Goal: Task Accomplishment & Management: Manage account settings

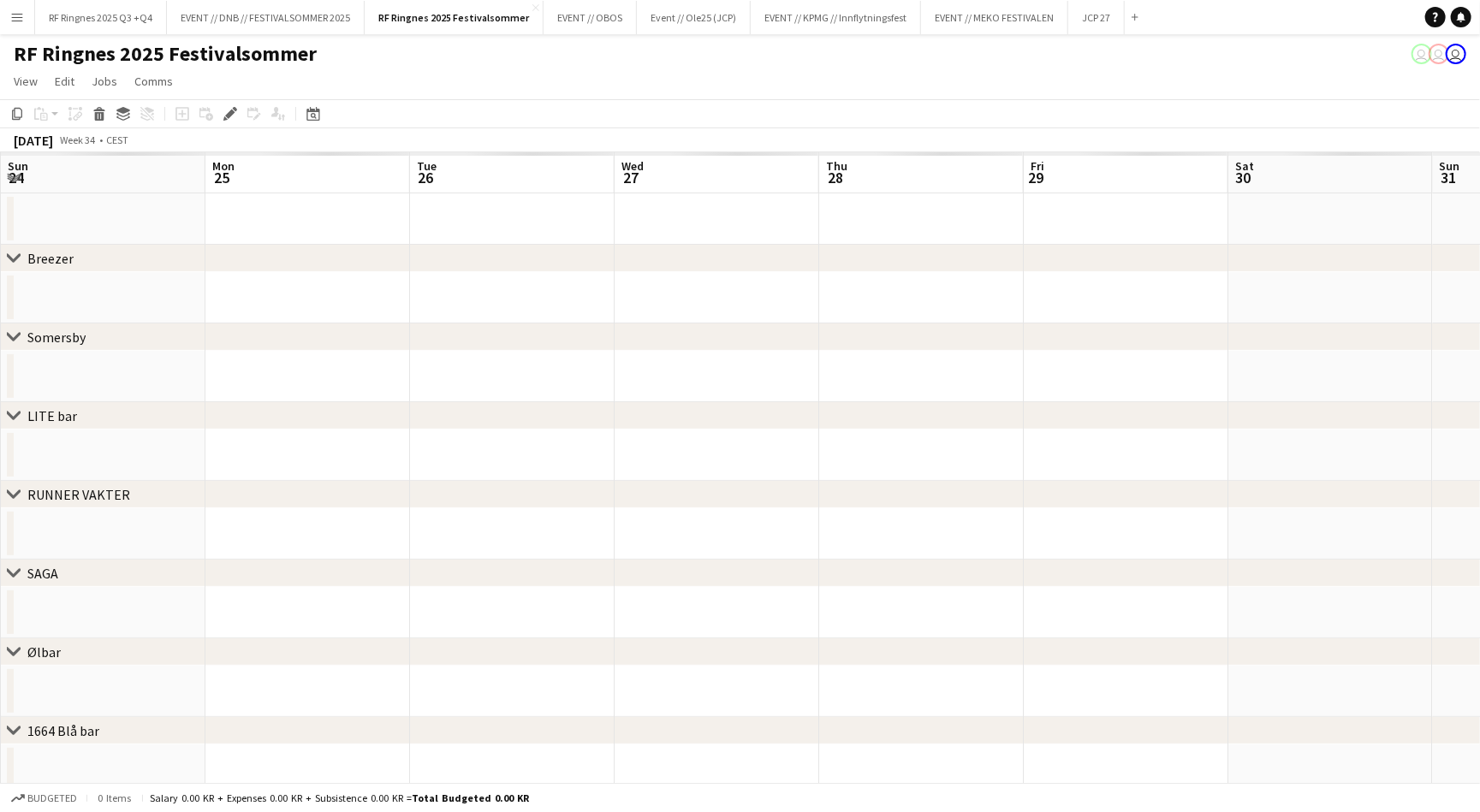
scroll to position [0, 587]
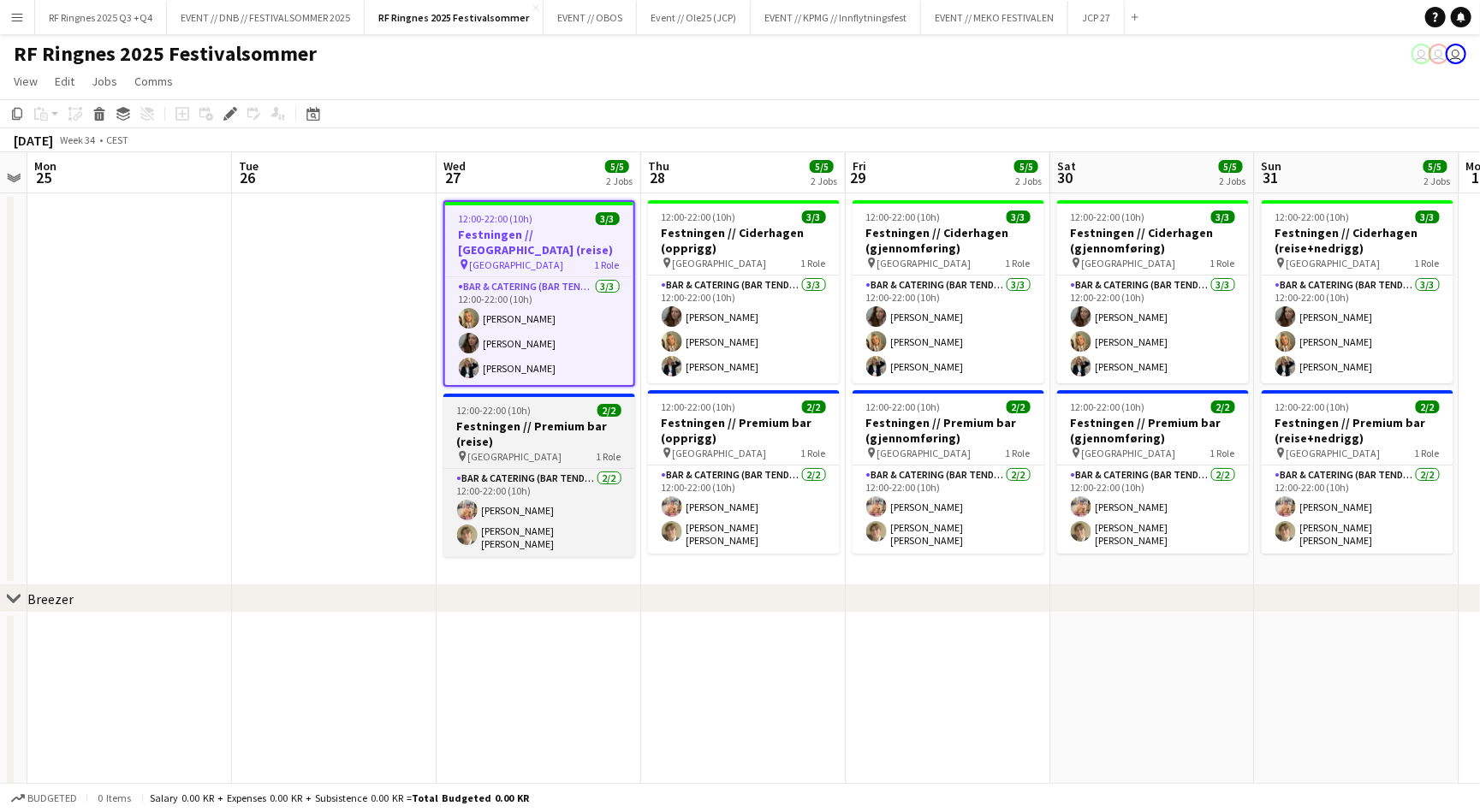
click at [546, 420] on h3 "Festningen // Premium bar (reise)" at bounding box center [539, 434] width 191 height 31
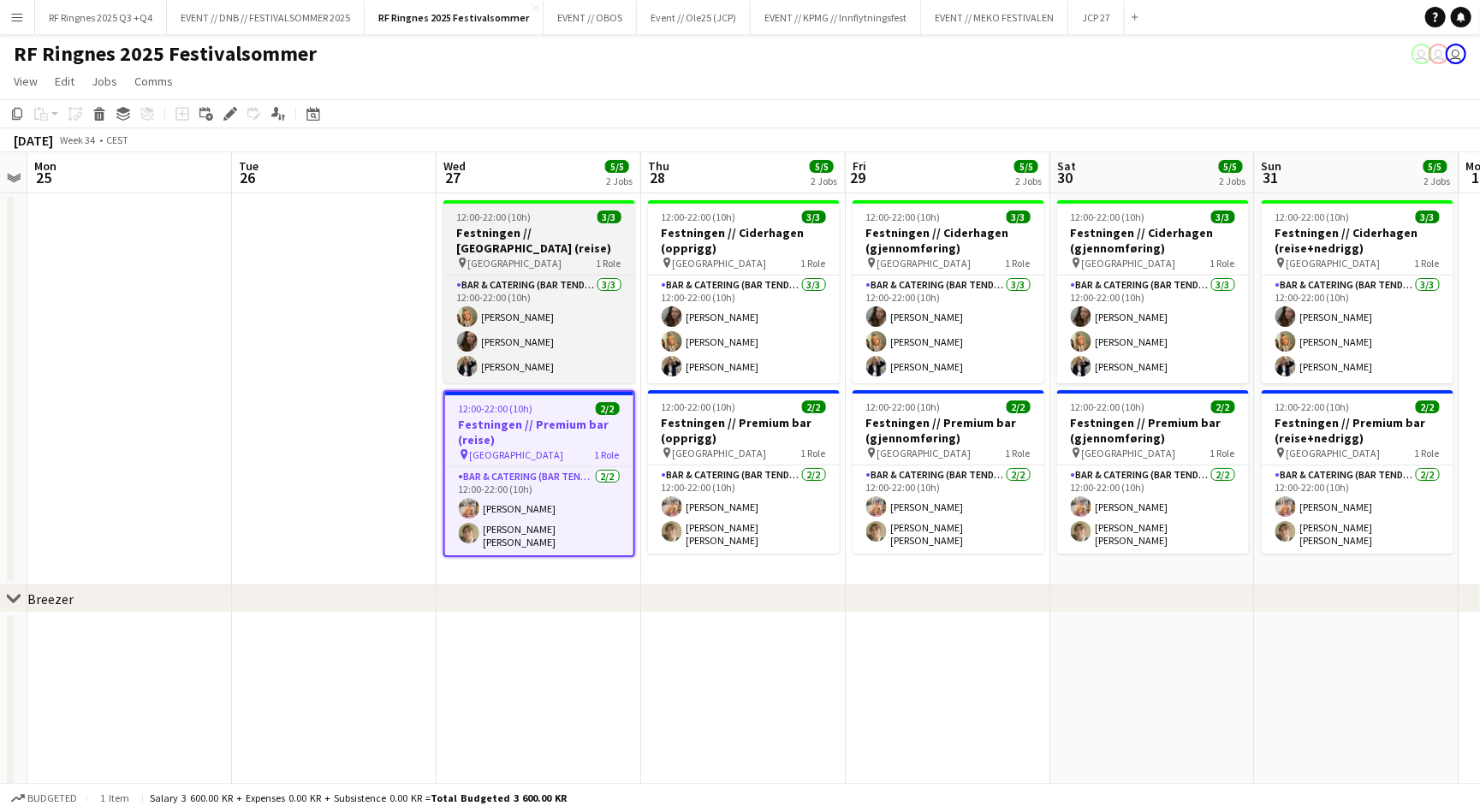
click at [521, 246] on h3 "Festningen // [GEOGRAPHIC_DATA] (reise)" at bounding box center [539, 241] width 191 height 31
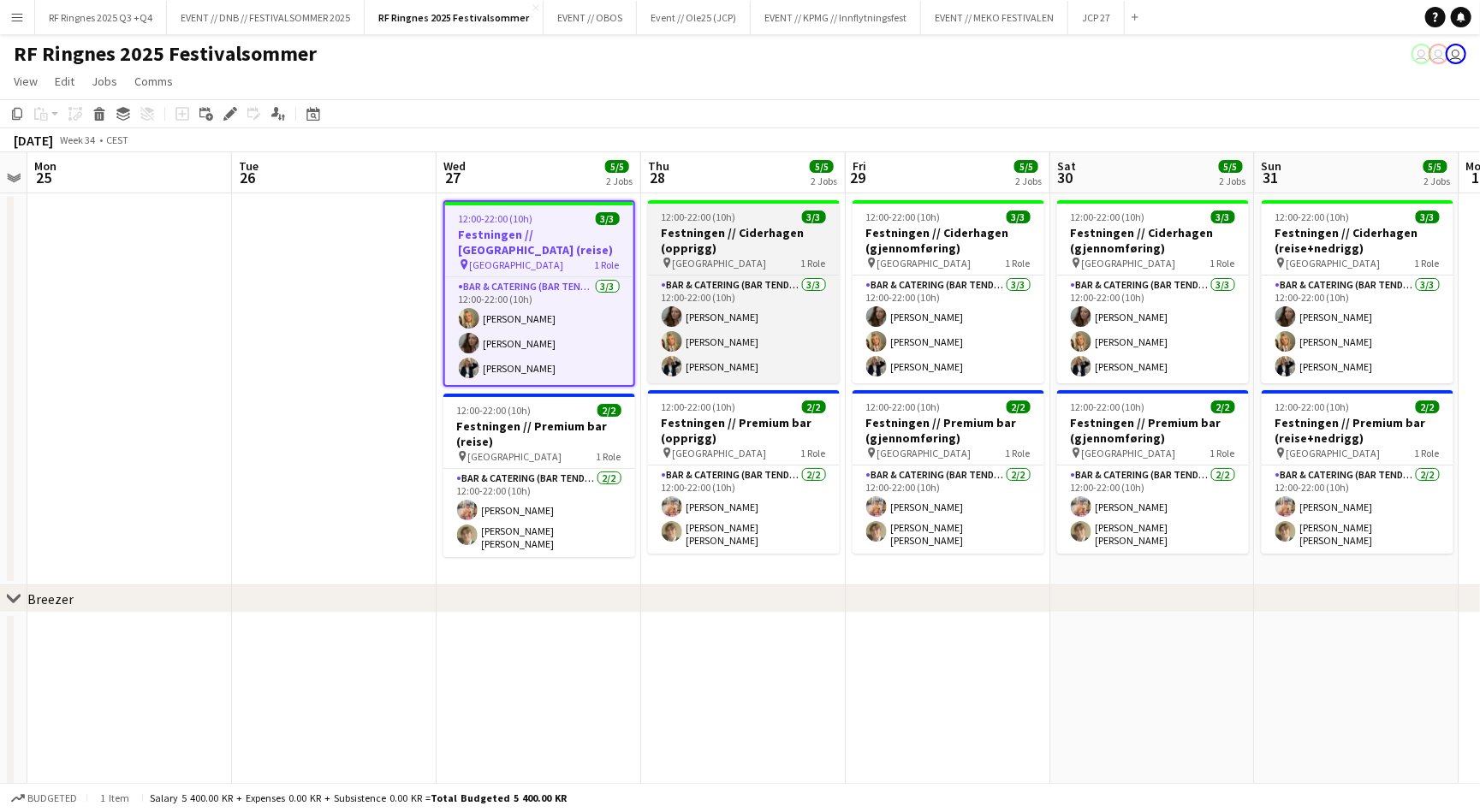
click at [717, 229] on h3 "Festningen // Ciderhagen (opprigg)" at bounding box center [744, 241] width 191 height 31
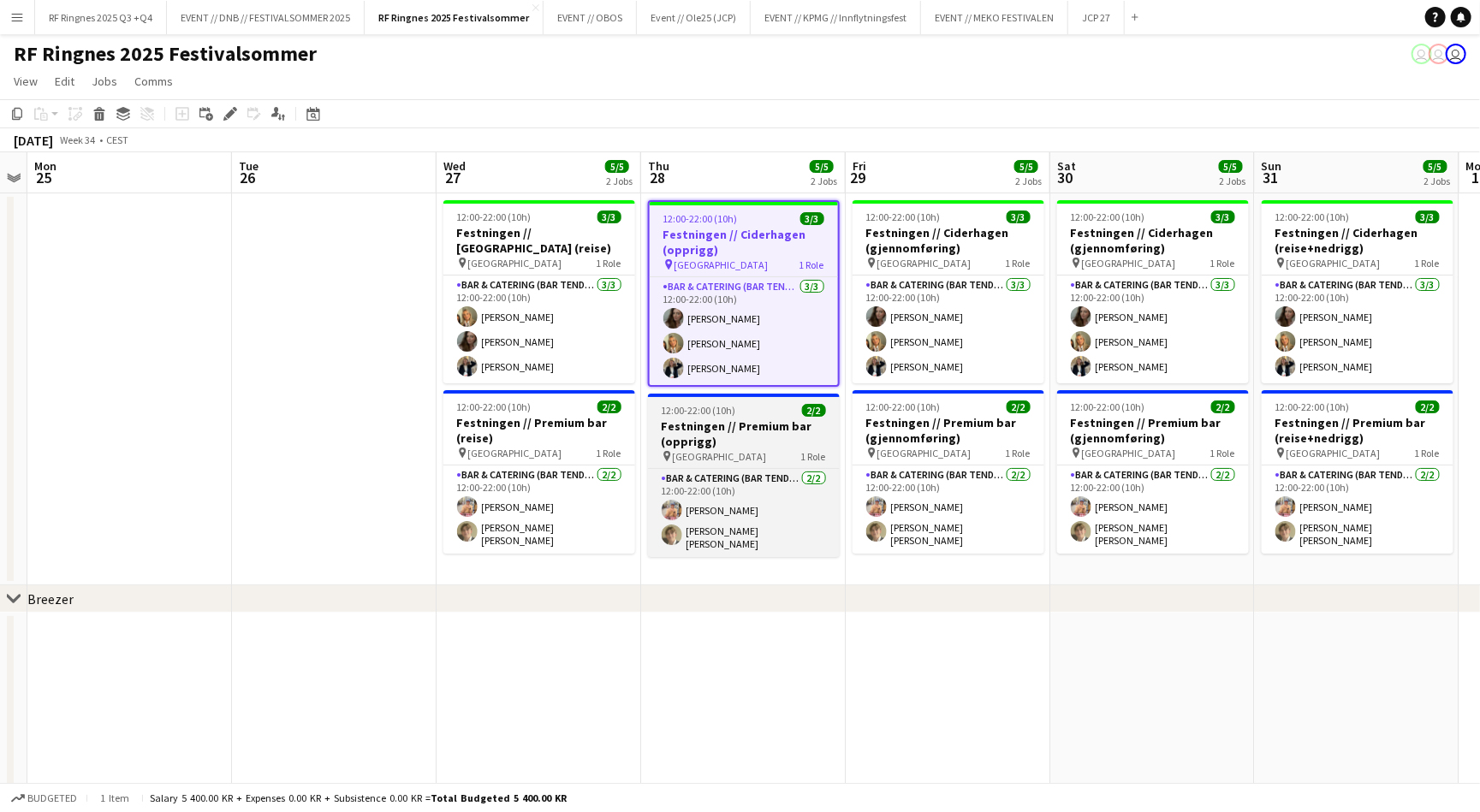
click at [717, 434] on h3 "Festningen // Premium bar (opprigg)" at bounding box center [744, 434] width 191 height 31
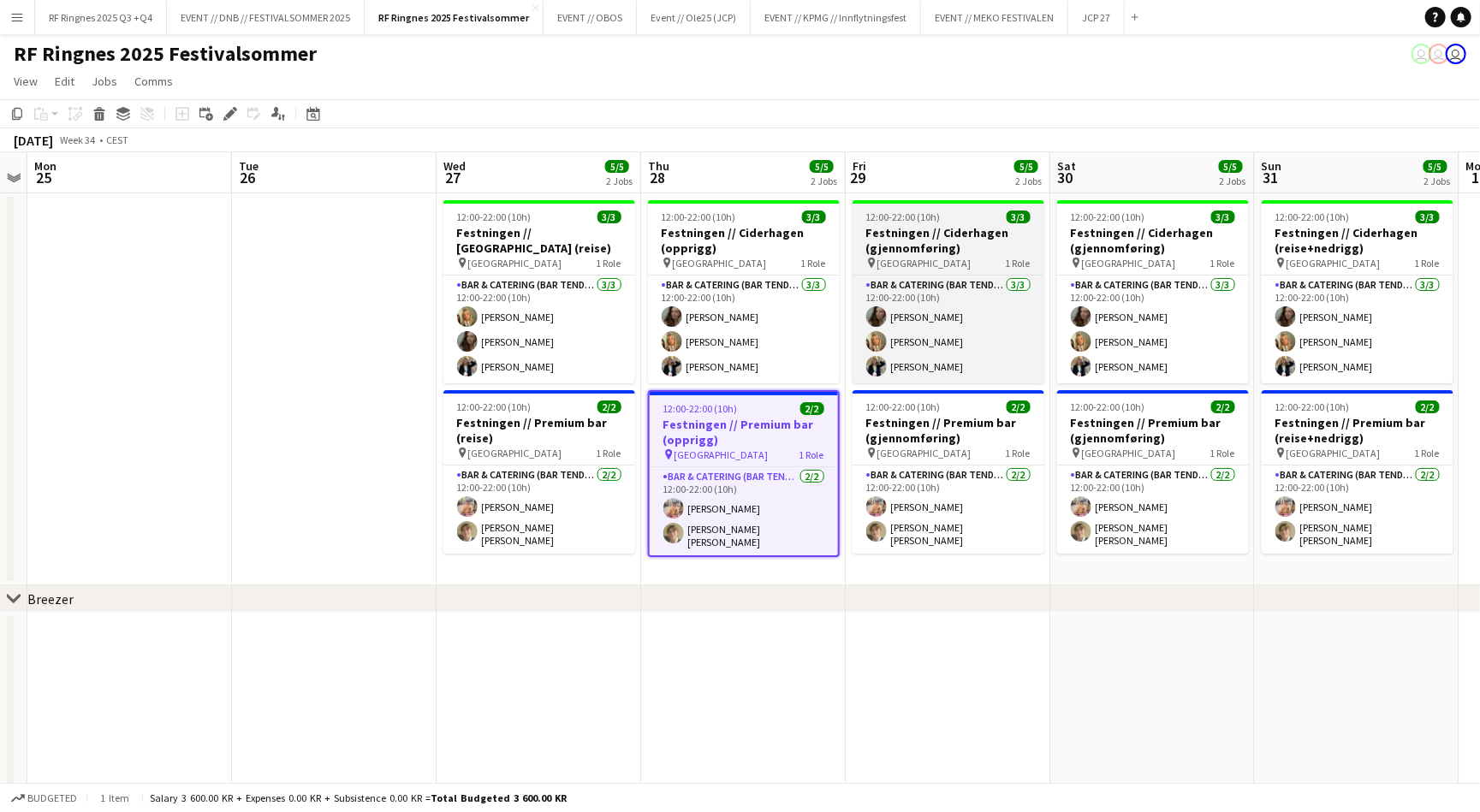
click at [972, 234] on h3 "Festningen // Ciderhagen (gjennomføring)" at bounding box center [948, 241] width 191 height 31
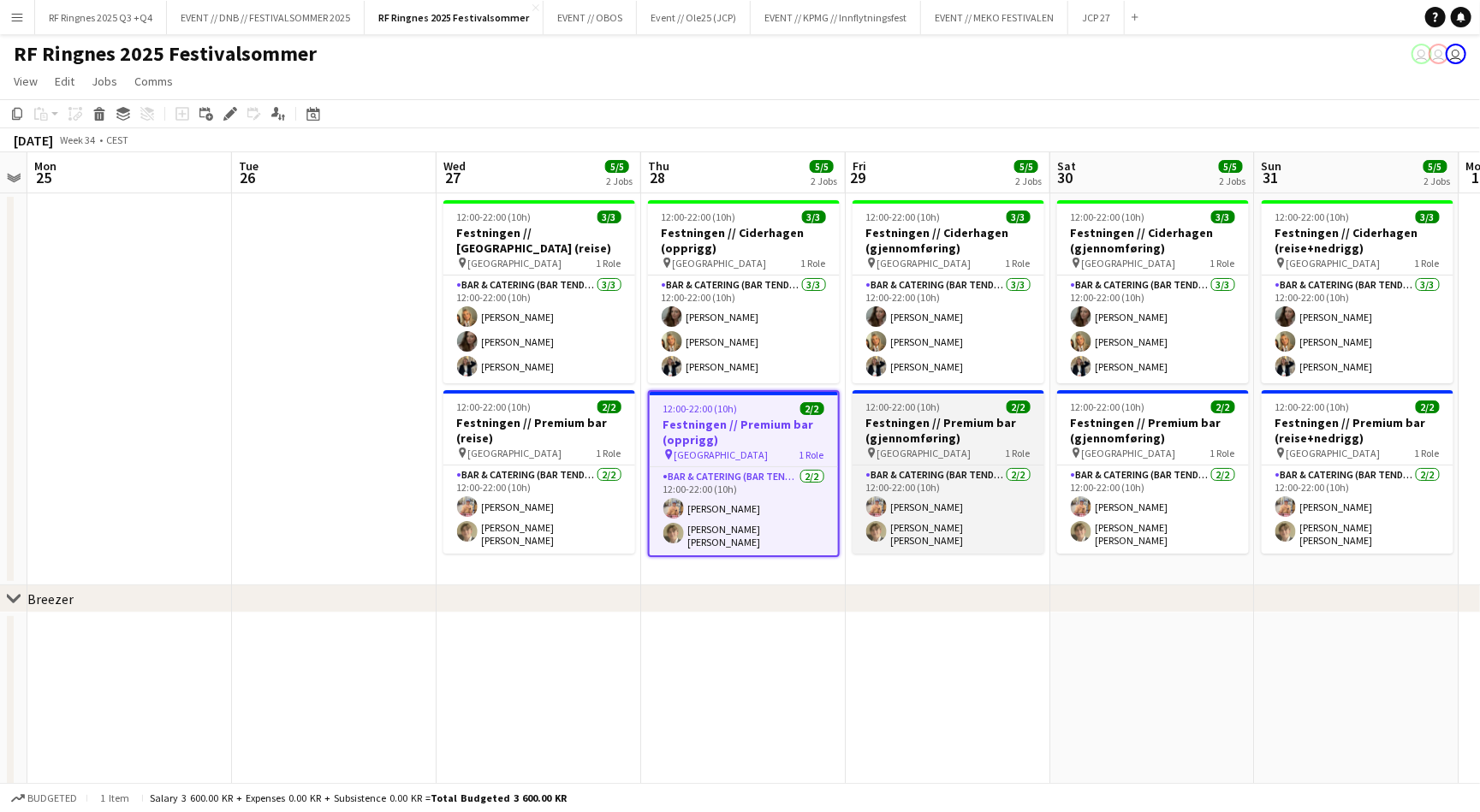
scroll to position [0, 586]
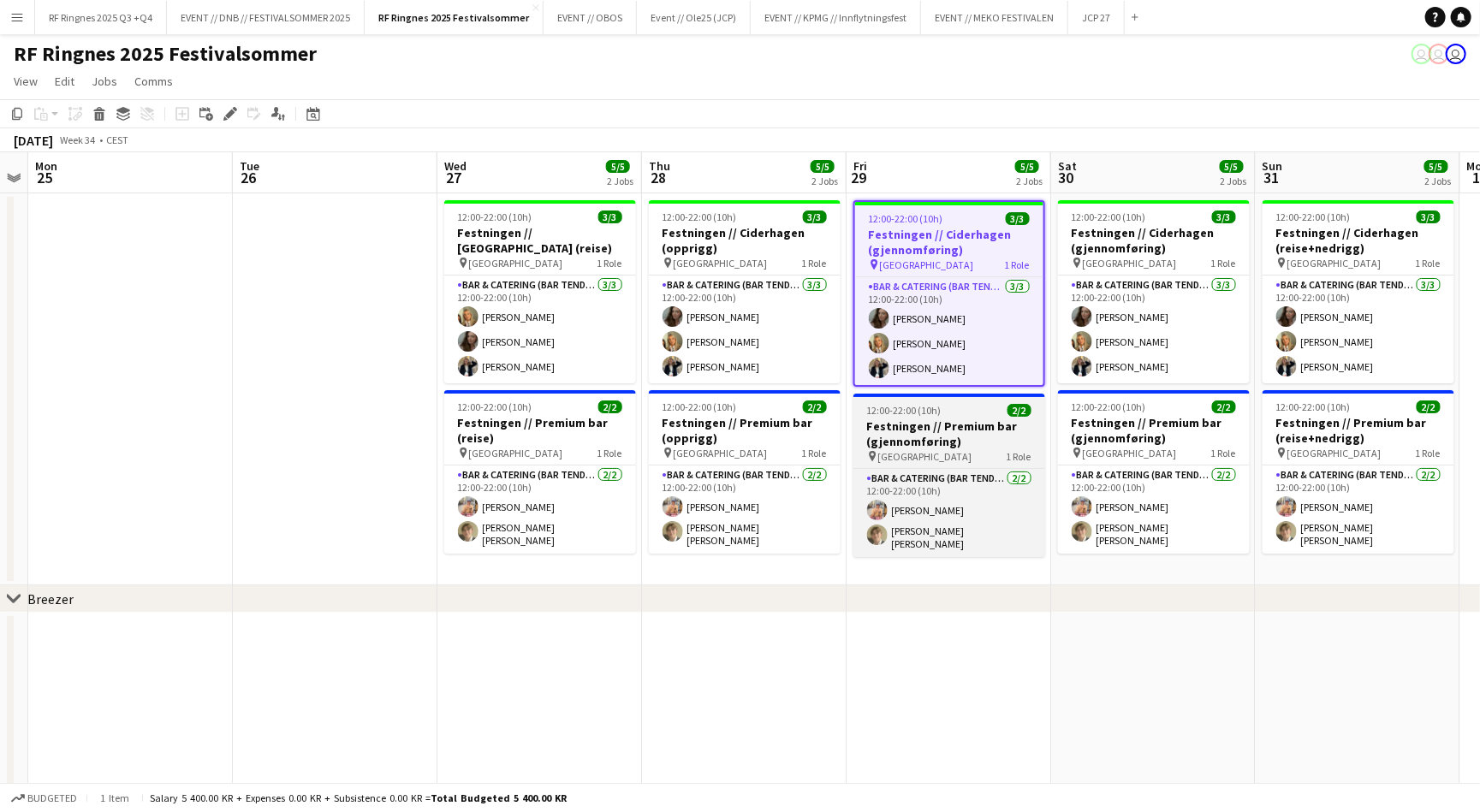
click at [971, 421] on h3 "Festningen // Premium bar (gjennomføring)" at bounding box center [949, 434] width 191 height 31
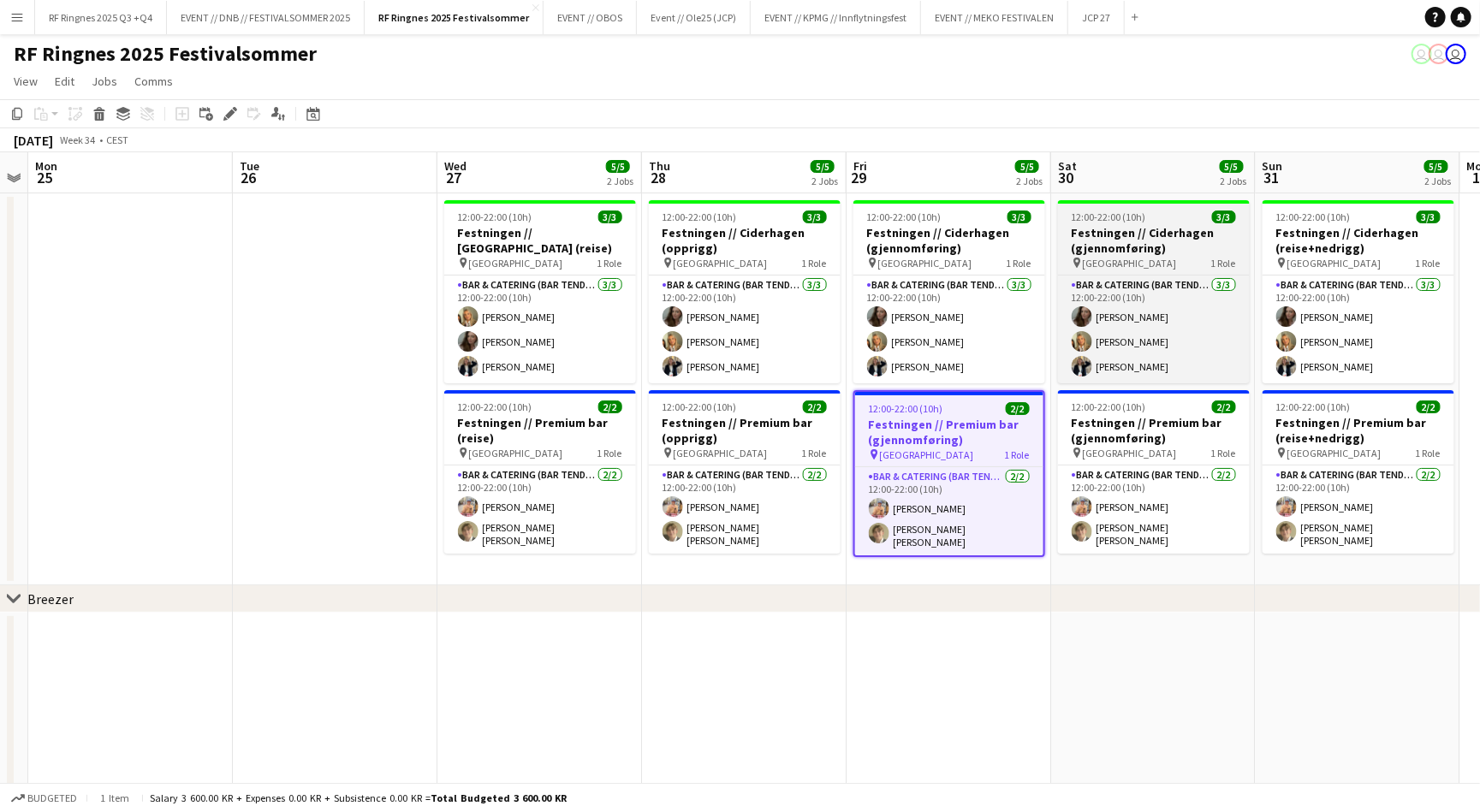
click at [1181, 231] on h3 "Festningen // Ciderhagen (gjennomføring)" at bounding box center [1153, 241] width 191 height 31
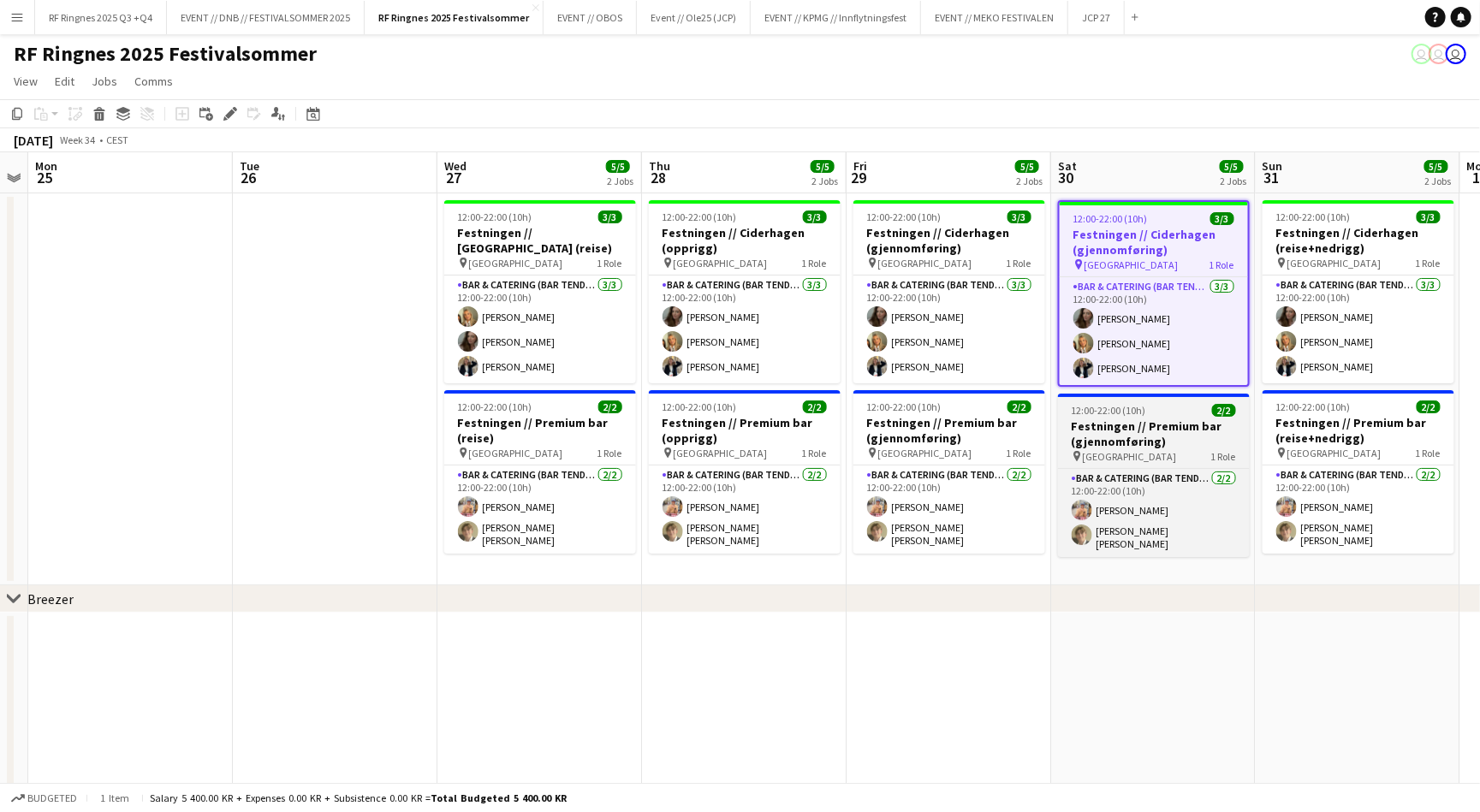
click at [1183, 440] on h3 "Festningen // Premium bar (gjennomføring)" at bounding box center [1153, 434] width 191 height 31
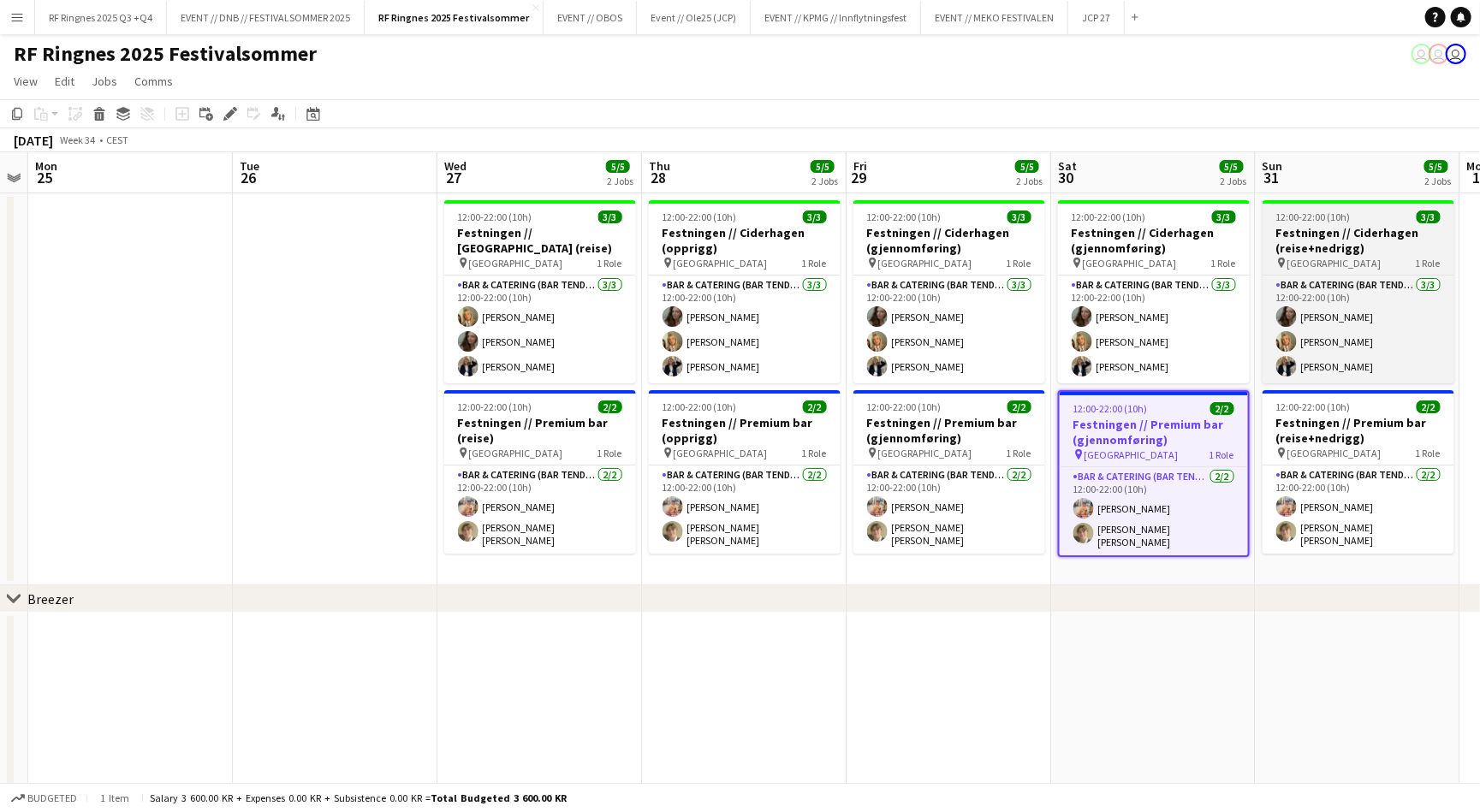
click at [1327, 201] on div at bounding box center [1358, 202] width 191 height 4
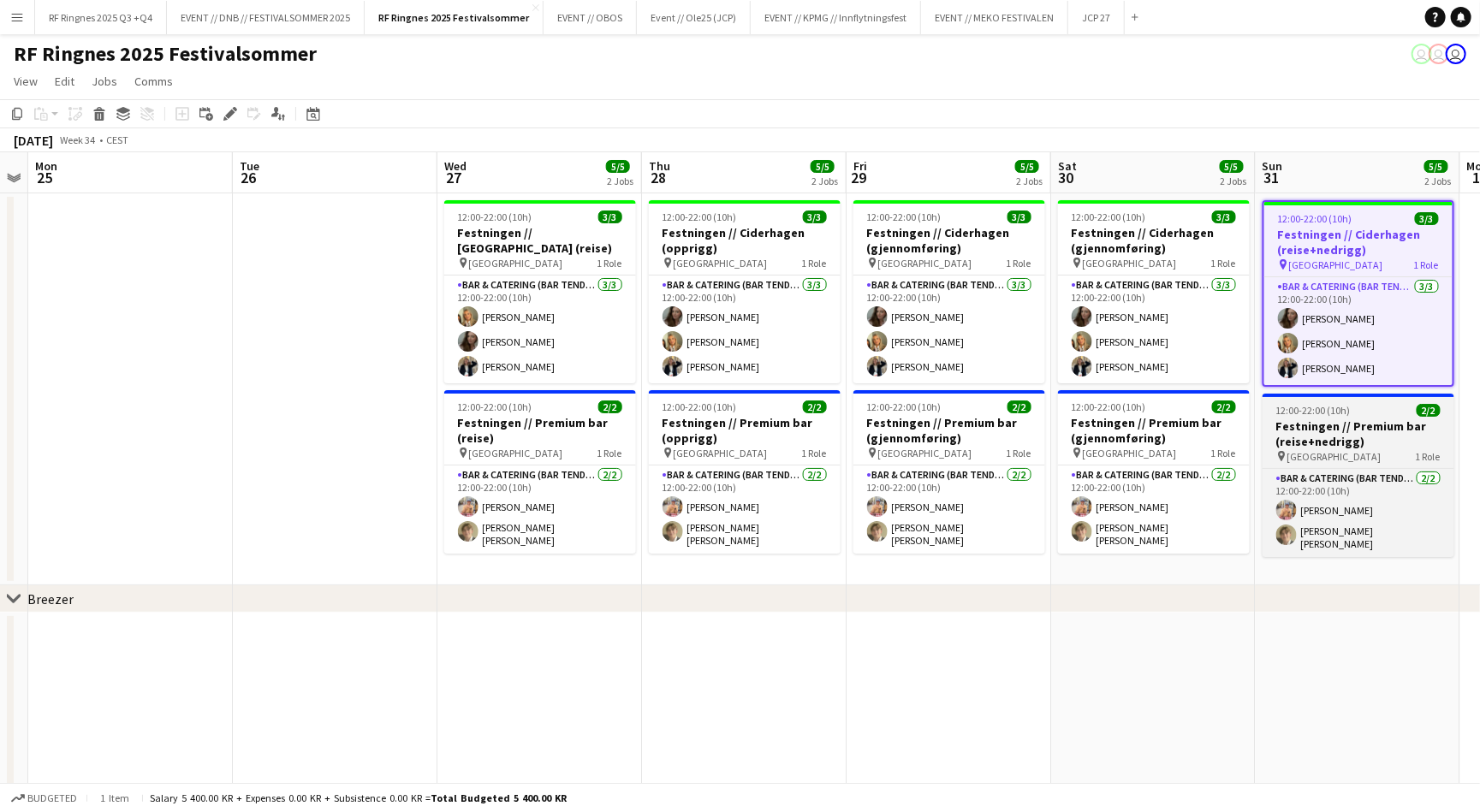
click at [1324, 430] on h3 "Festningen // Premium bar (reise+nedrigg)" at bounding box center [1358, 434] width 191 height 31
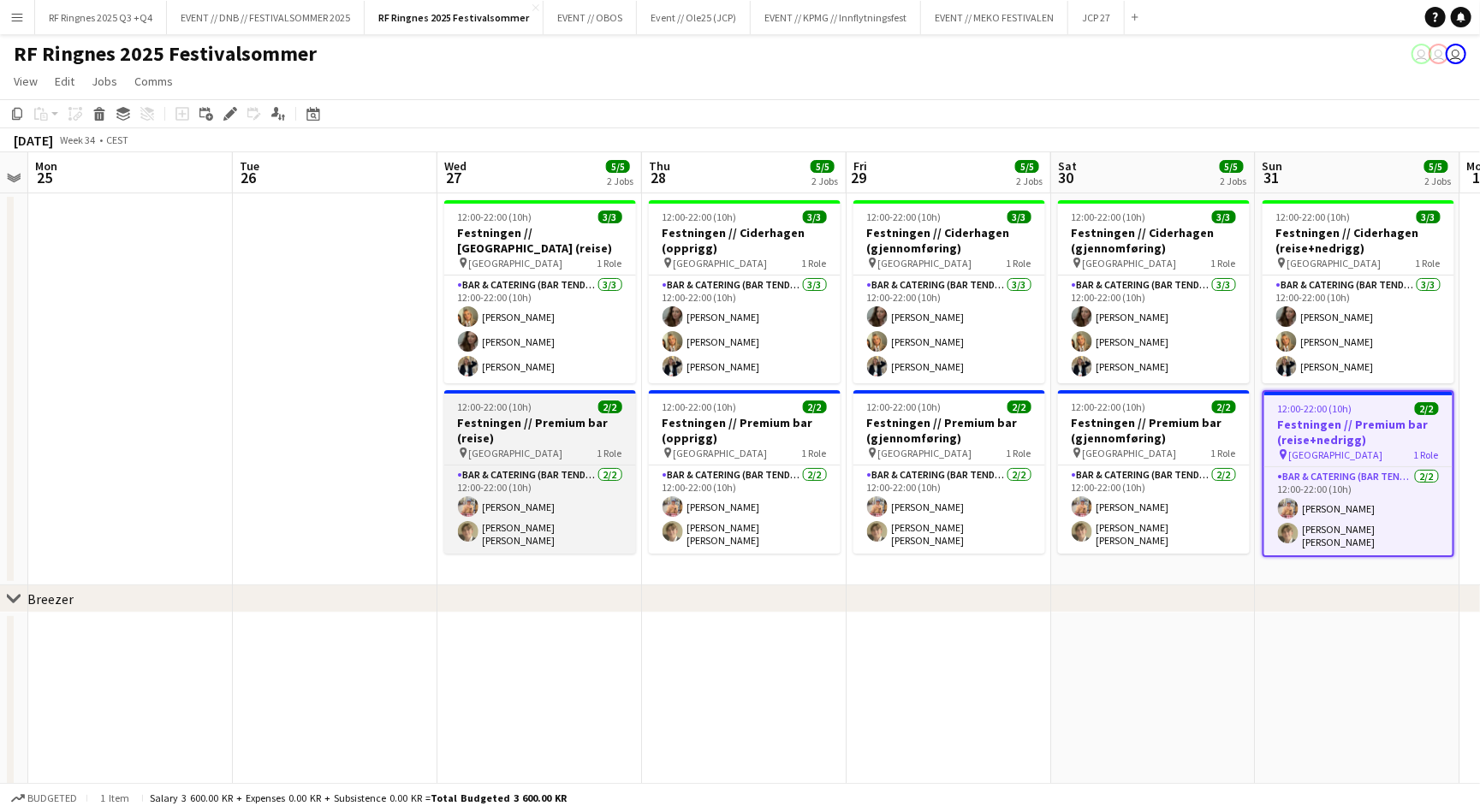
click at [517, 429] on h3 "Festningen // Premium bar (reise)" at bounding box center [540, 430] width 191 height 31
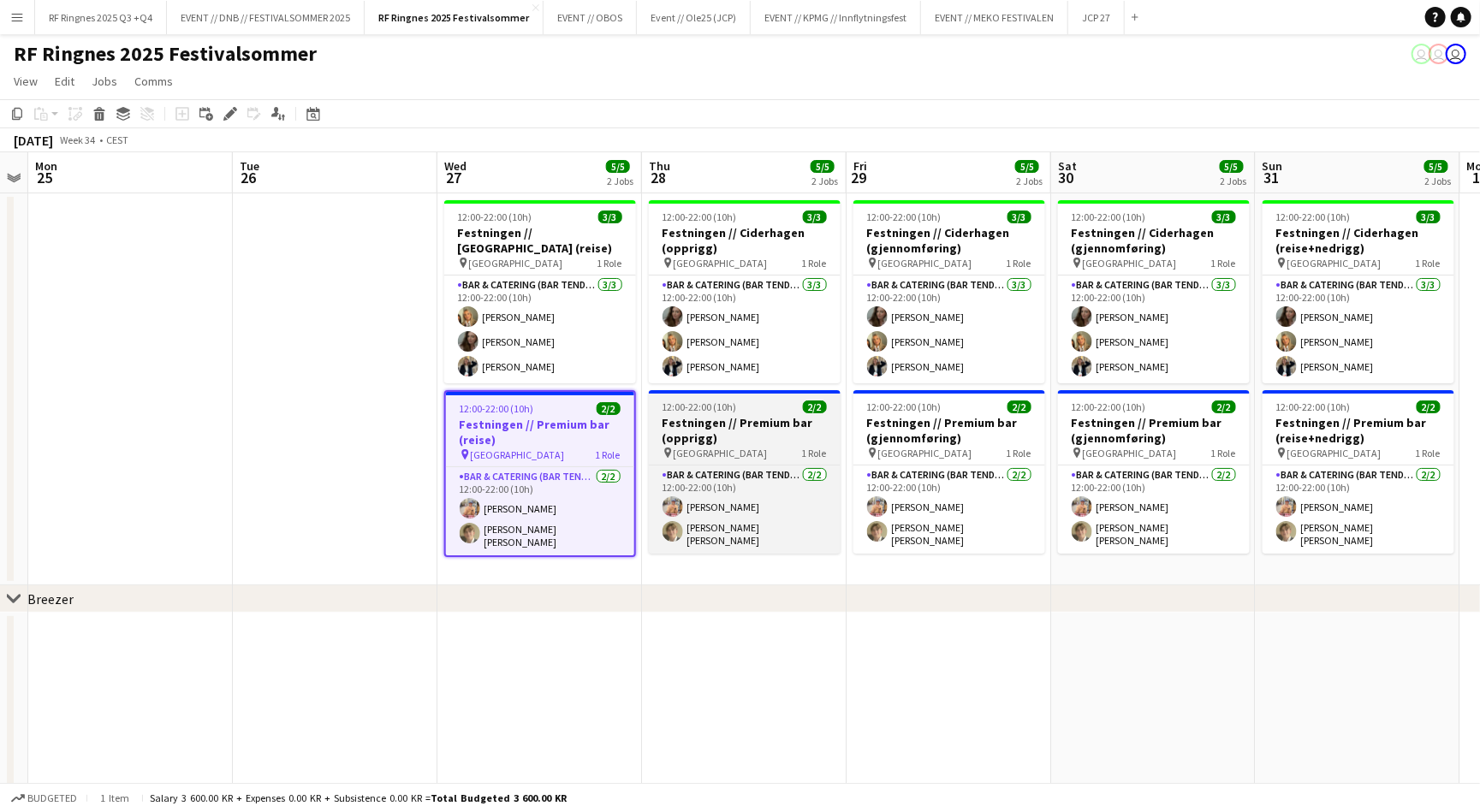
click at [701, 431] on h3 "Festningen // Premium bar (opprigg)" at bounding box center [745, 430] width 191 height 31
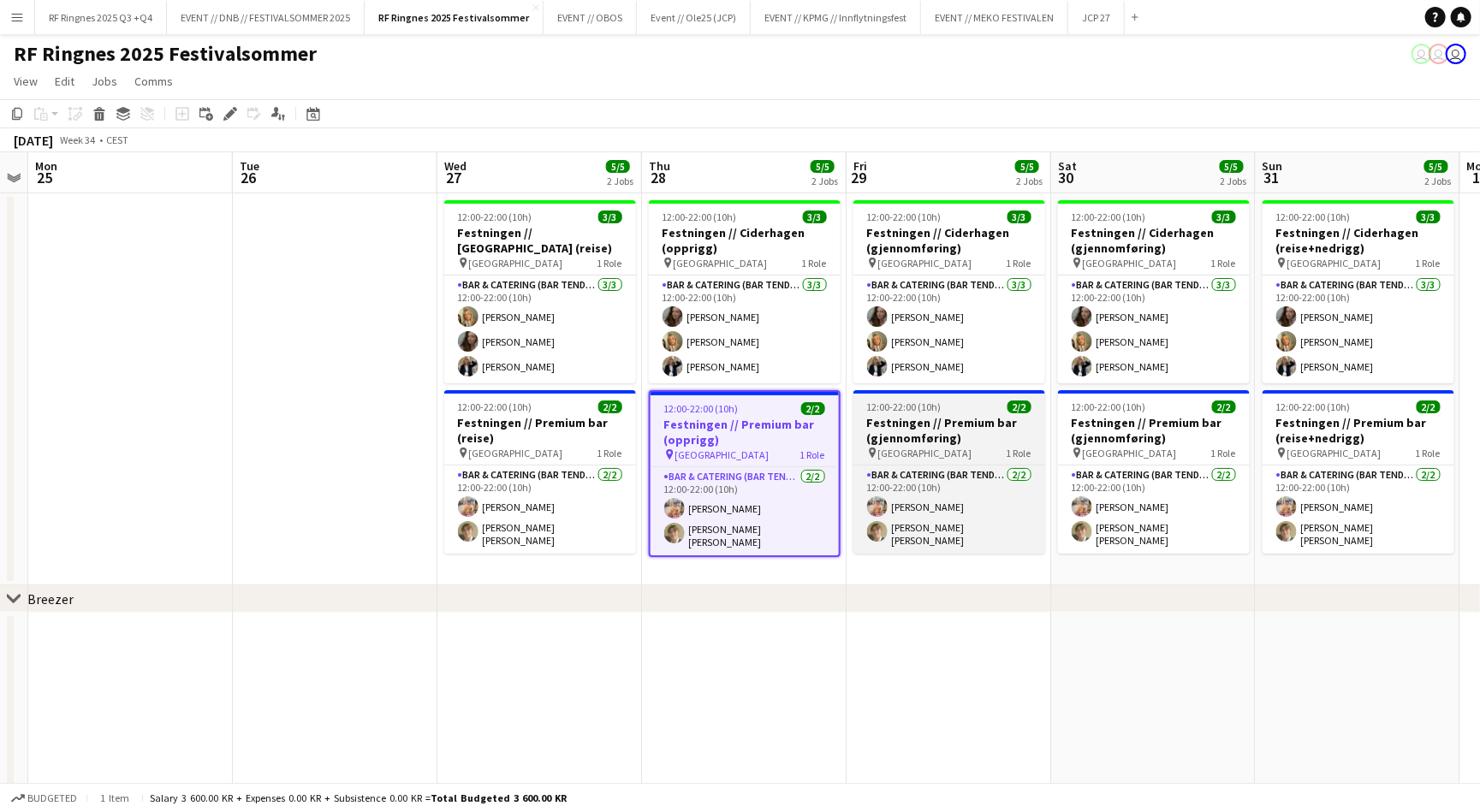
click at [911, 410] on span "12:00-22:00 (10h)" at bounding box center [904, 407] width 75 height 13
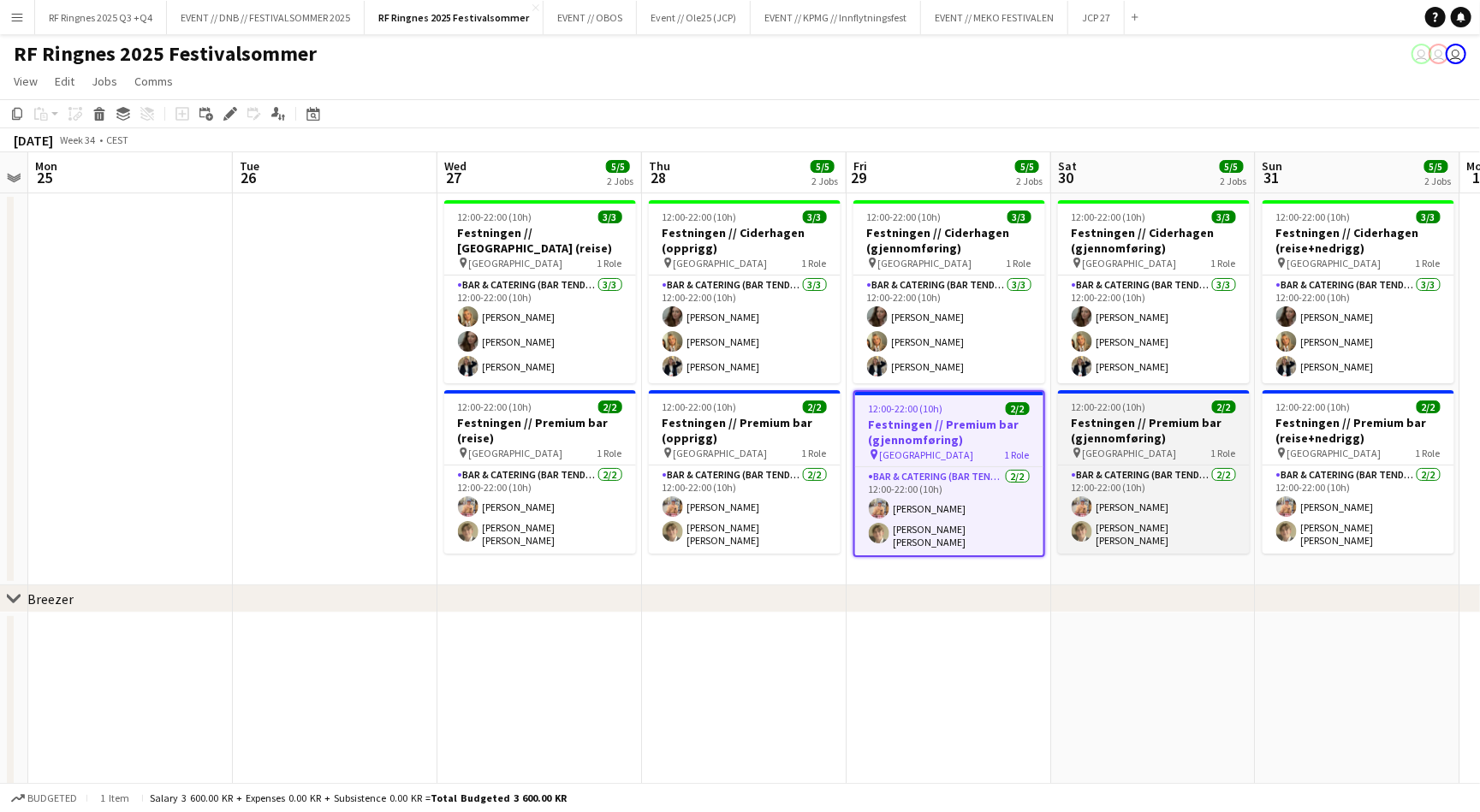
click at [1151, 415] on h3 "Festningen // Premium bar (gjennomføring)" at bounding box center [1153, 430] width 191 height 31
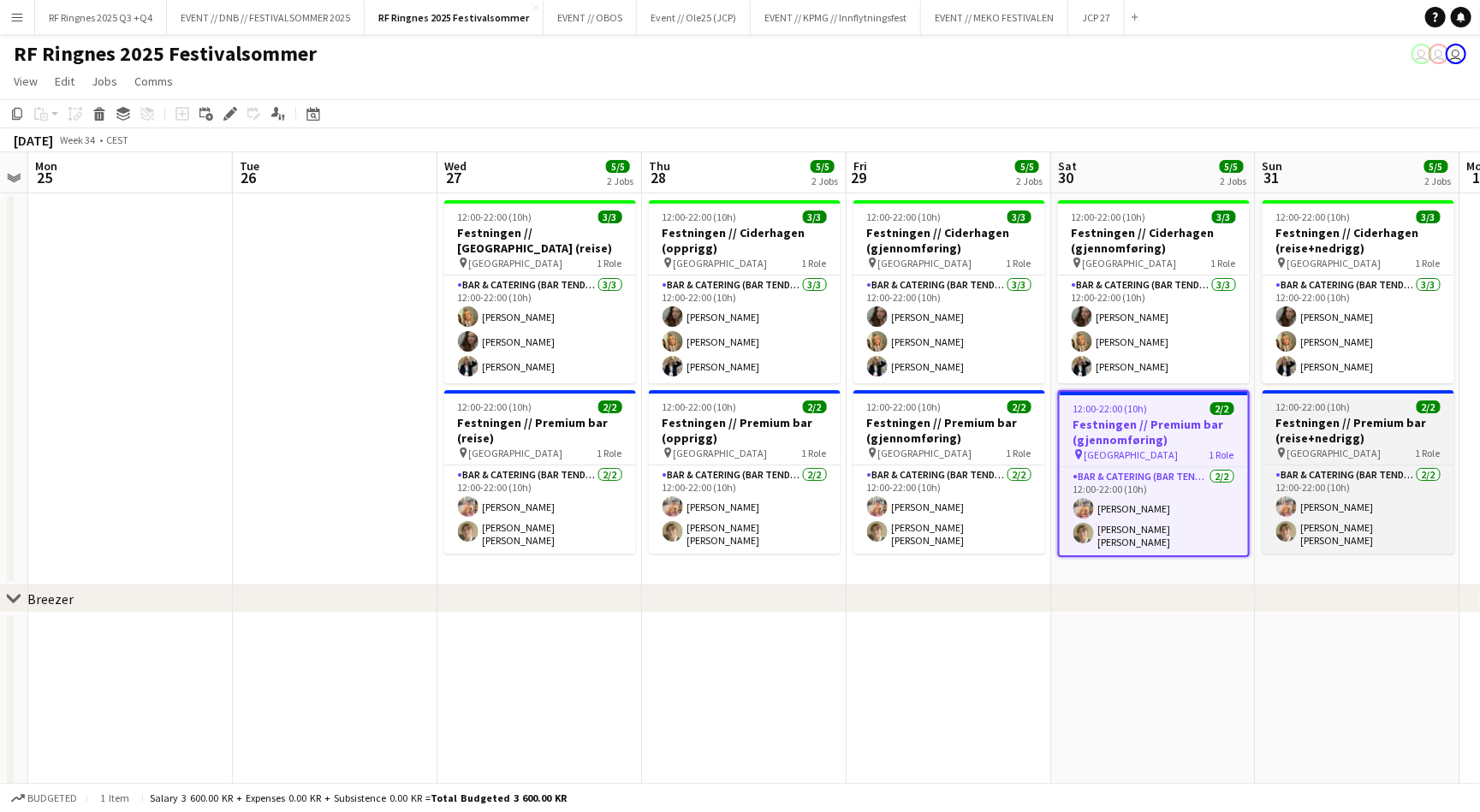
click at [1355, 427] on h3 "Festningen // Premium bar (reise+nedrigg)" at bounding box center [1358, 430] width 191 height 31
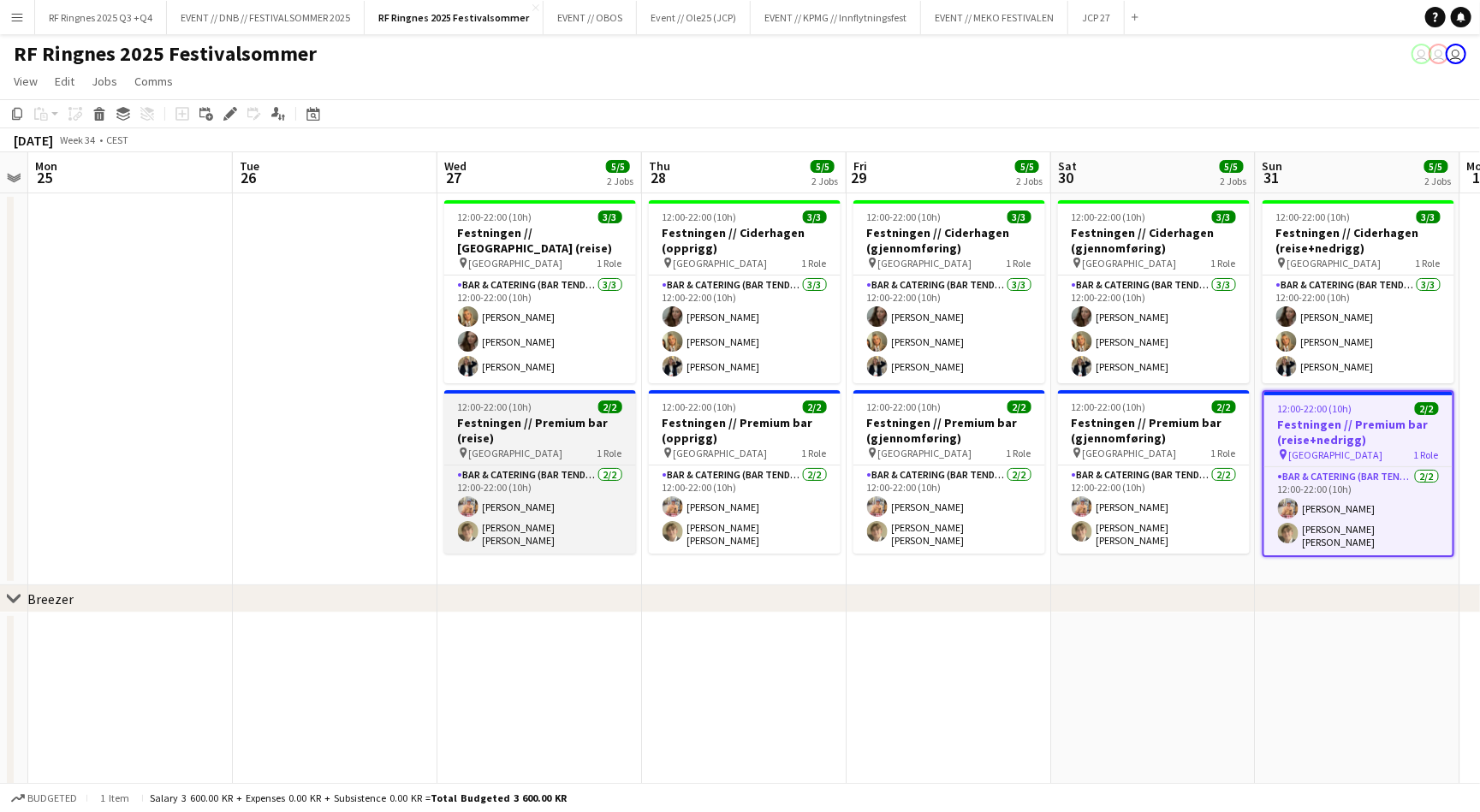
click at [584, 437] on h3 "Festningen // Premium bar (reise)" at bounding box center [540, 430] width 191 height 31
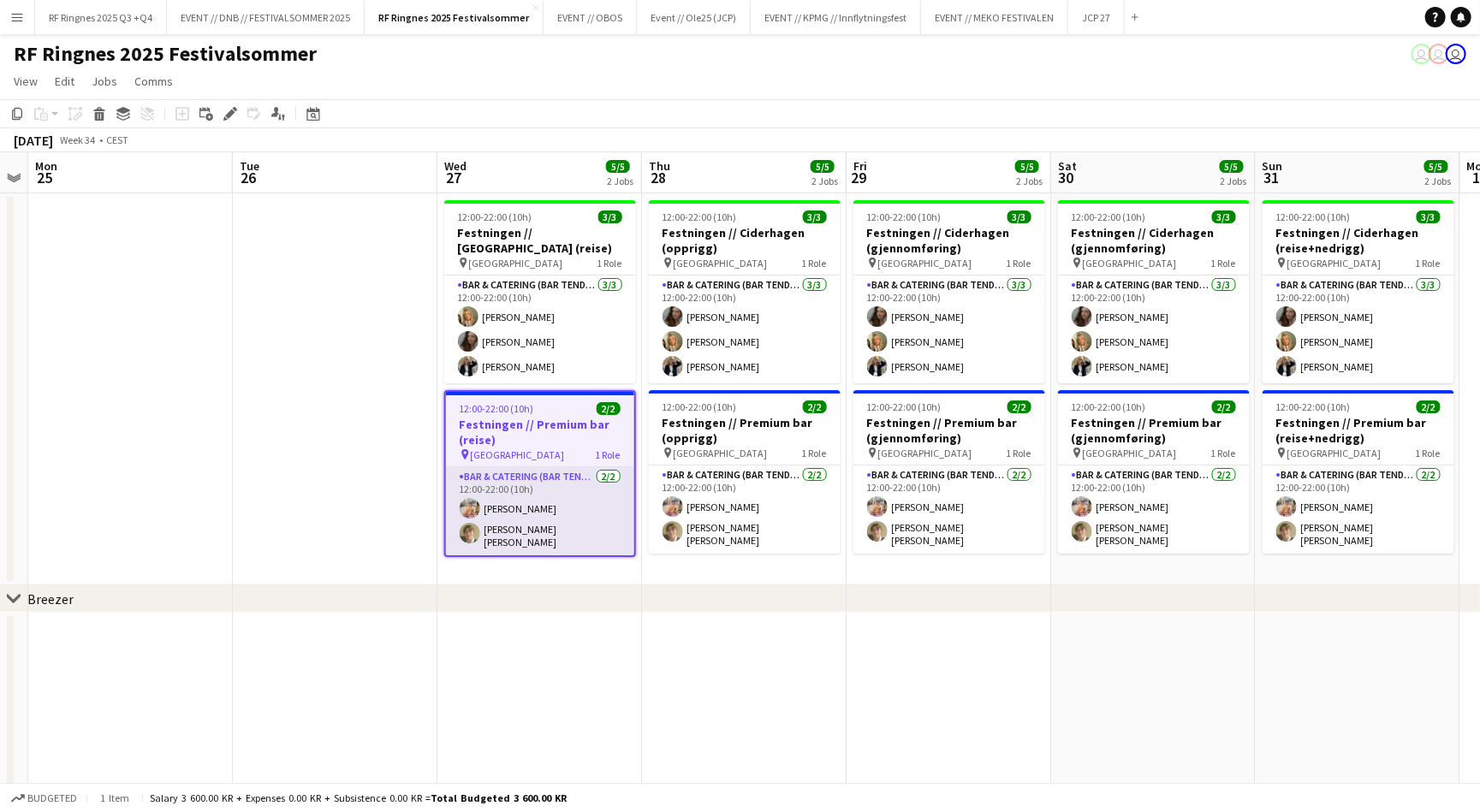
click at [553, 522] on app-card-role "Bar & Catering (Bar Tender) [DATE] 12:00-22:00 (10h) [PERSON_NAME] [PERSON_NAME]" at bounding box center [540, 511] width 189 height 88
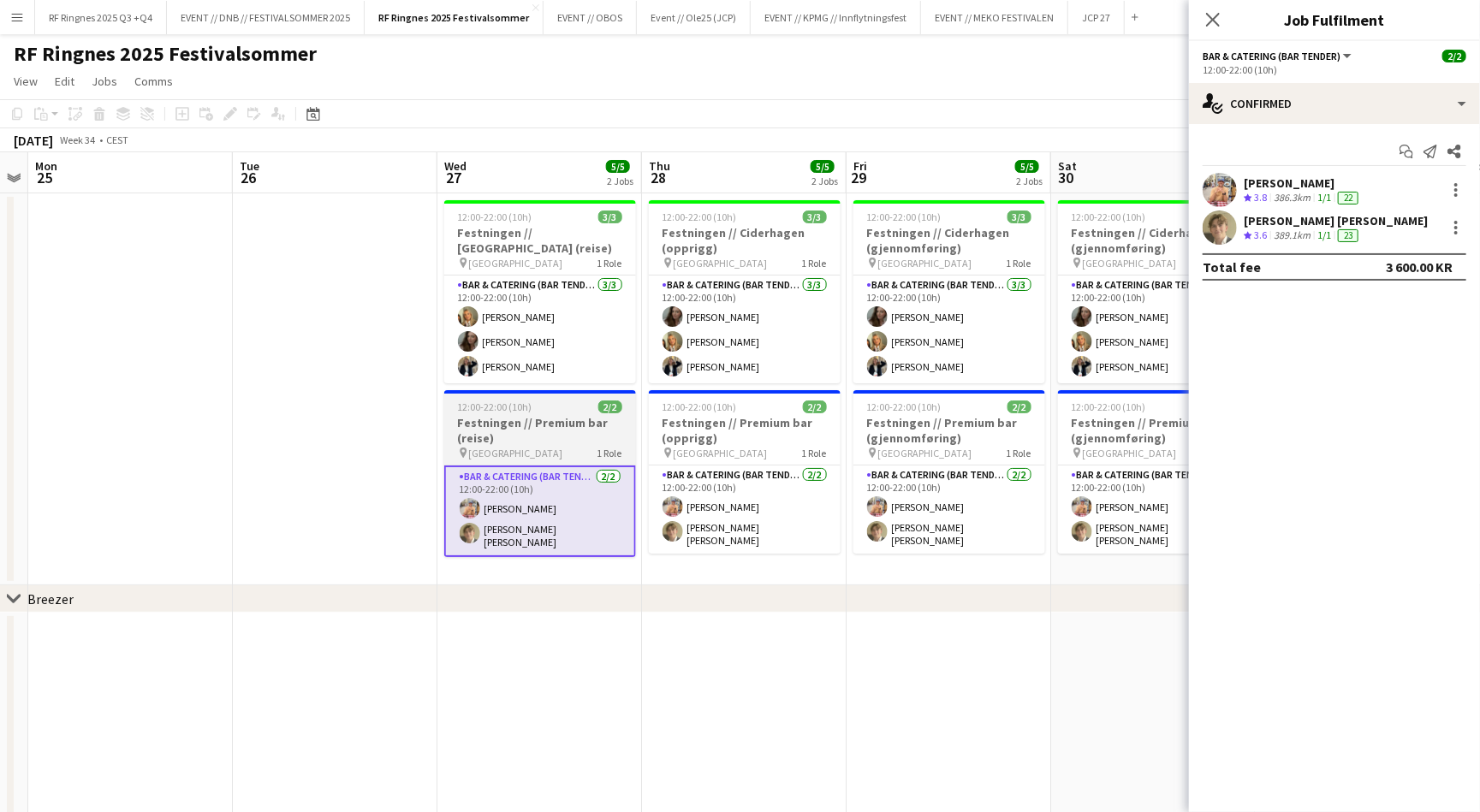
click at [512, 415] on h3 "Festningen // Premium bar (reise)" at bounding box center [540, 430] width 191 height 31
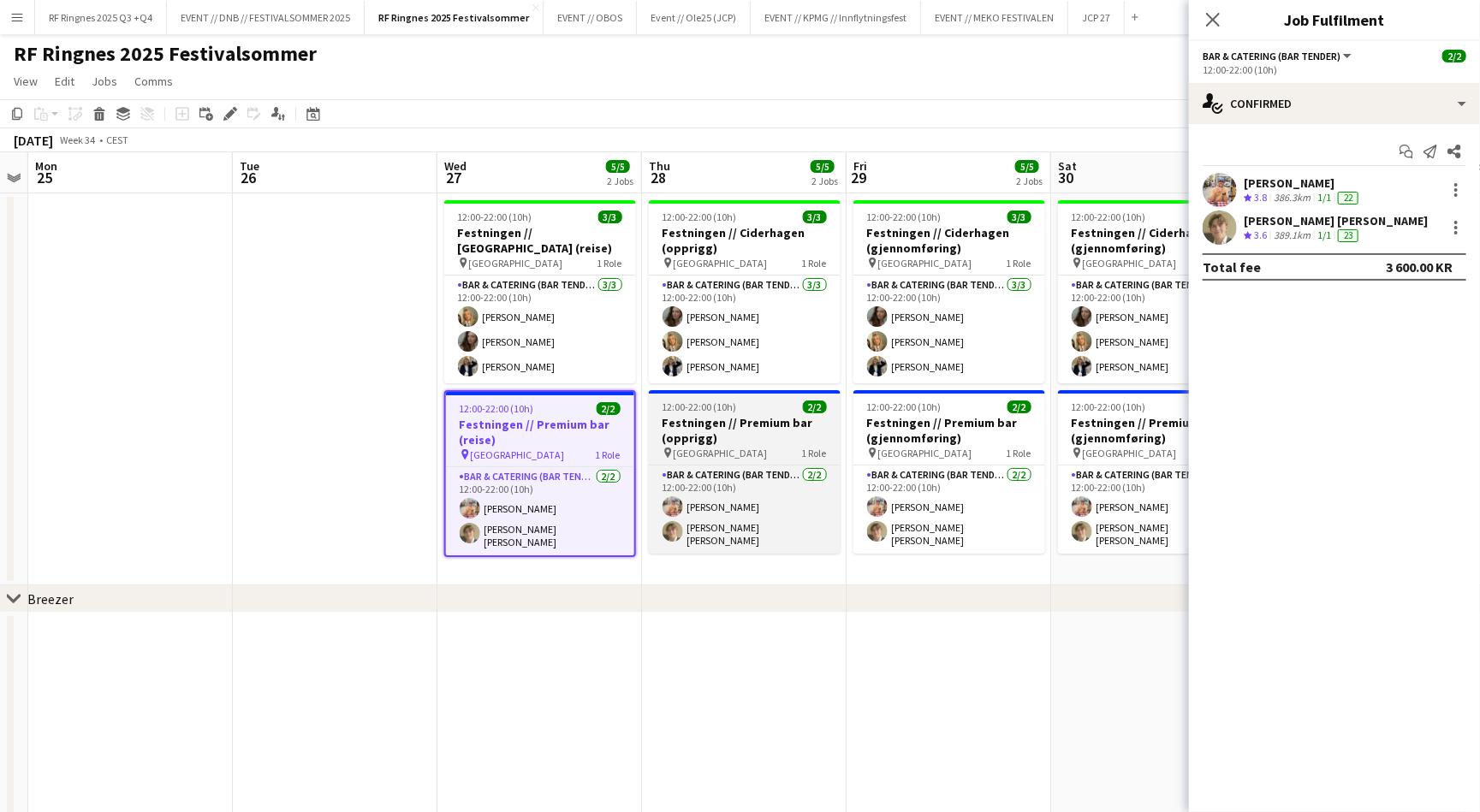
click at [692, 415] on h3 "Festningen // Premium bar (opprigg)" at bounding box center [745, 430] width 191 height 31
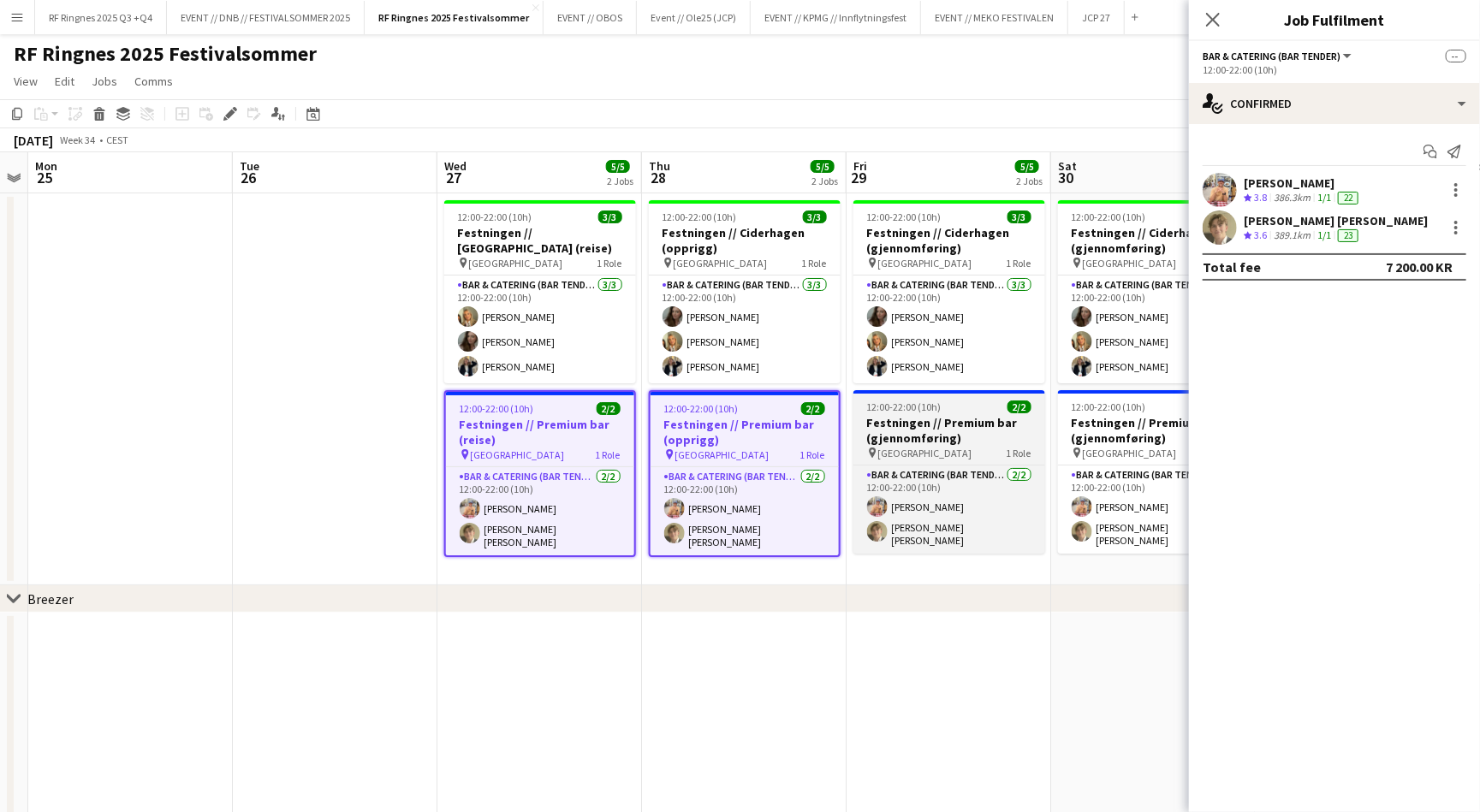
click at [862, 415] on h3 "Festningen // Premium bar (gjennomføring)" at bounding box center [949, 430] width 191 height 31
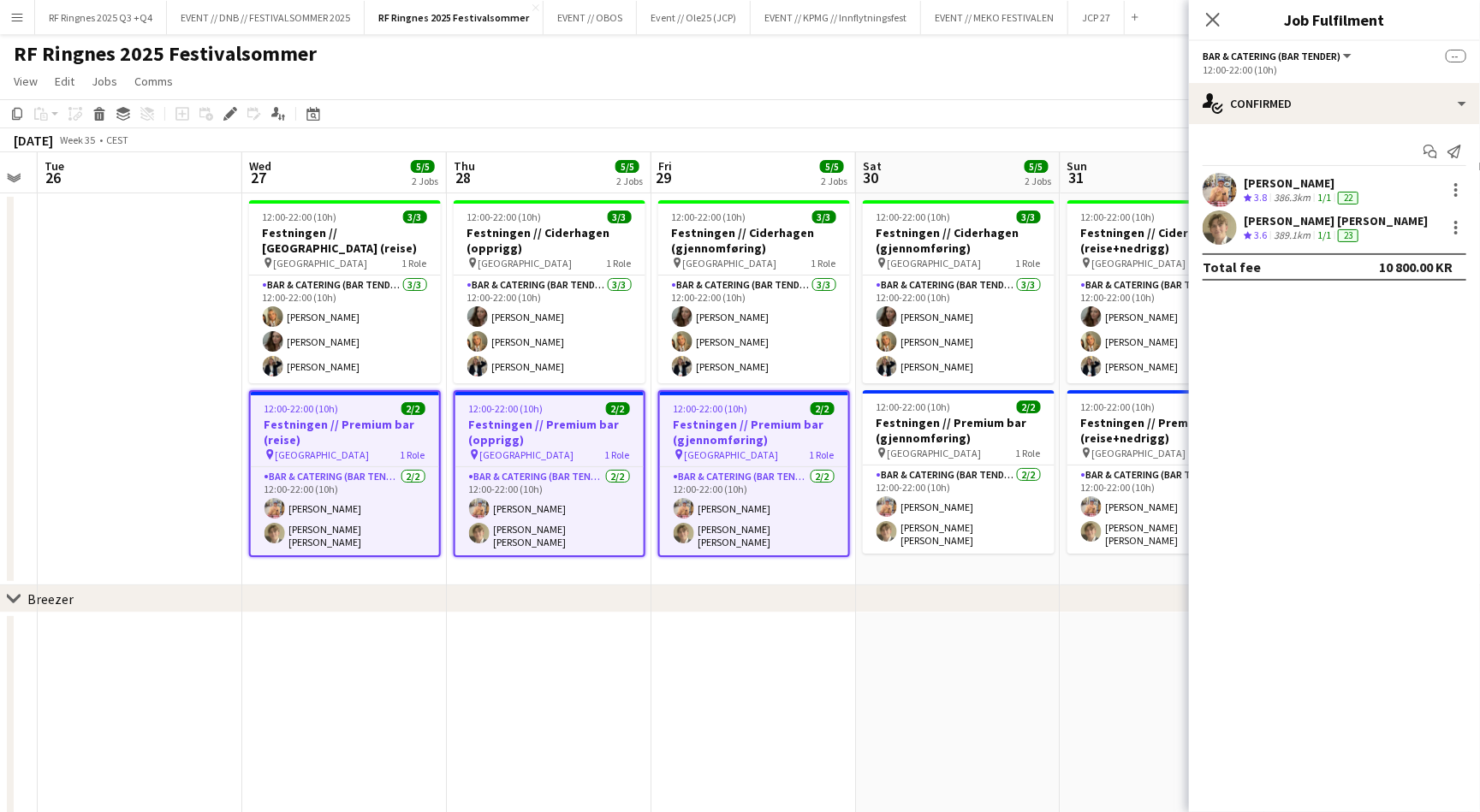
scroll to position [0, 435]
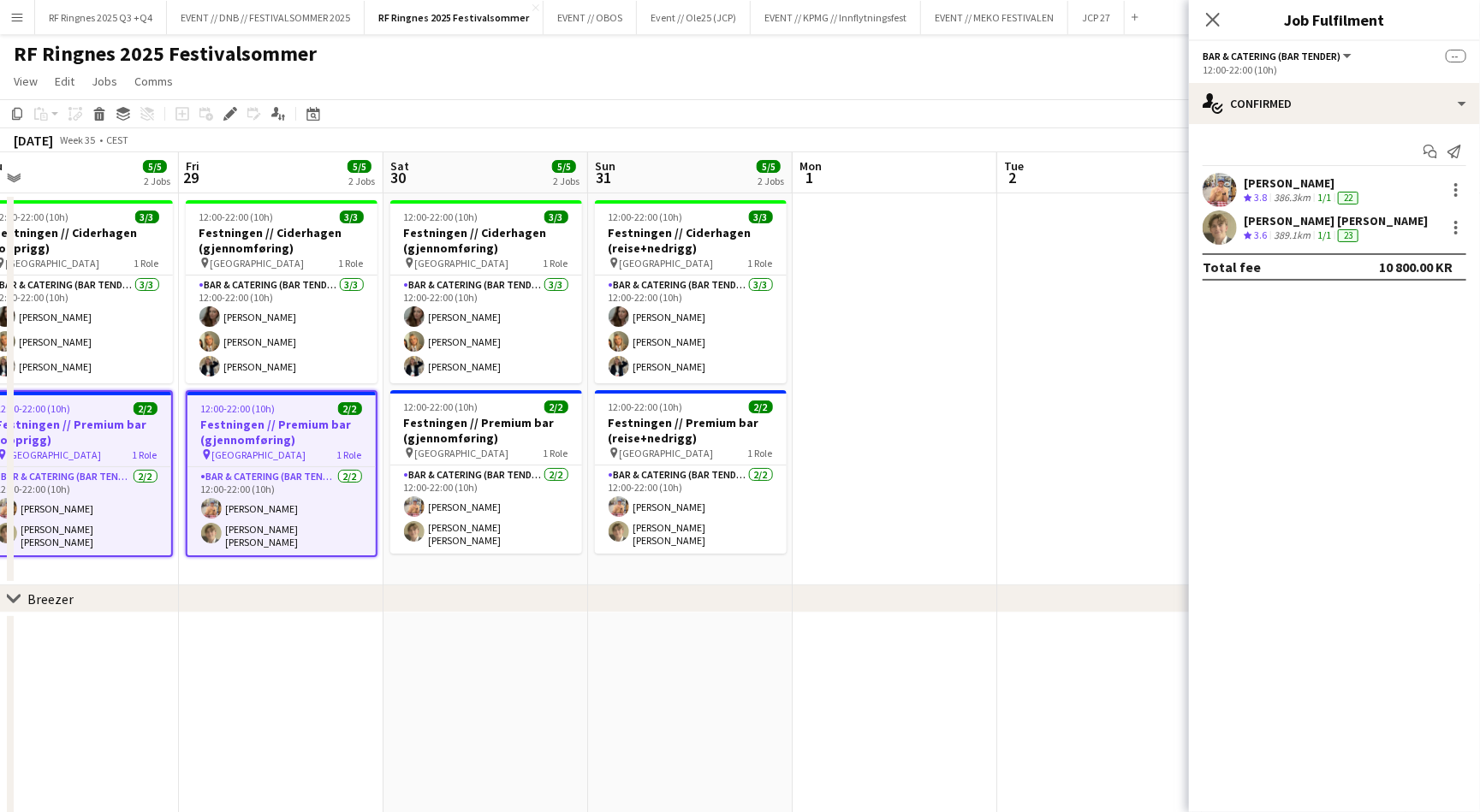
click at [916, 427] on app-date-cell at bounding box center [894, 389] width 205 height 392
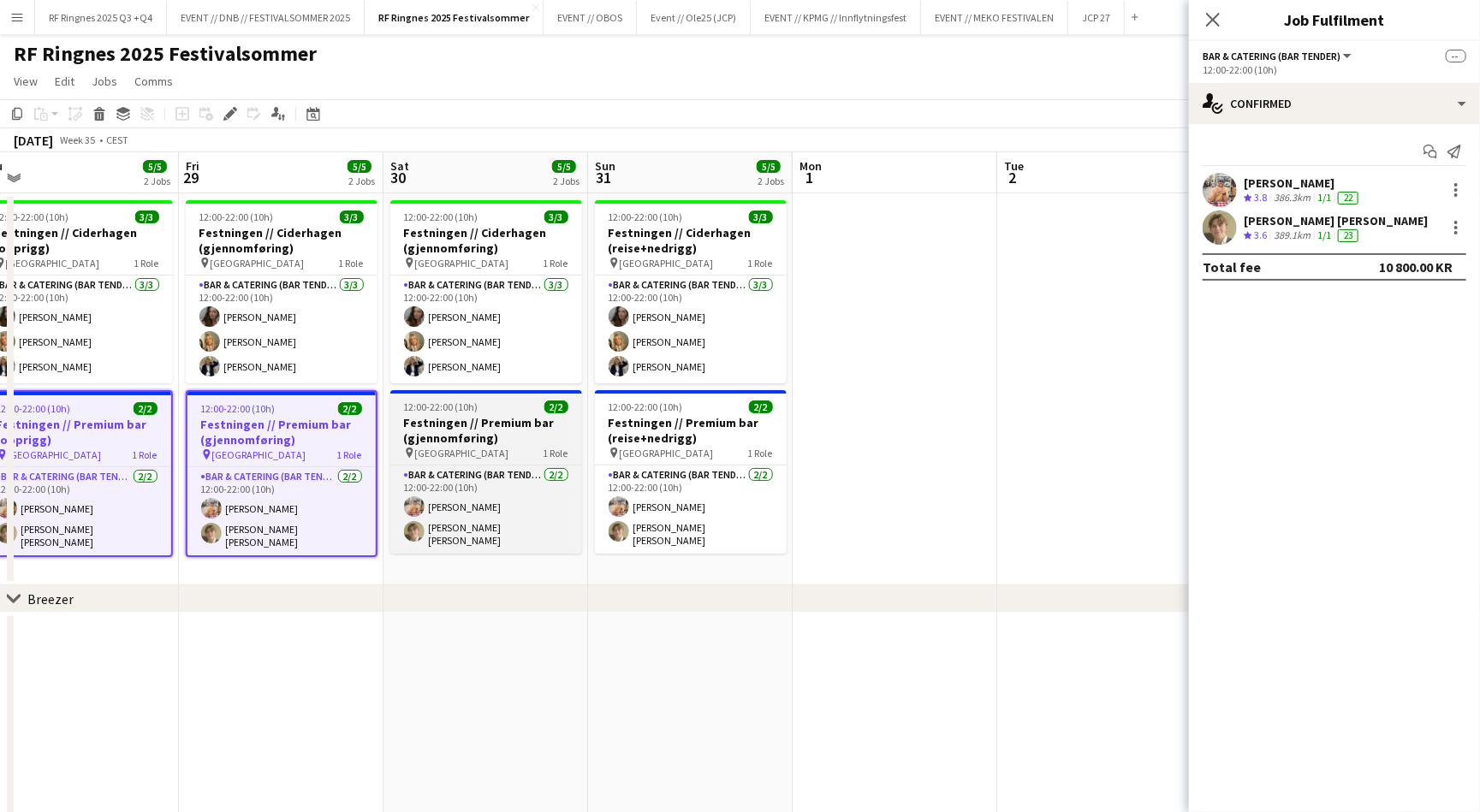
click at [502, 438] on h3 "Festningen // Premium bar (gjennomføring)" at bounding box center [486, 430] width 191 height 31
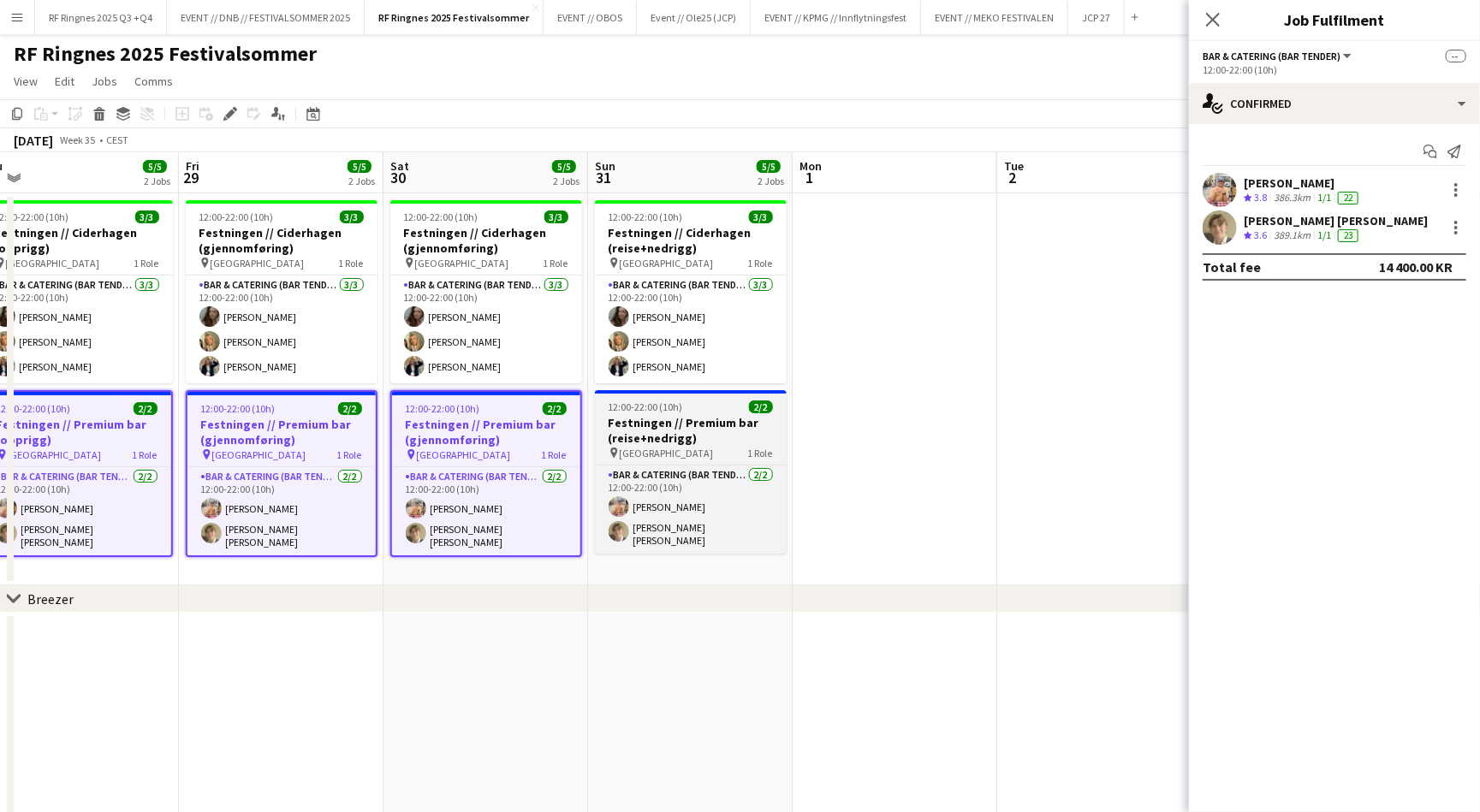
click at [662, 438] on h3 "Festningen // Premium bar (reise+nedrigg)" at bounding box center [691, 430] width 191 height 31
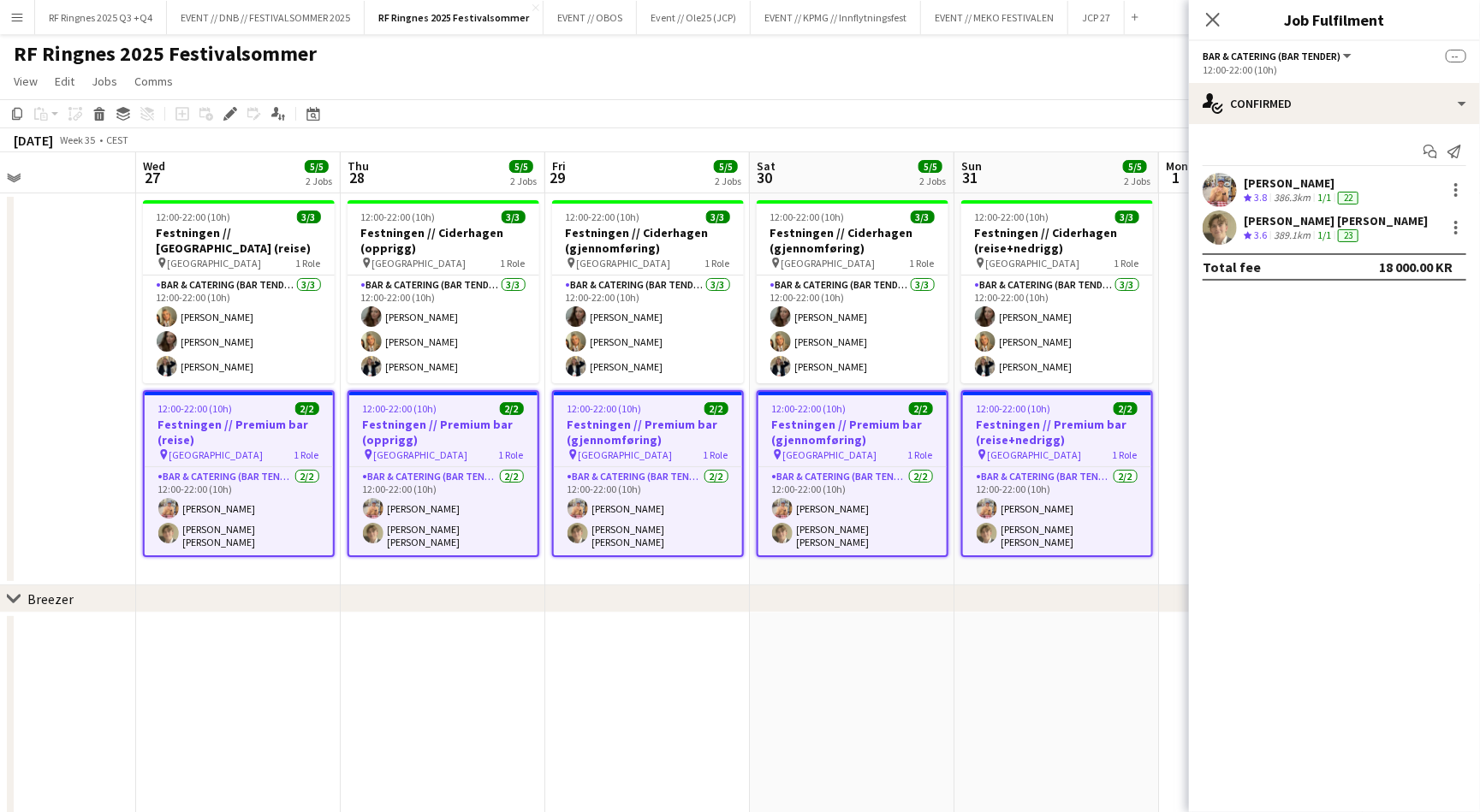
scroll to position [0, 471]
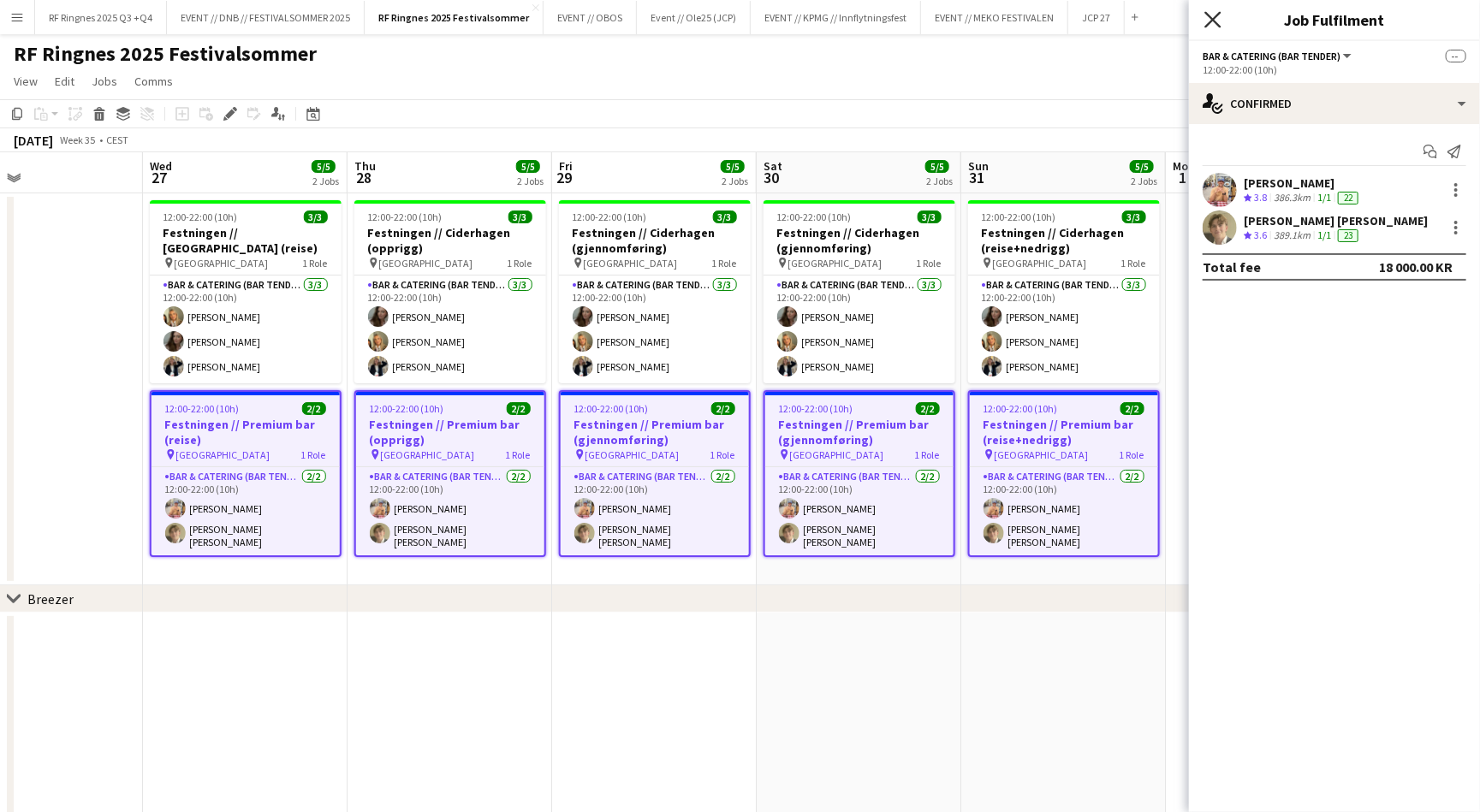
click at [1218, 14] on icon "Close pop-in" at bounding box center [1212, 19] width 16 height 16
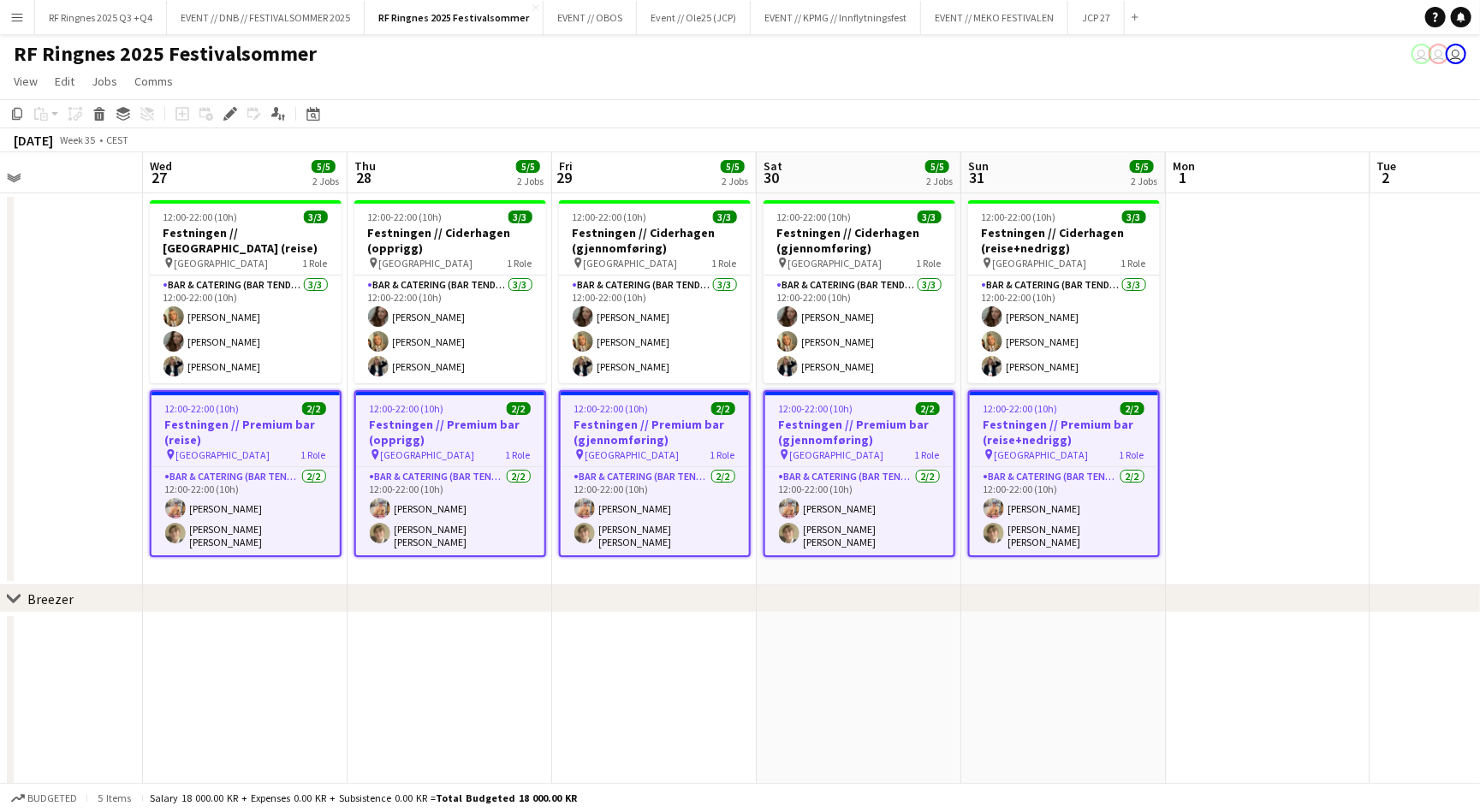
click at [1218, 14] on app-navbar "Menu Boards Boards Boards All jobs Status Workforce Workforce My Workforce Recr…" at bounding box center [740, 17] width 1480 height 34
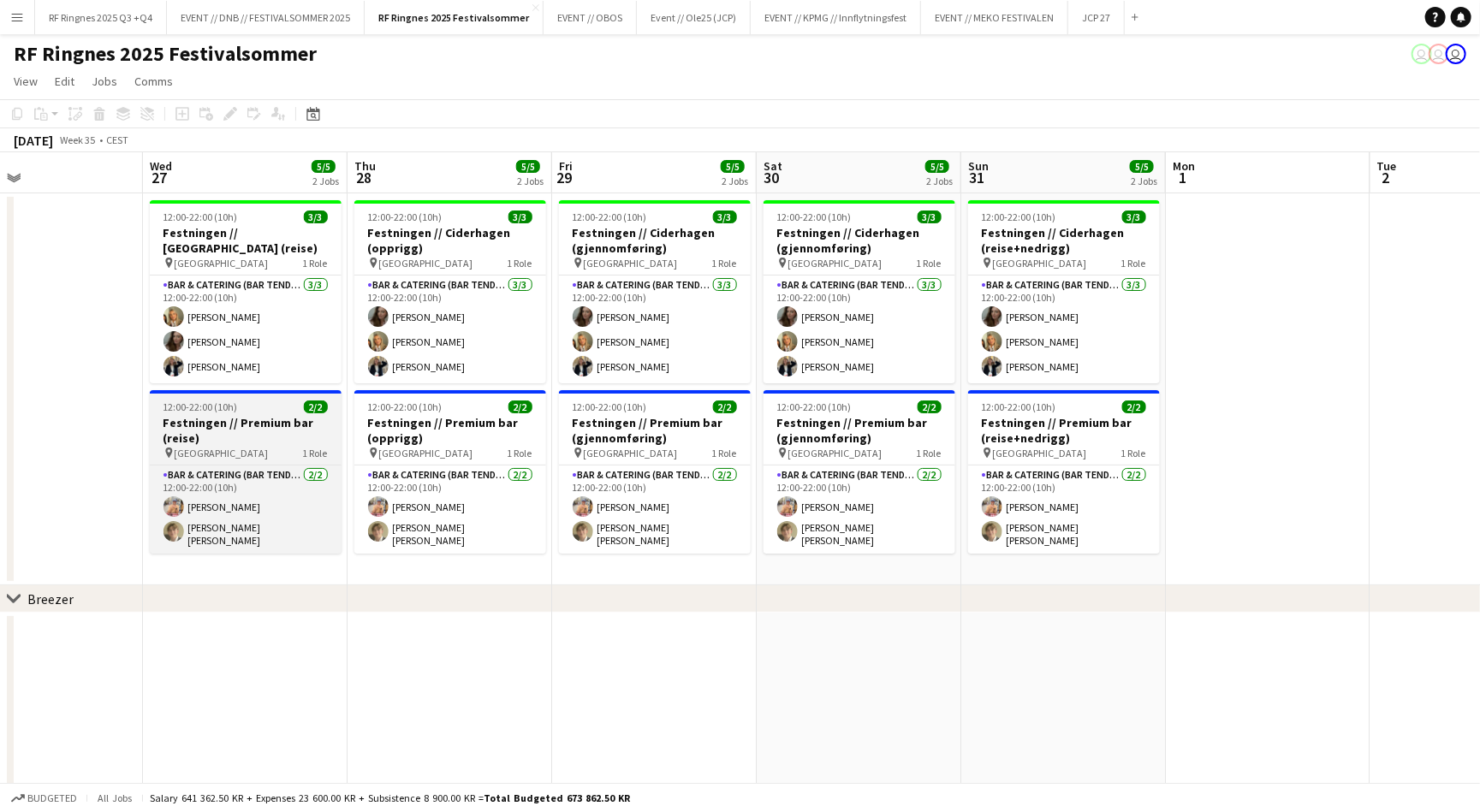
click at [219, 418] on h3 "Festningen // Premium bar (reise)" at bounding box center [245, 430] width 191 height 31
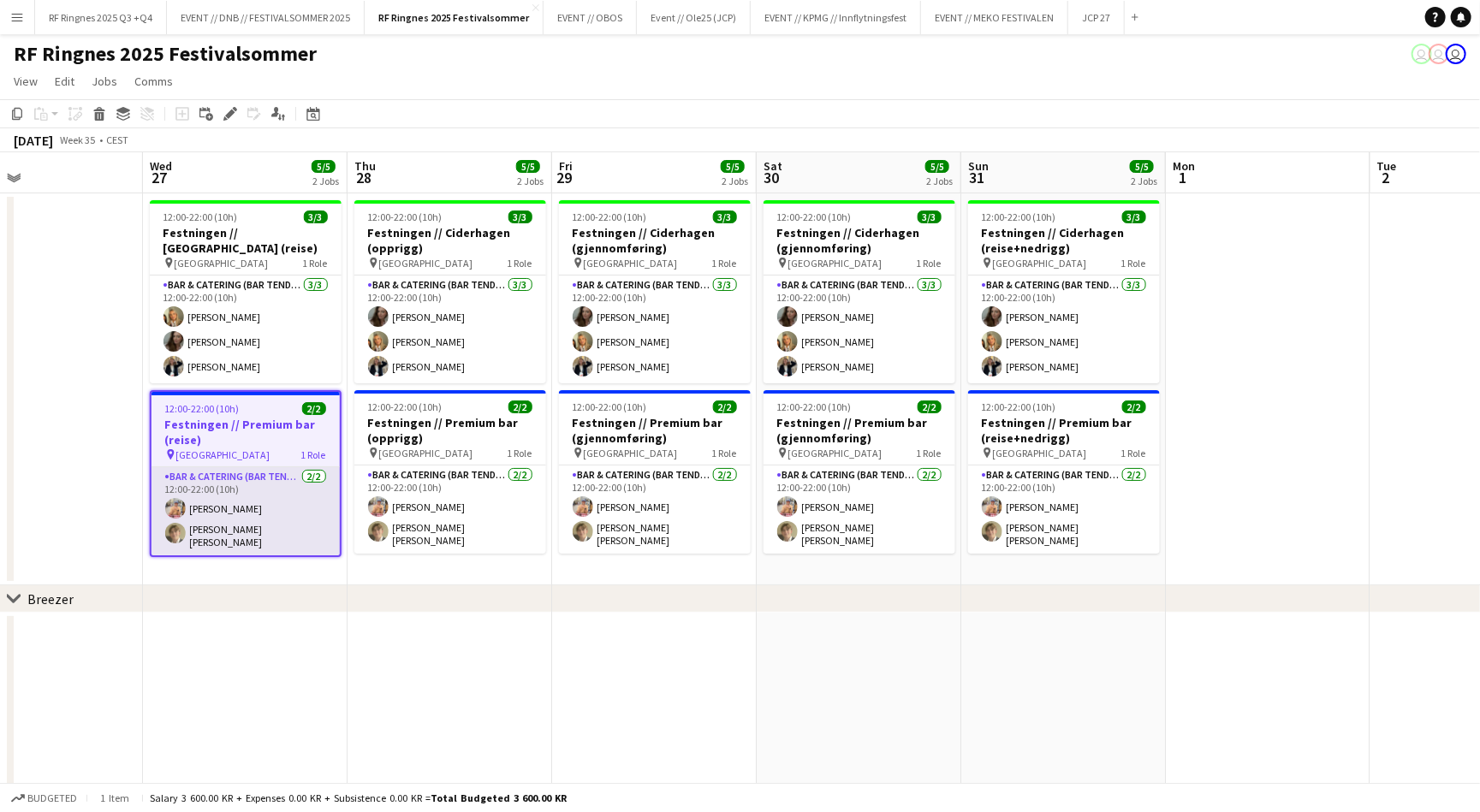
click at [231, 512] on app-card-role "Bar & Catering (Bar Tender) [DATE] 12:00-22:00 (10h) [PERSON_NAME] [PERSON_NAME]" at bounding box center [245, 511] width 189 height 88
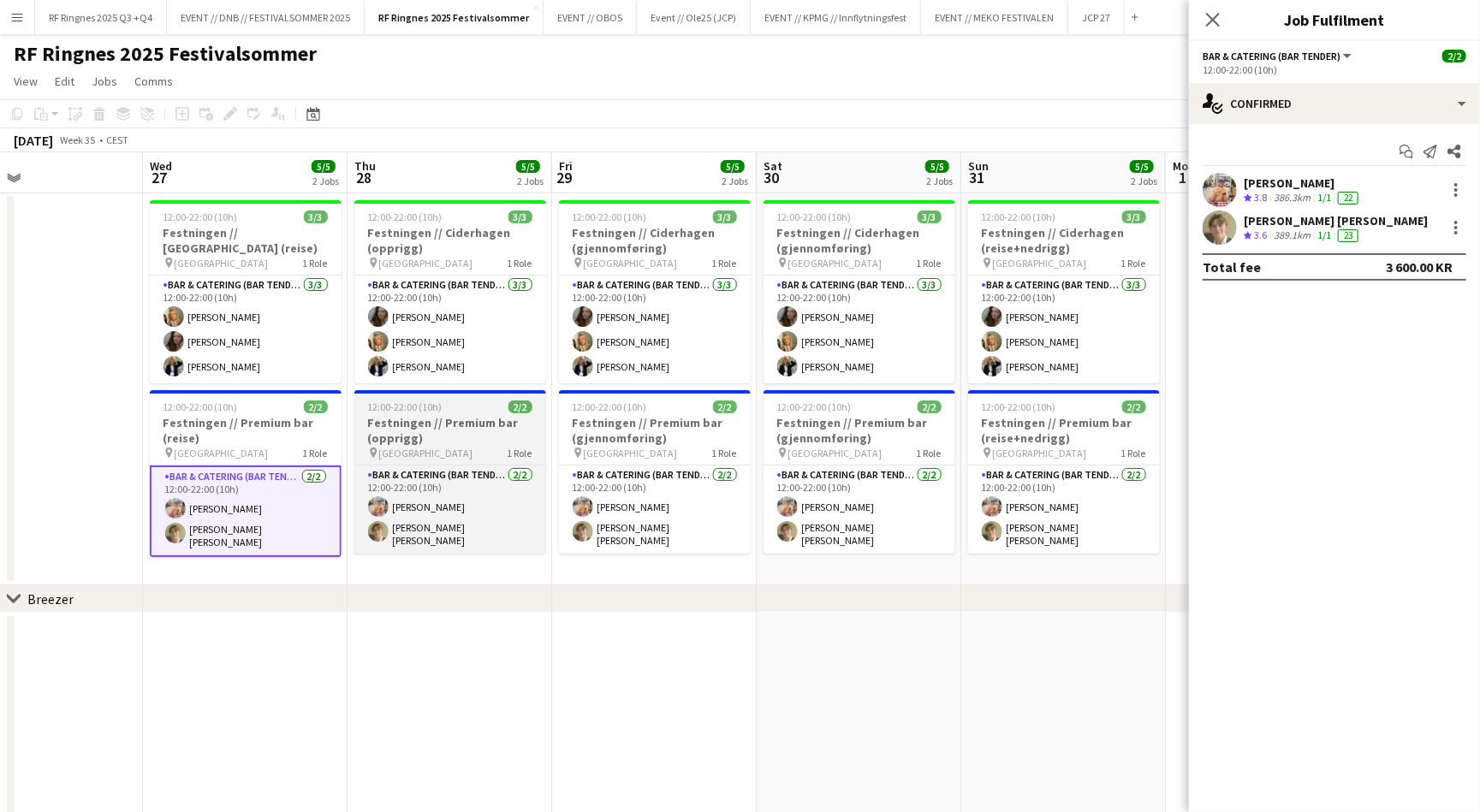
click at [457, 417] on h3 "Festningen // Premium bar (opprigg)" at bounding box center [450, 430] width 191 height 31
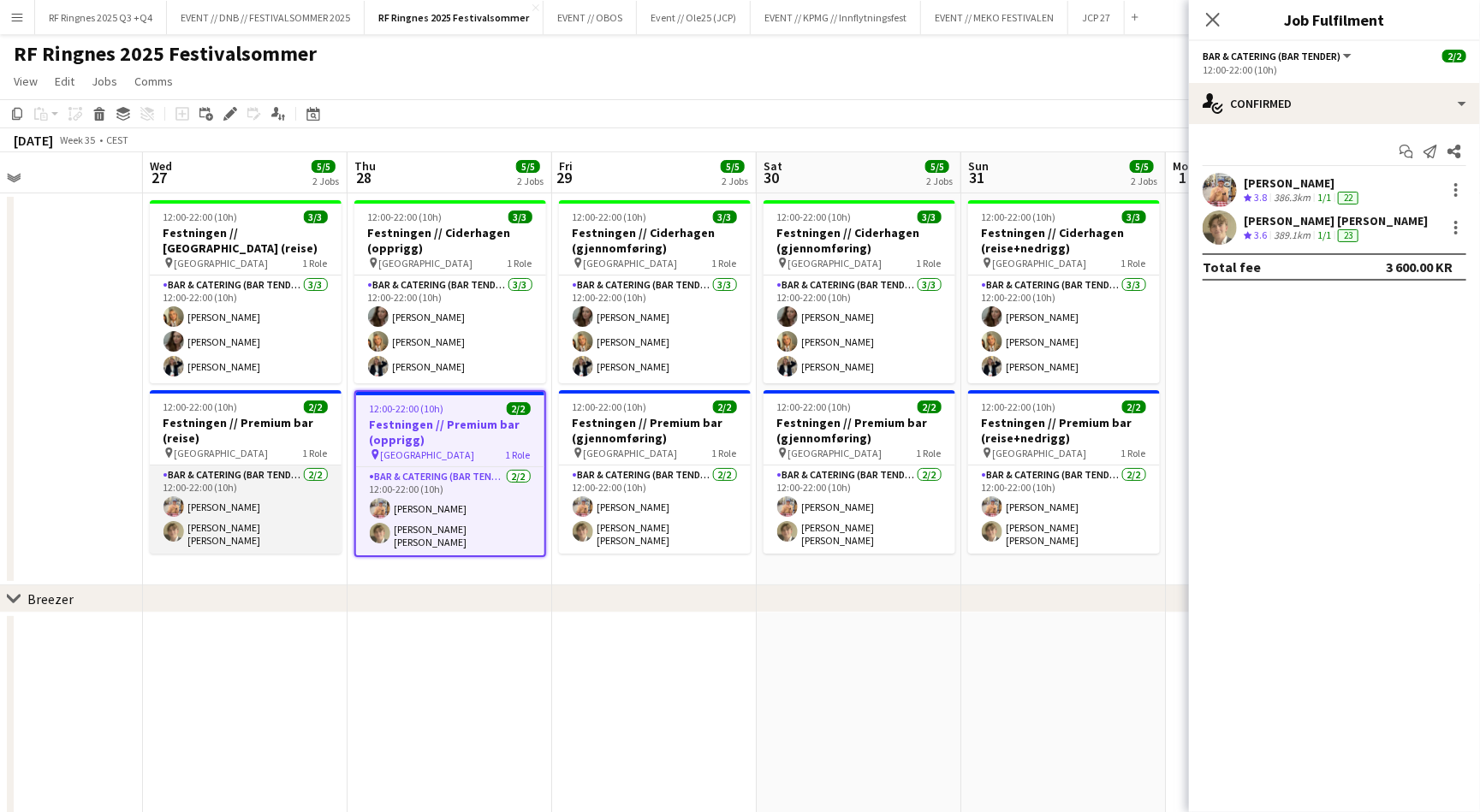
click at [255, 497] on app-card-role "Bar & Catering (Bar Tender) [DATE] 12:00-22:00 (10h) [PERSON_NAME] [PERSON_NAME]" at bounding box center [245, 509] width 191 height 88
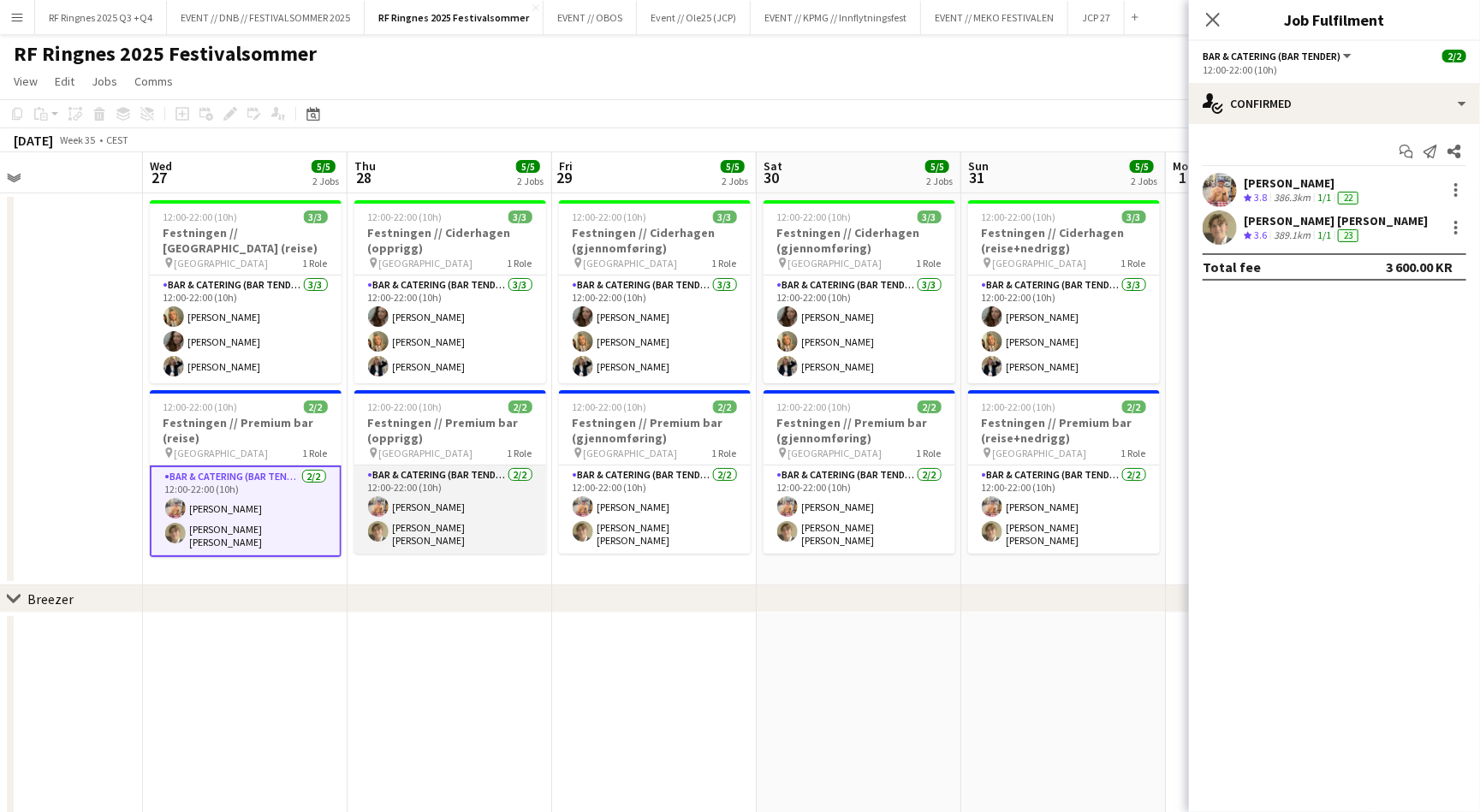
click at [412, 512] on app-card-role "Bar & Catering (Bar Tender) [DATE] 12:00-22:00 (10h) [PERSON_NAME] [PERSON_NAME]" at bounding box center [450, 509] width 191 height 88
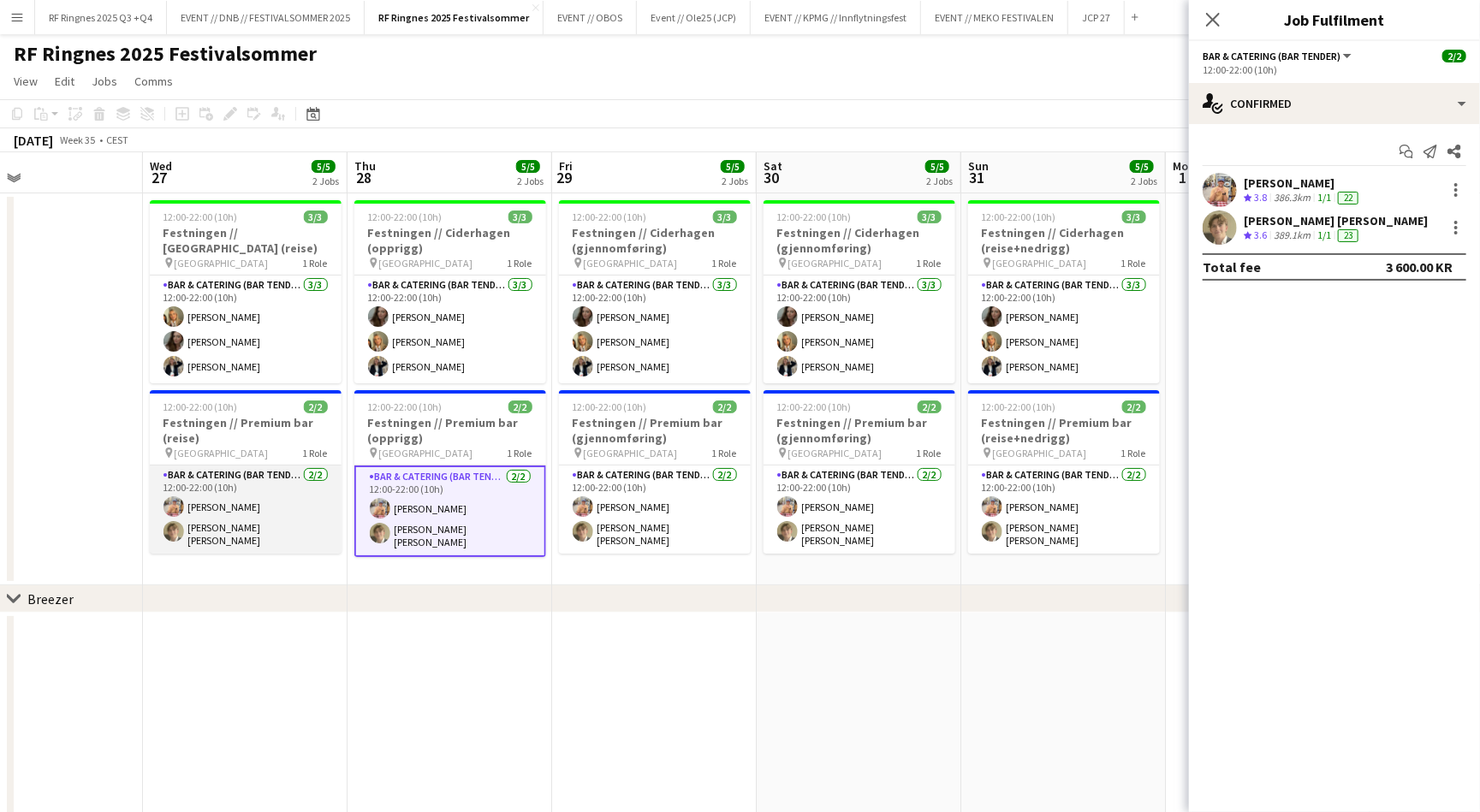
click at [334, 491] on app-card-role "Bar & Catering (Bar Tender) [DATE] 12:00-22:00 (10h) [PERSON_NAME] [PERSON_NAME]" at bounding box center [245, 509] width 191 height 88
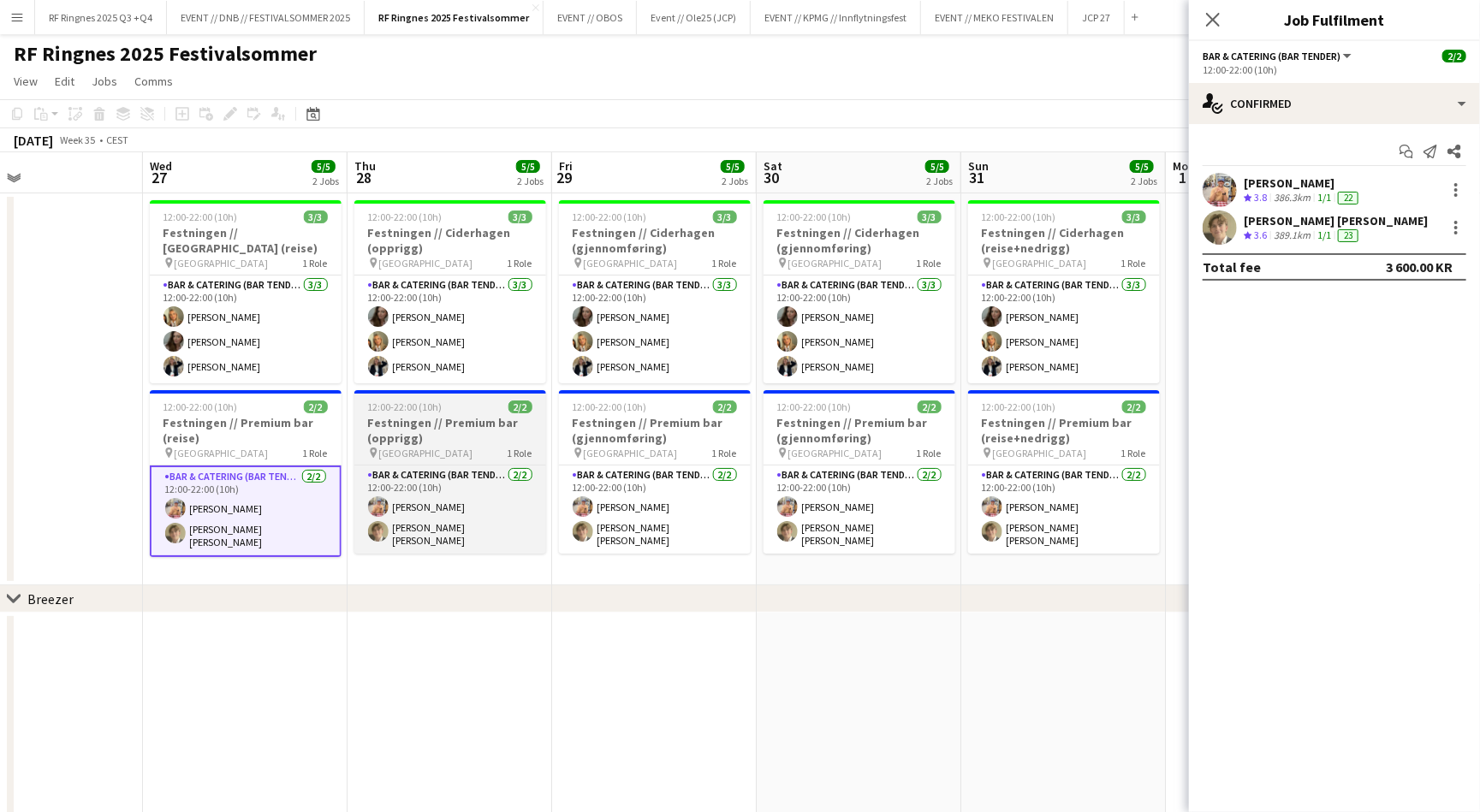
click at [457, 410] on div "12:00-22:00 (10h) 2/2" at bounding box center [450, 407] width 191 height 13
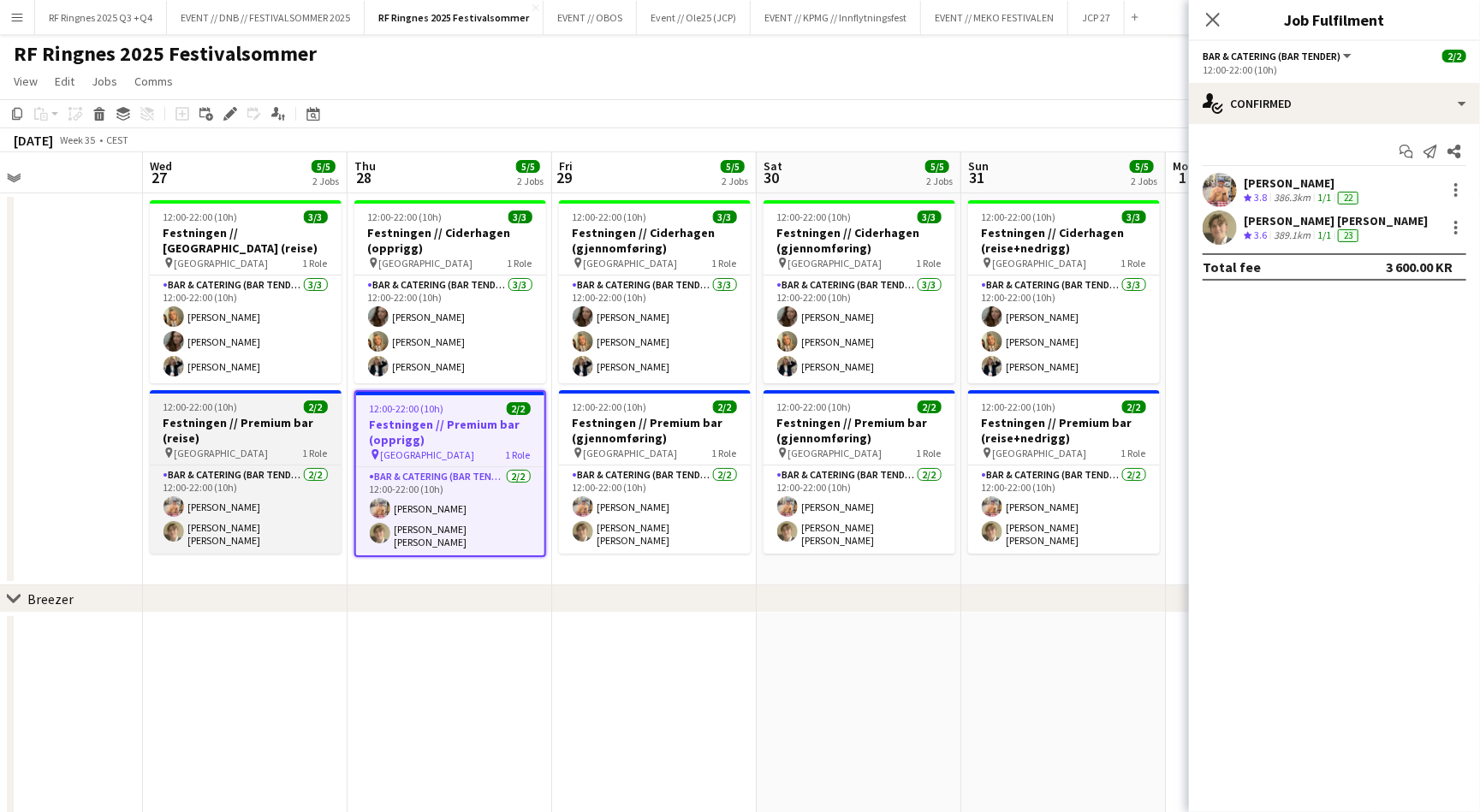
click at [271, 415] on h3 "Festningen // Premium bar (reise)" at bounding box center [245, 430] width 191 height 31
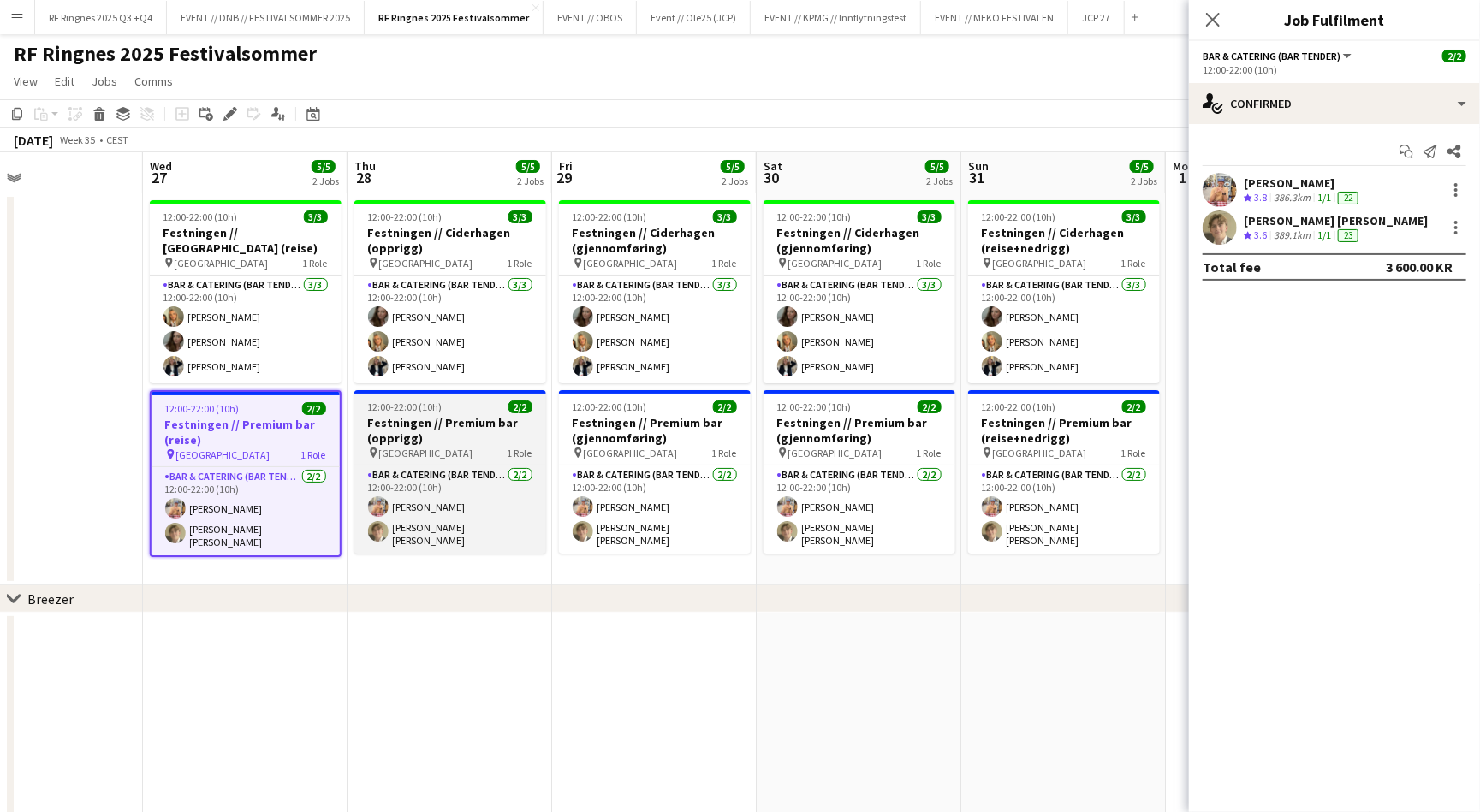
click at [464, 415] on h3 "Festningen // Premium bar (opprigg)" at bounding box center [450, 430] width 191 height 31
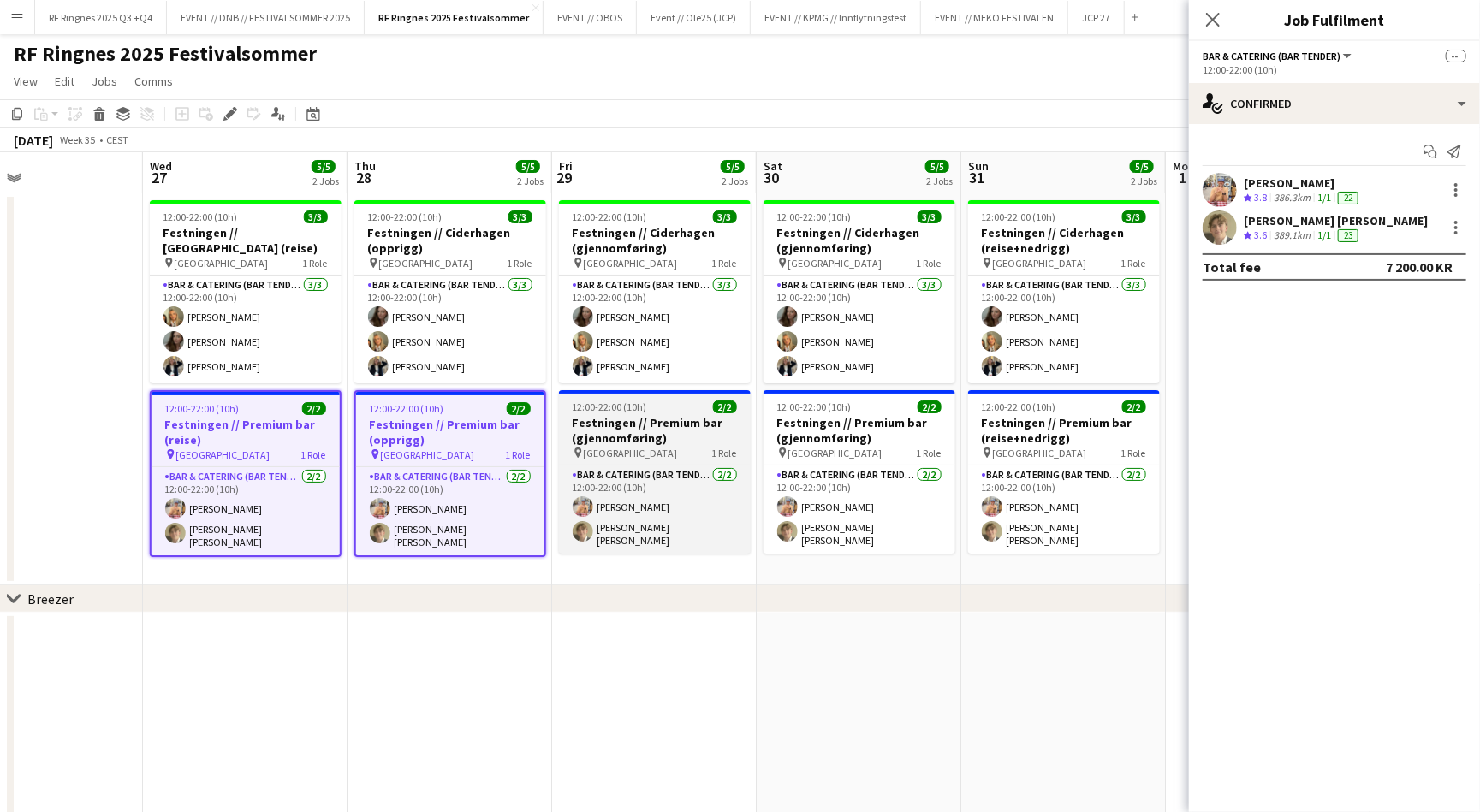
click at [699, 429] on h3 "Festningen // Premium bar (gjennomføring)" at bounding box center [655, 430] width 191 height 31
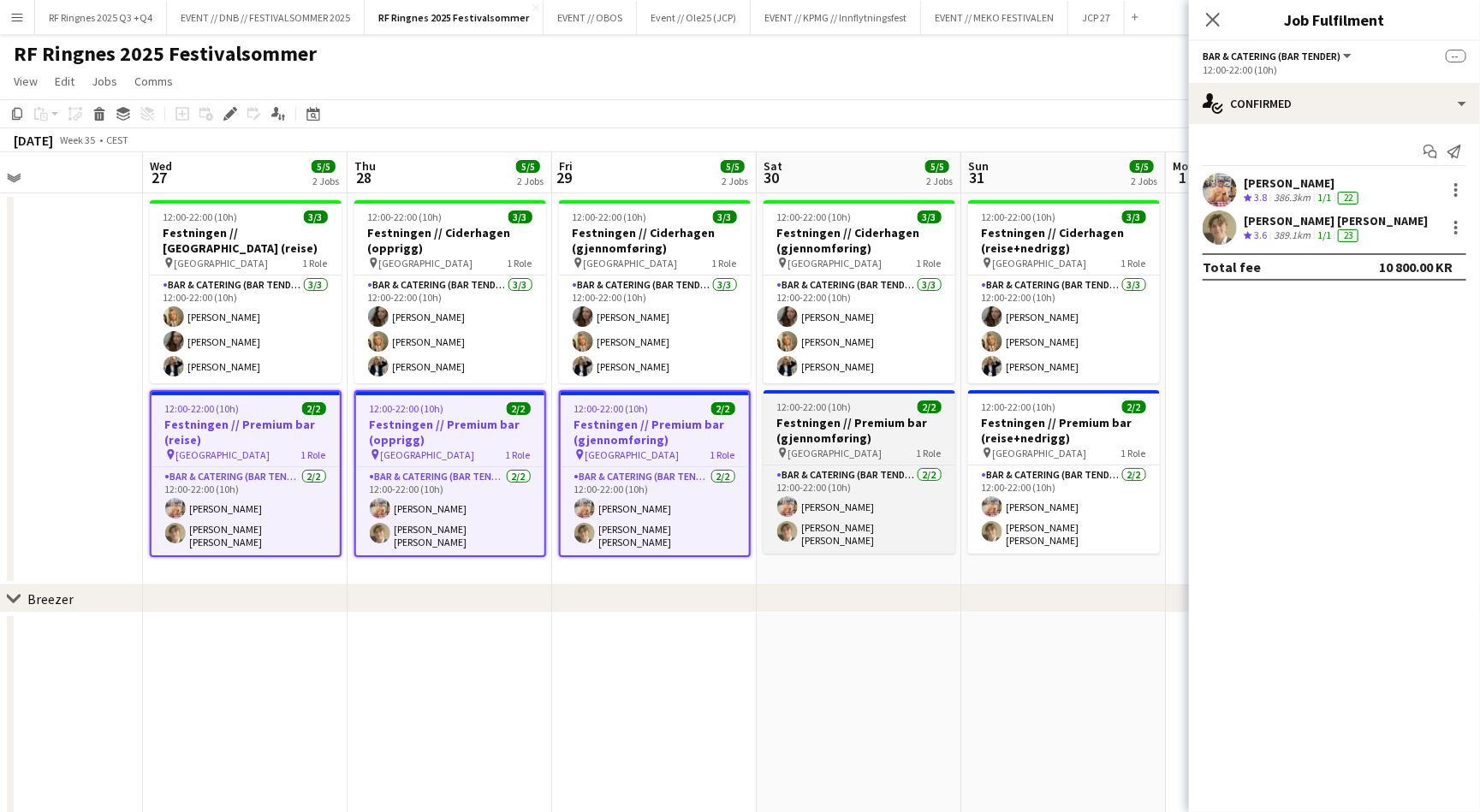
click at [887, 429] on h3 "Festningen // Premium bar (gjennomføring)" at bounding box center [859, 430] width 191 height 31
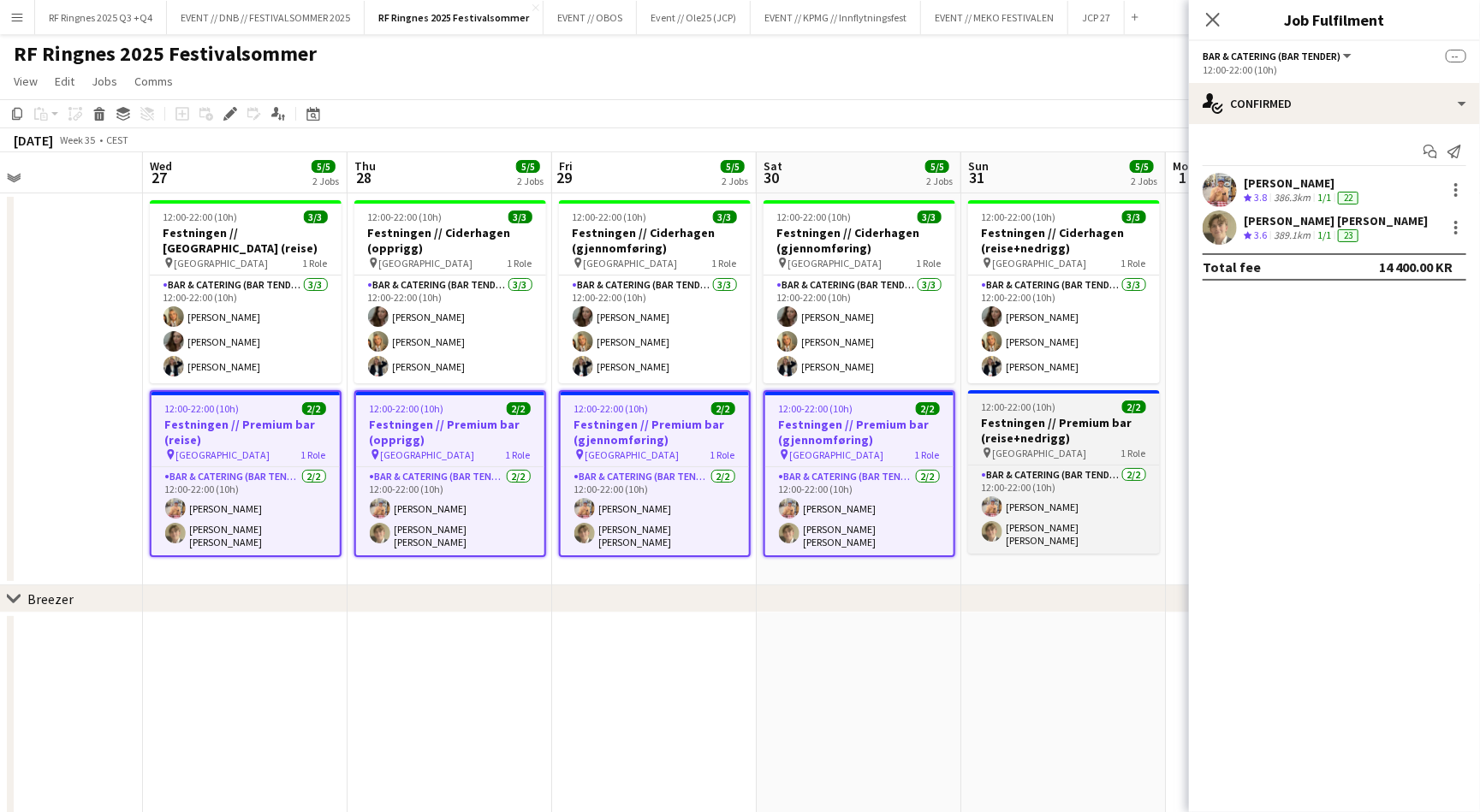
click at [1054, 424] on h3 "Festningen // Premium bar (reise+nedrigg)" at bounding box center [1064, 430] width 191 height 31
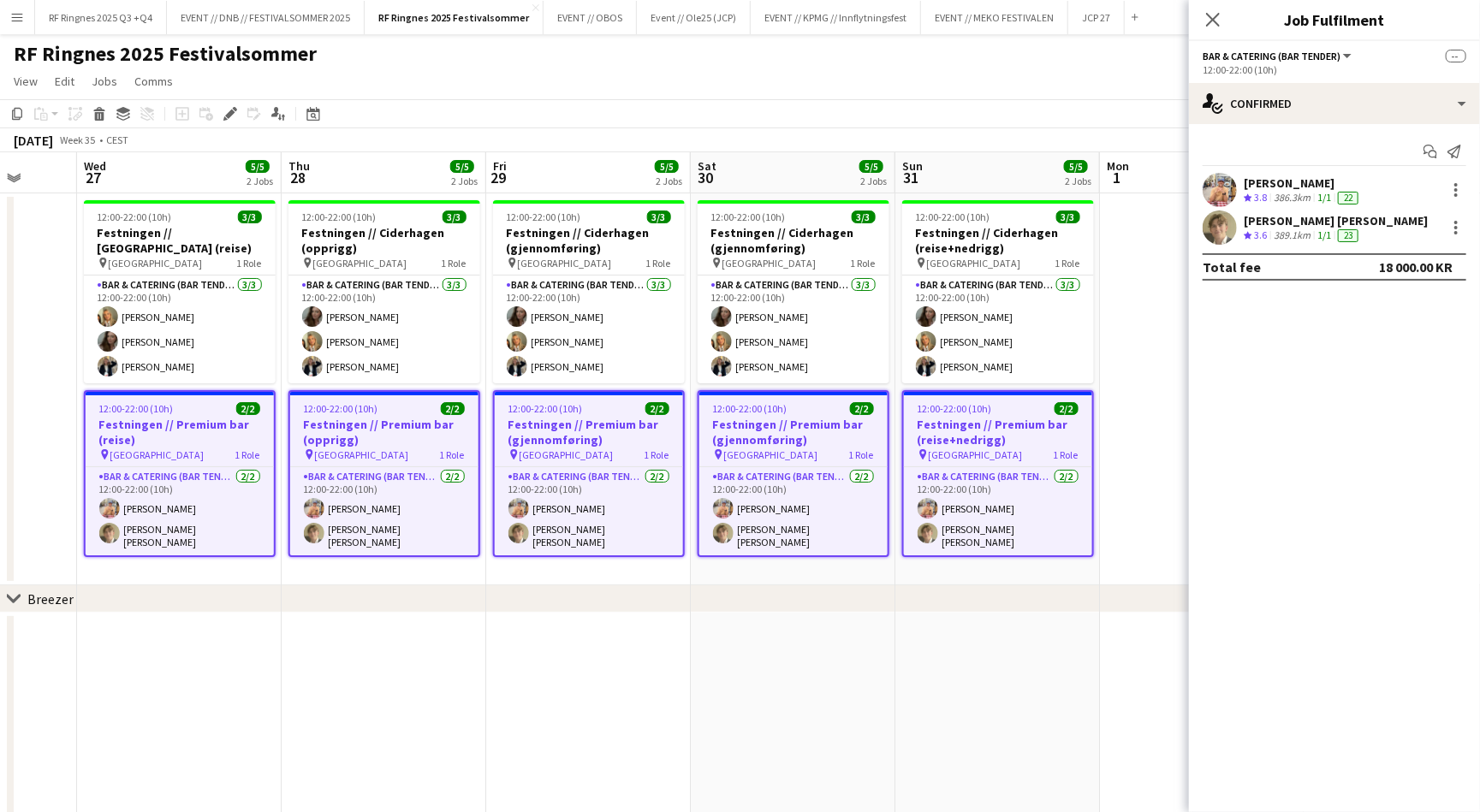
scroll to position [0, 536]
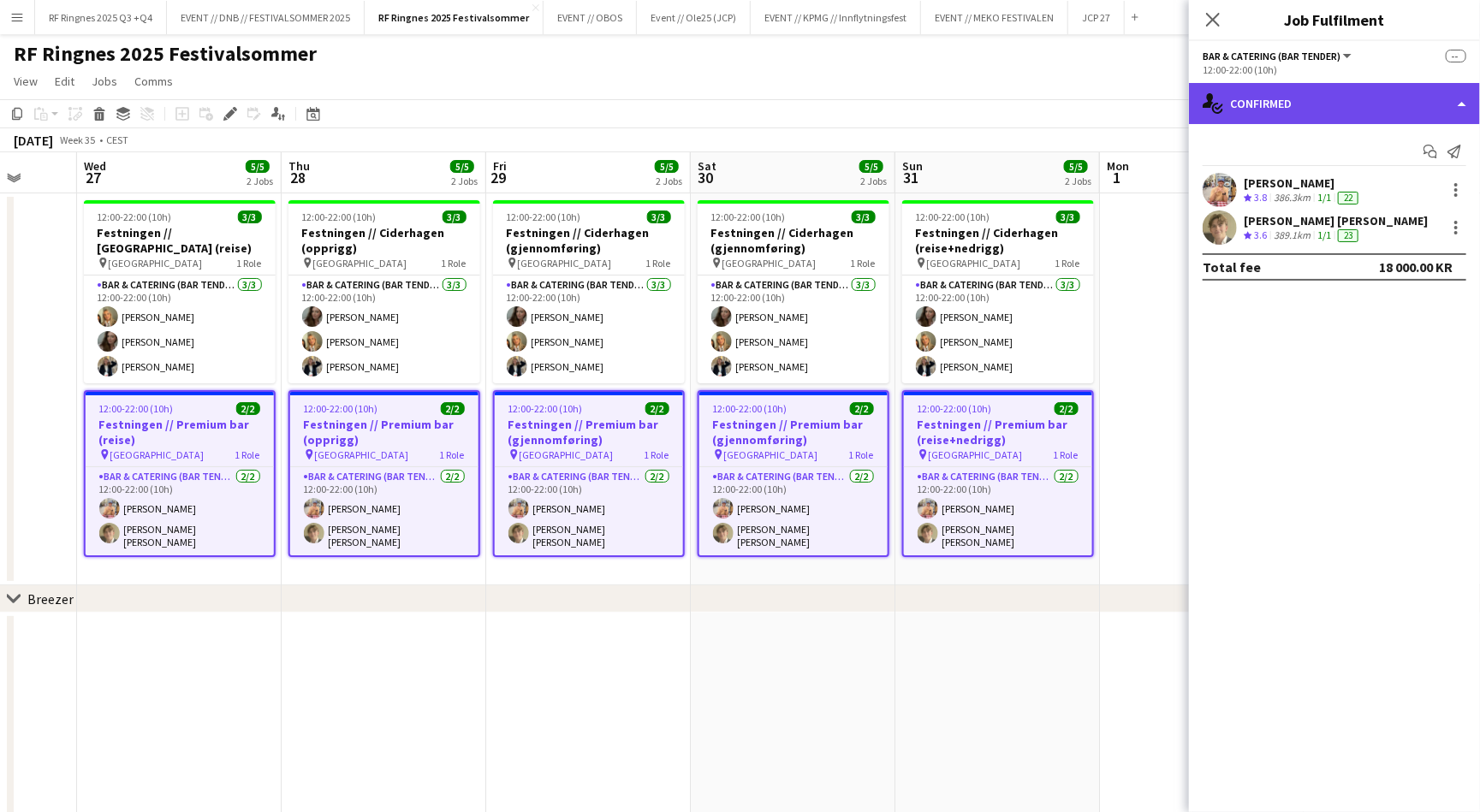
click at [1307, 100] on div "single-neutral-actions-check-2 Confirmed" at bounding box center [1334, 103] width 291 height 41
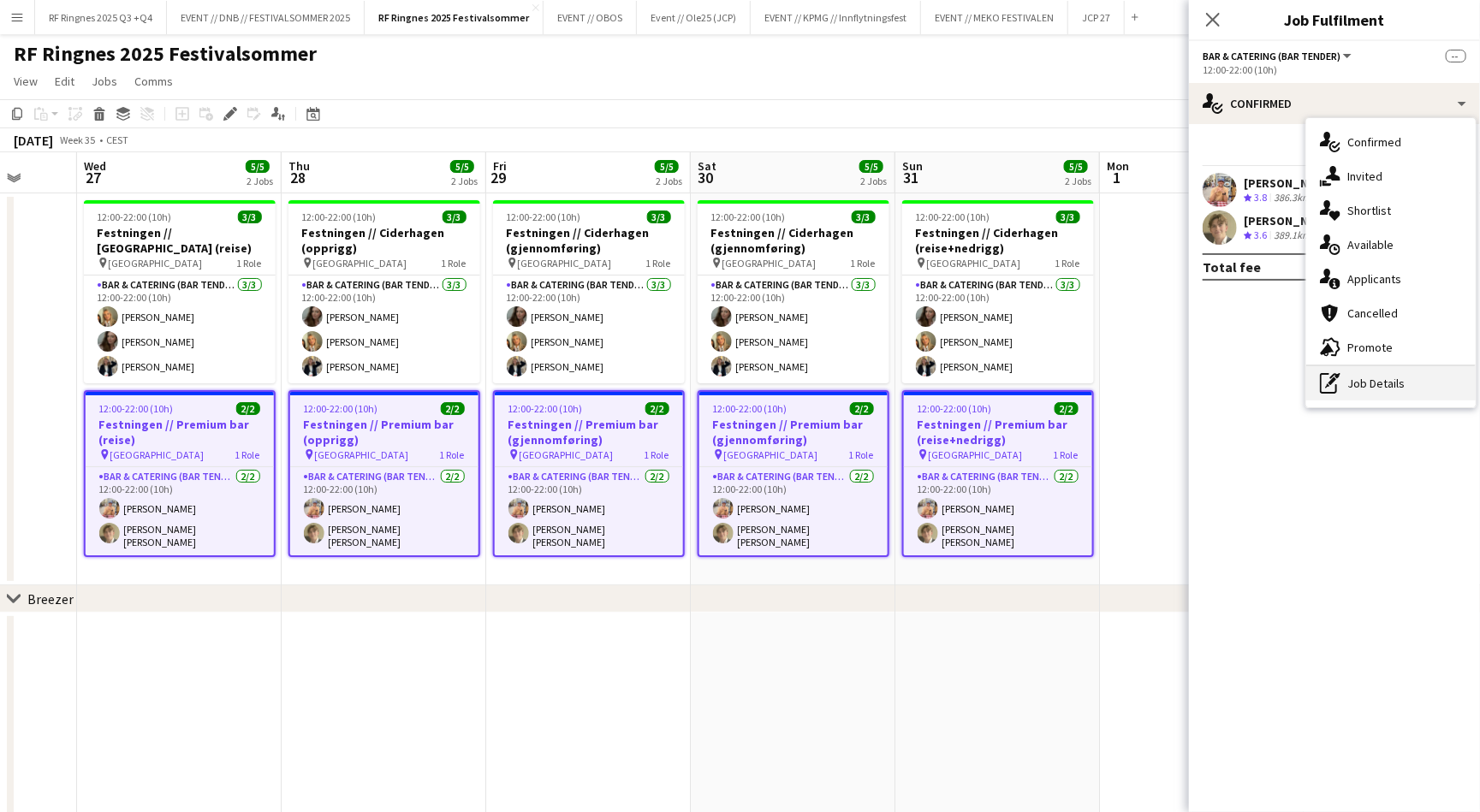
click at [1356, 386] on div "pen-write Job Details" at bounding box center [1390, 384] width 170 height 34
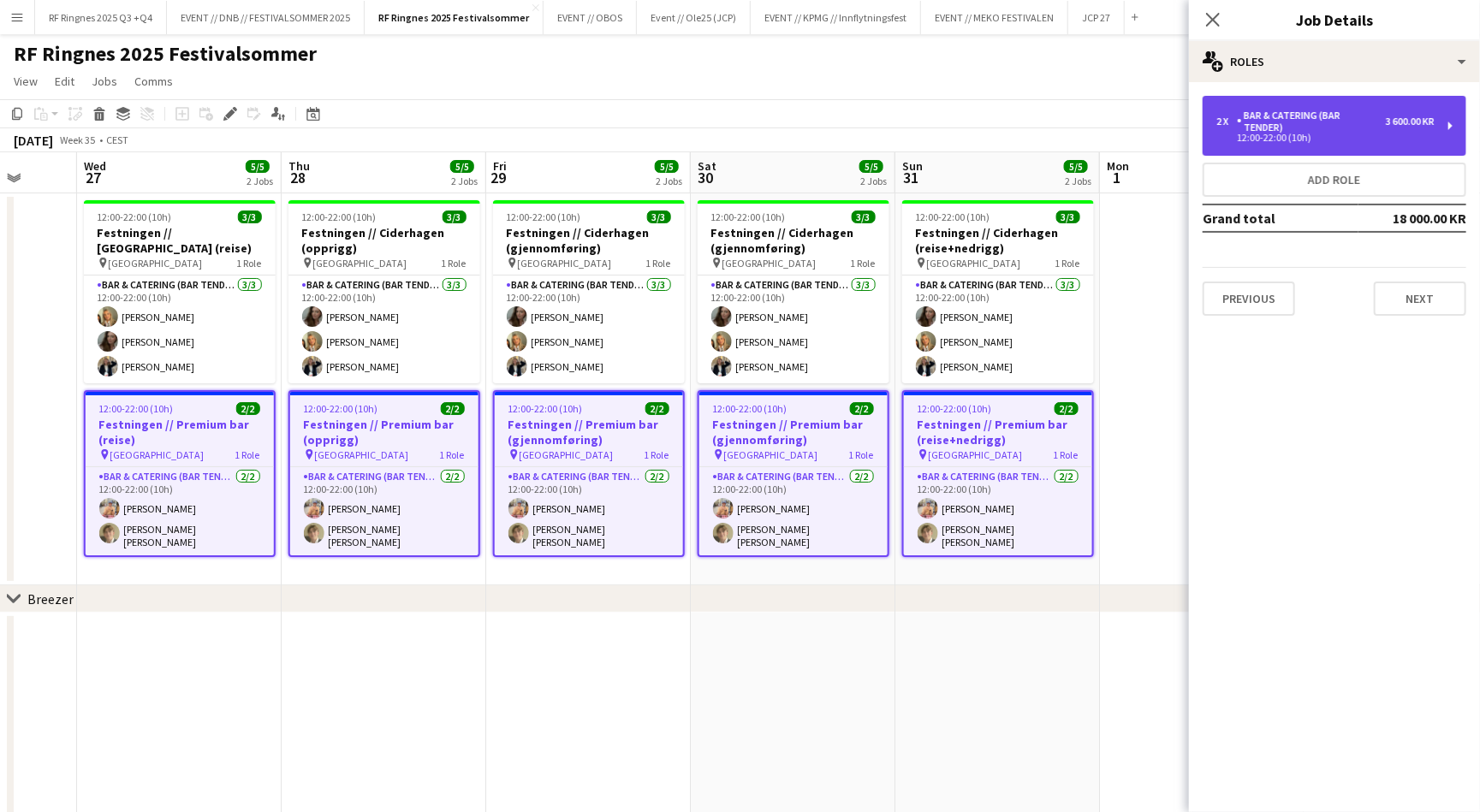
click at [1272, 134] on div "12:00-22:00 (10h)" at bounding box center [1326, 137] width 218 height 9
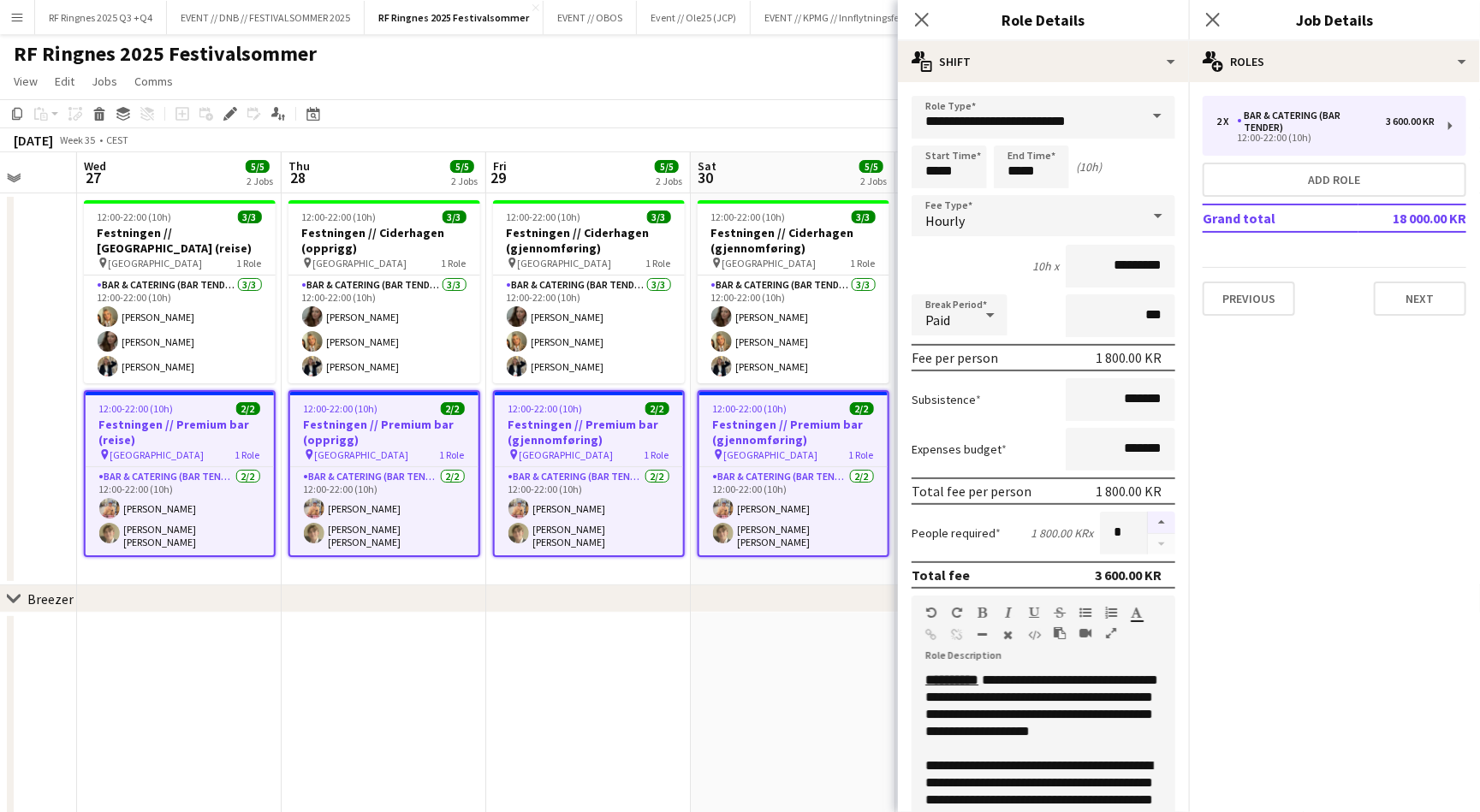
click at [1160, 521] on button "button" at bounding box center [1161, 522] width 27 height 22
type input "*"
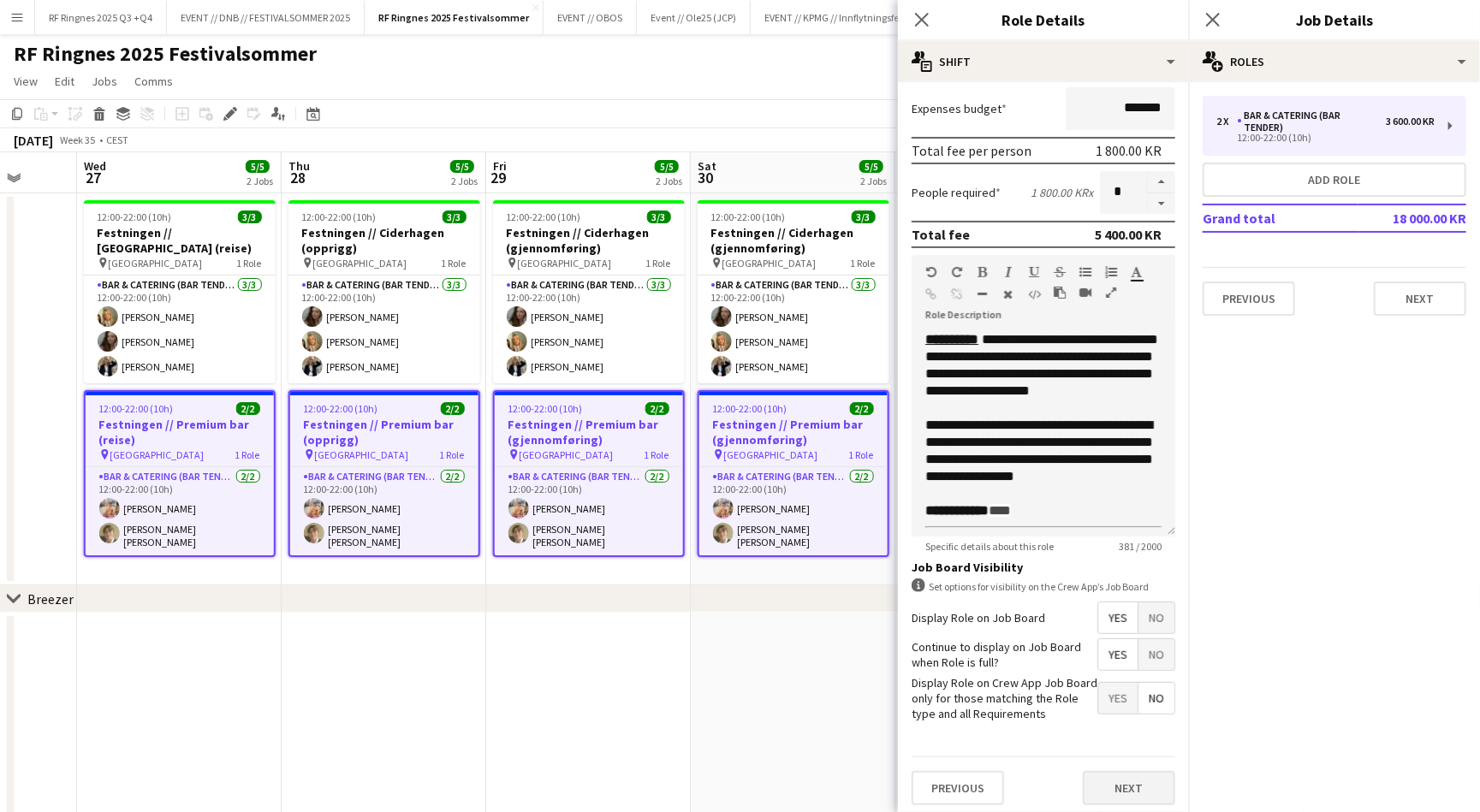
scroll to position [340, 0]
click at [1132, 778] on button "Next" at bounding box center [1129, 789] width 93 height 34
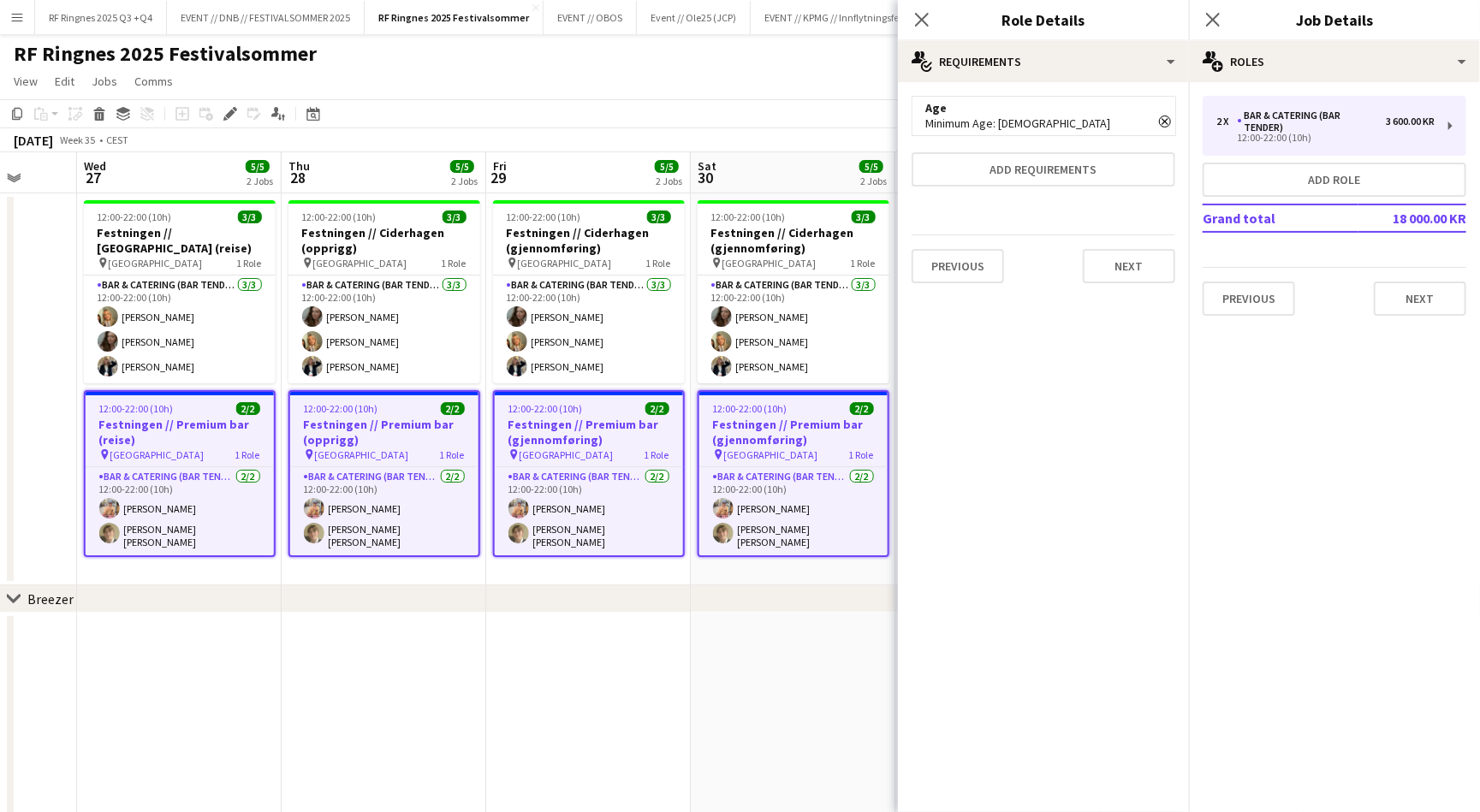
scroll to position [0, 0]
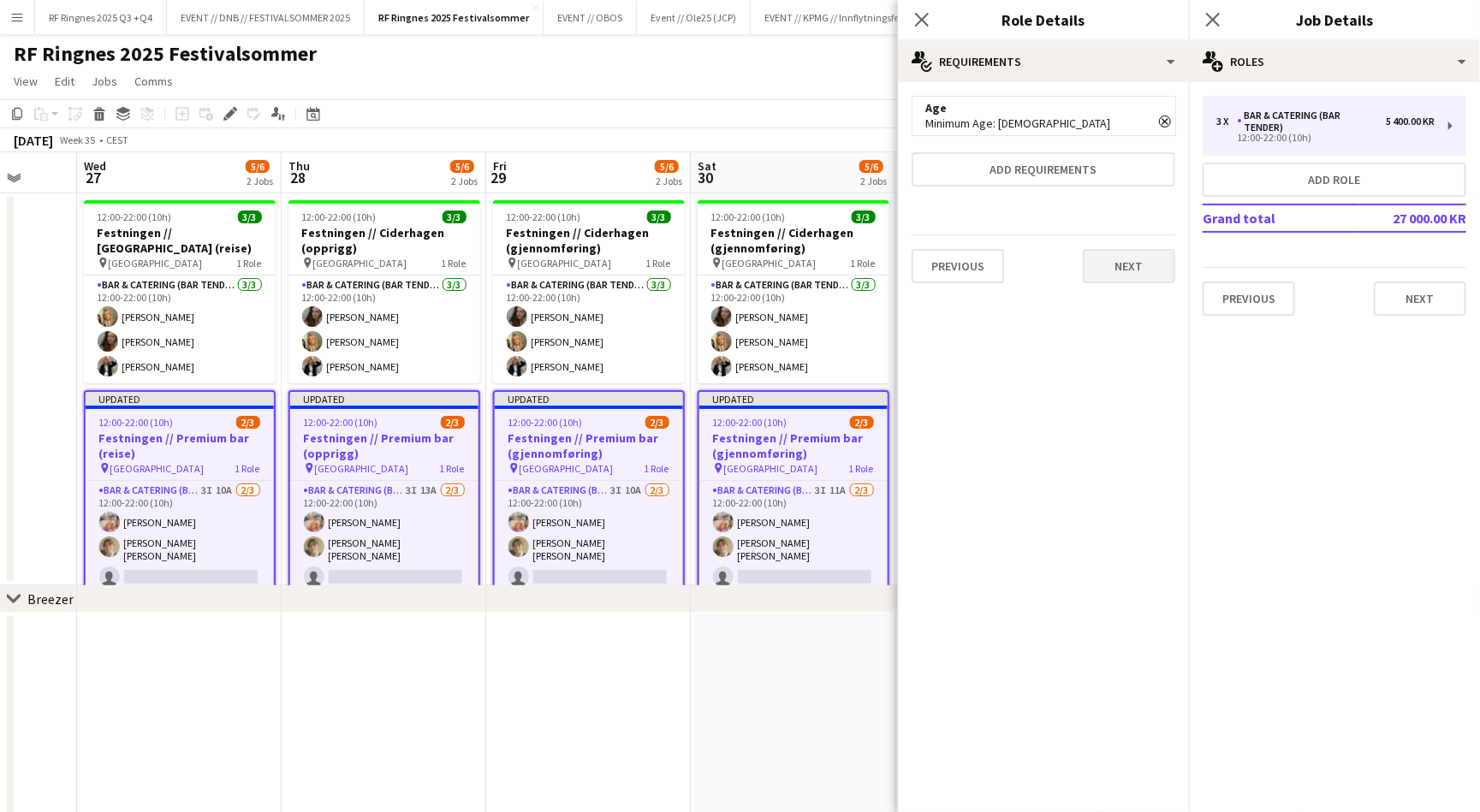
click at [1132, 263] on button "Next" at bounding box center [1129, 266] width 93 height 34
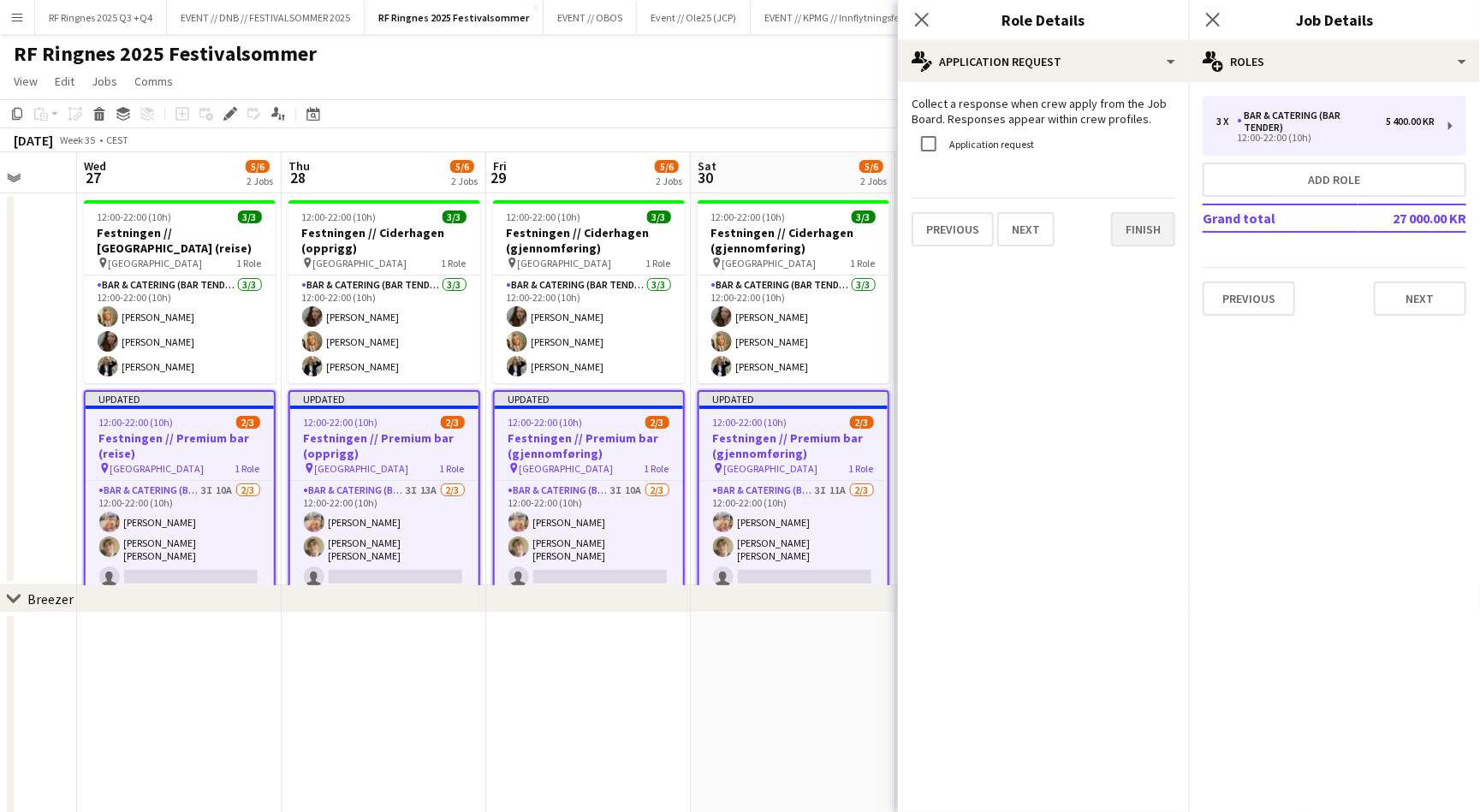
click at [1132, 226] on button "Finish" at bounding box center [1143, 229] width 64 height 34
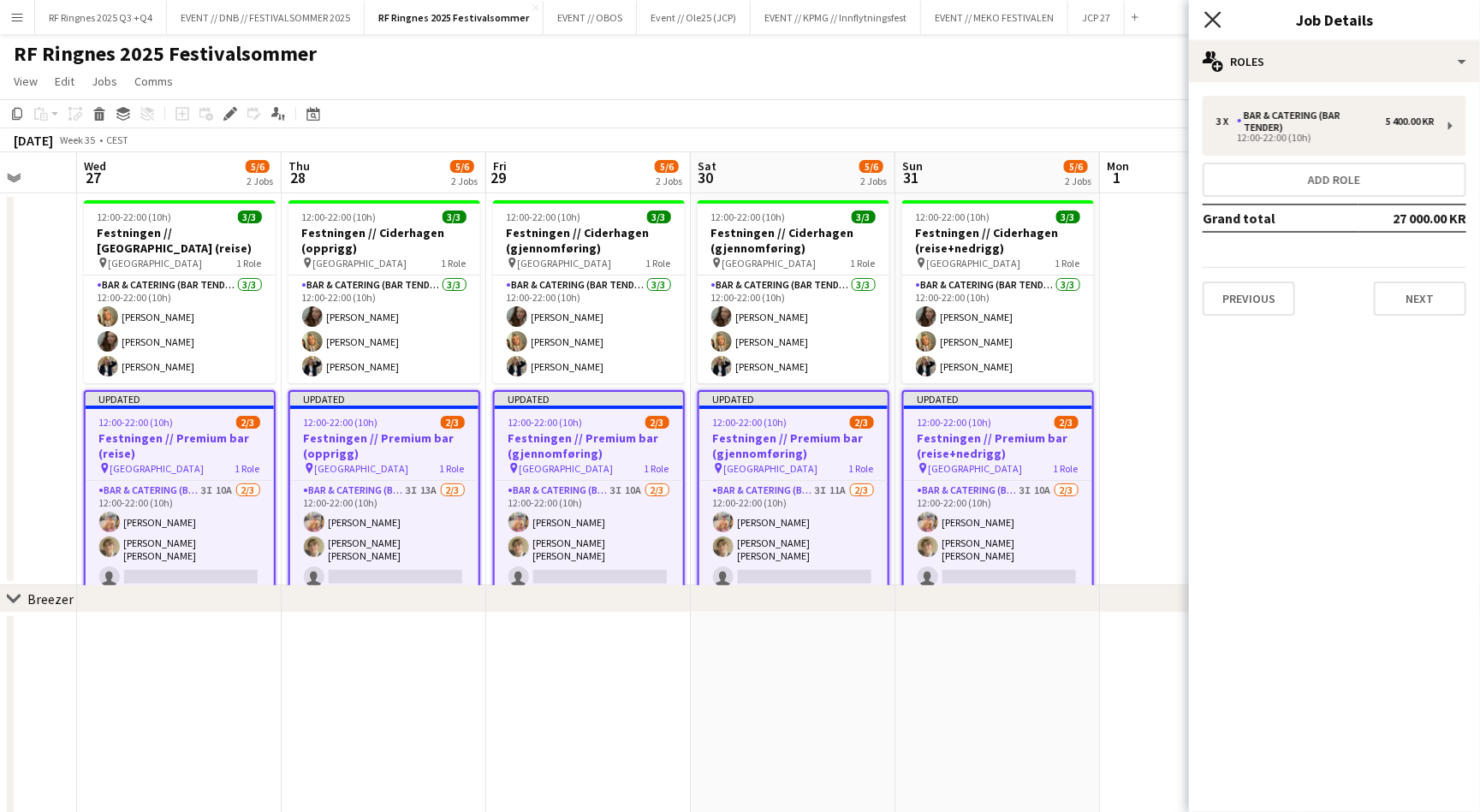
click at [1208, 23] on icon at bounding box center [1212, 19] width 16 height 16
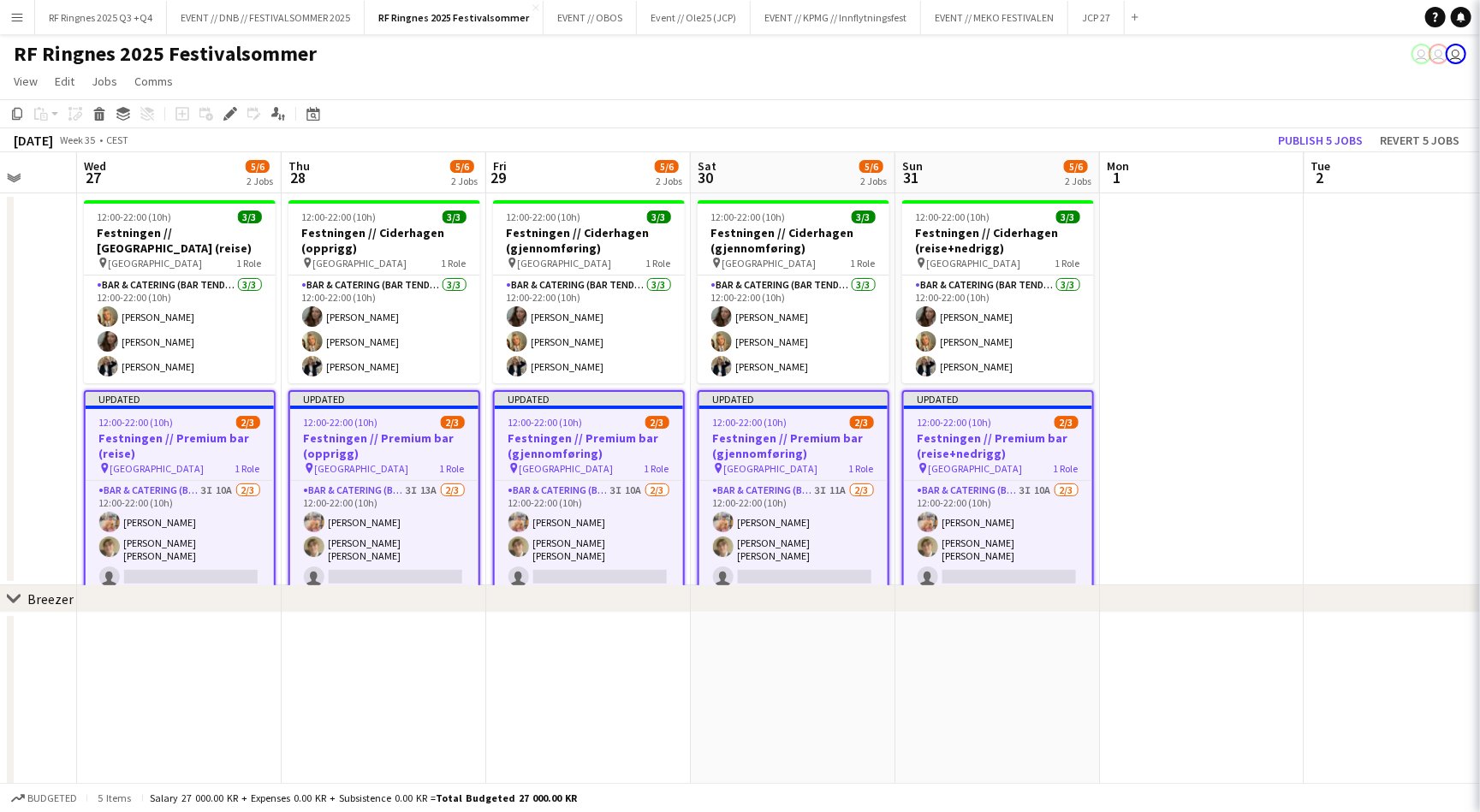
click at [1228, 50] on div "RF Ringnes 2025 Festivalsommer user user user" at bounding box center [740, 50] width 1480 height 32
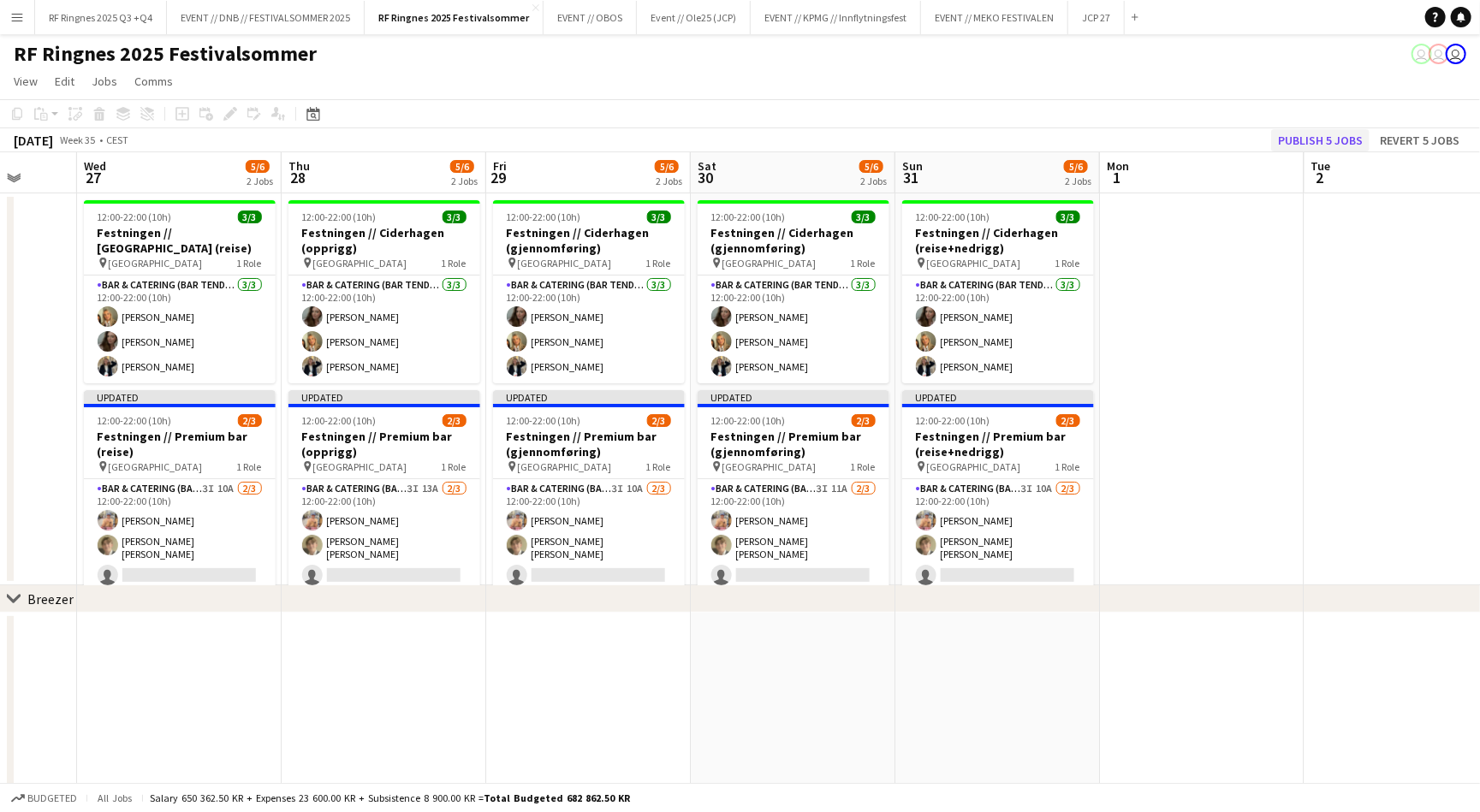
click at [1340, 138] on button "Publish 5 jobs" at bounding box center [1320, 139] width 99 height 22
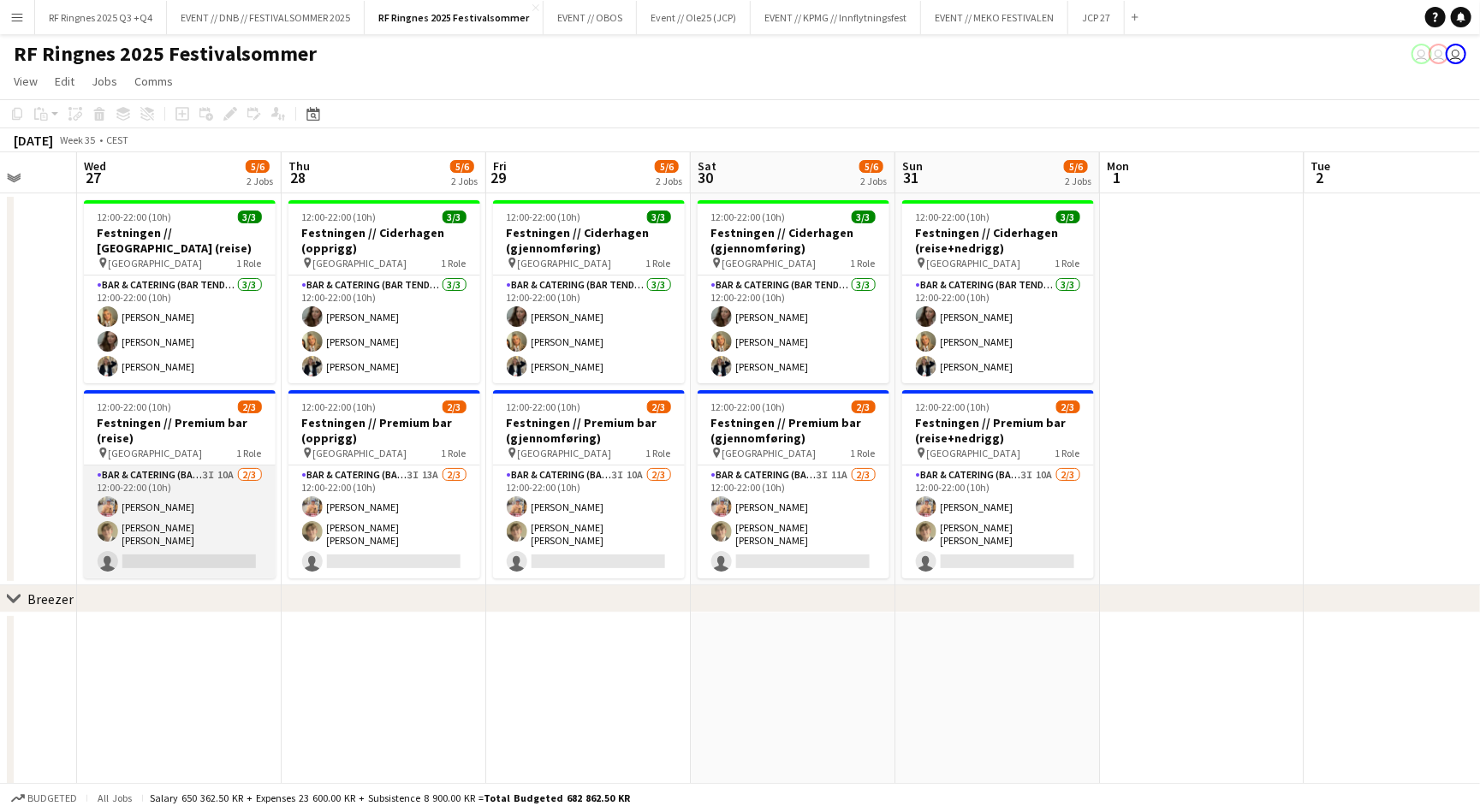
click at [198, 517] on app-card-role "Bar & Catering (Bar Tender) 3I 10A [DATE] 12:00-22:00 (10h) [PERSON_NAME] [PERS…" at bounding box center [180, 521] width 191 height 113
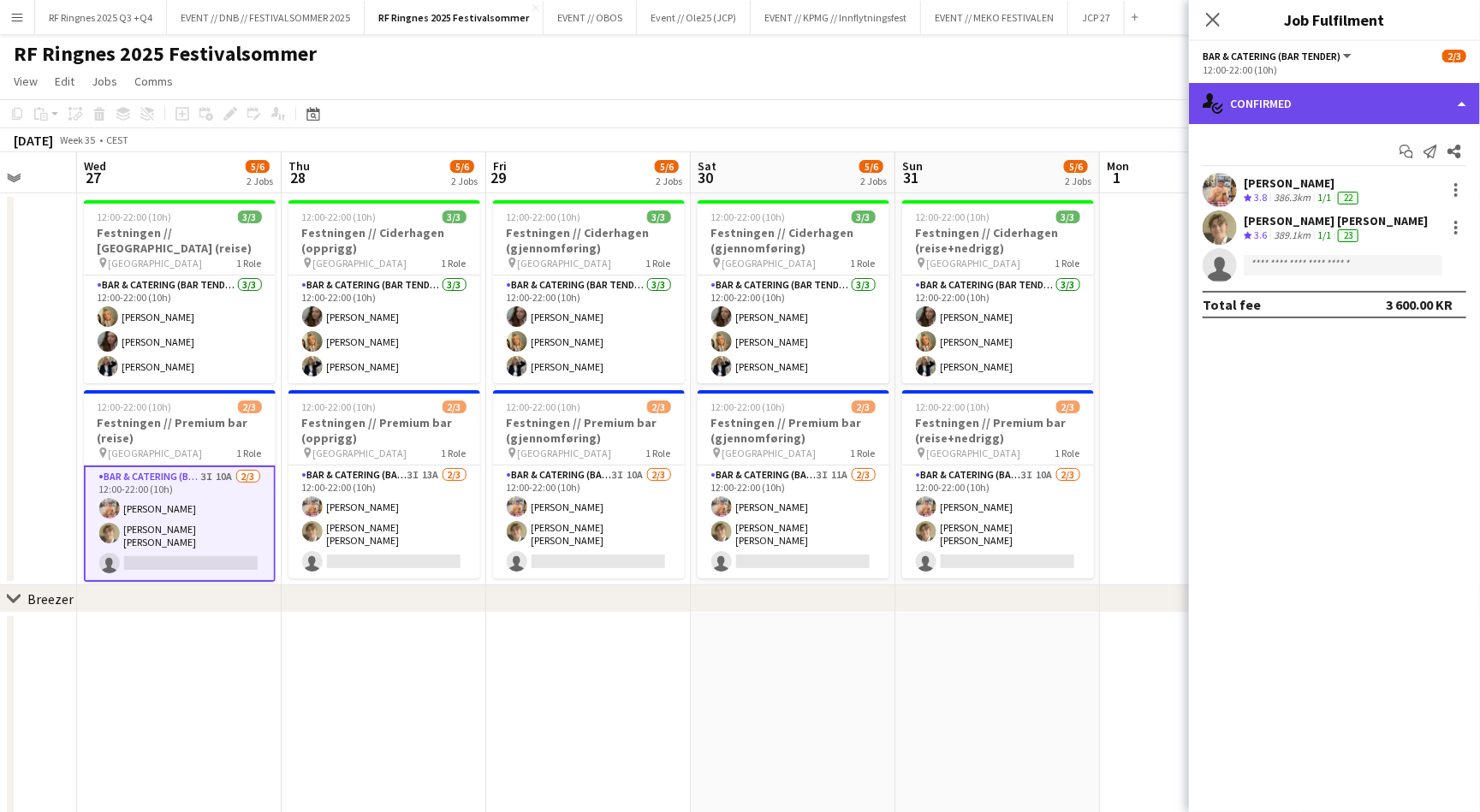
click at [1274, 98] on div "single-neutral-actions-check-2 Confirmed" at bounding box center [1334, 103] width 291 height 41
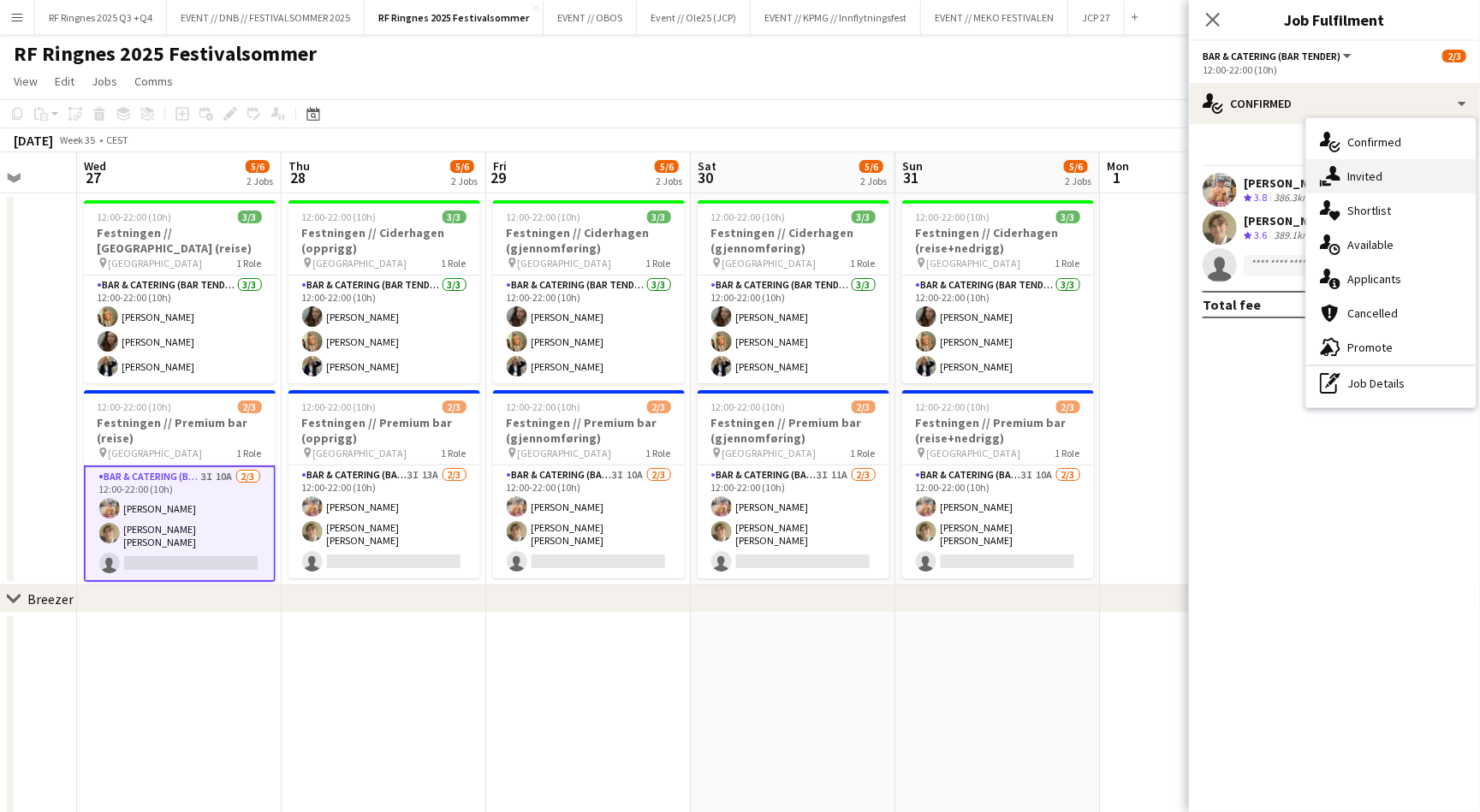
click at [1354, 177] on div "single-neutral-actions-share-1 Invited" at bounding box center [1390, 176] width 170 height 34
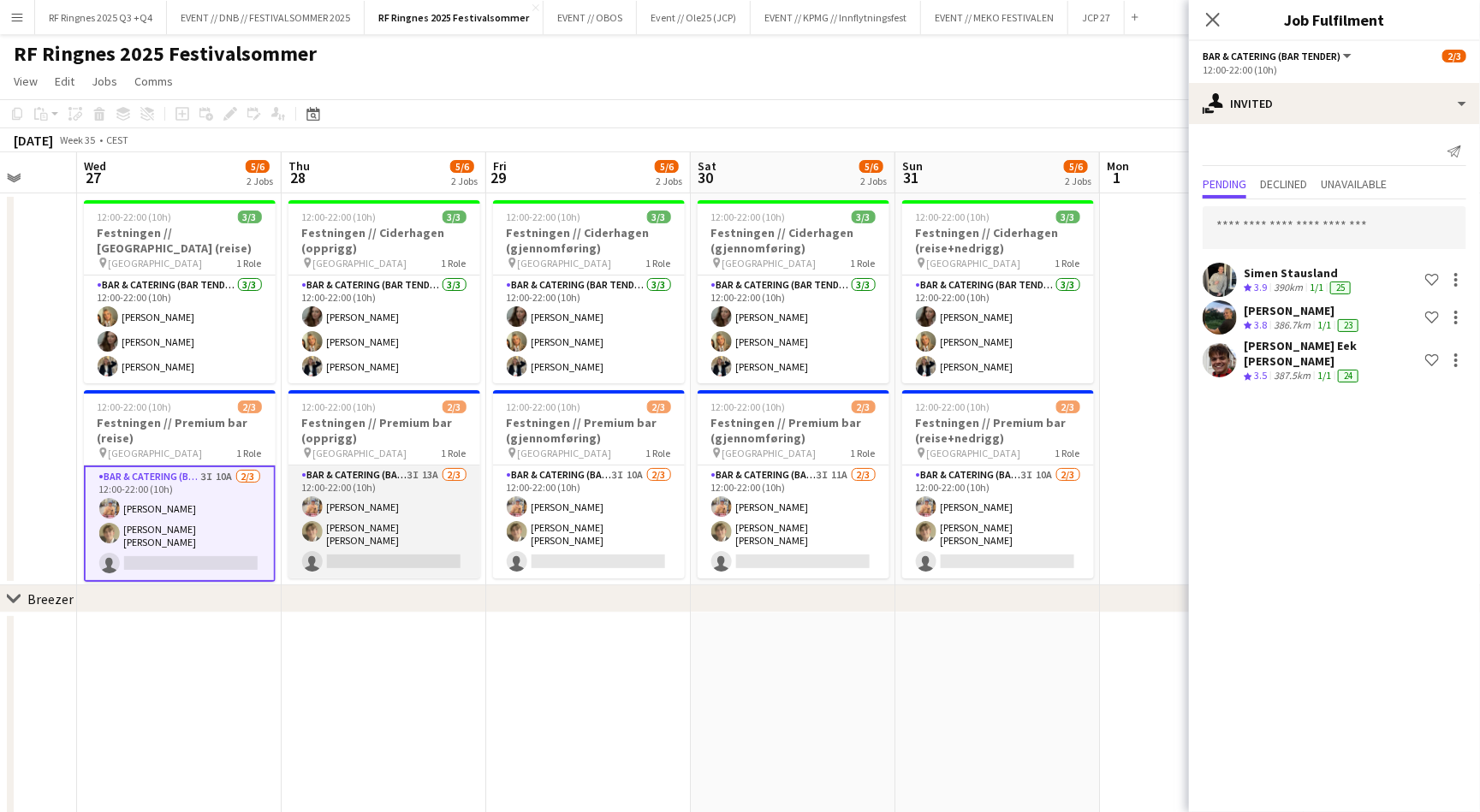
click at [384, 494] on app-card-role "Bar & Catering (Bar Tender) 3I 13A [DATE] 12:00-22:00 (10h) [PERSON_NAME] [PERS…" at bounding box center [384, 521] width 191 height 113
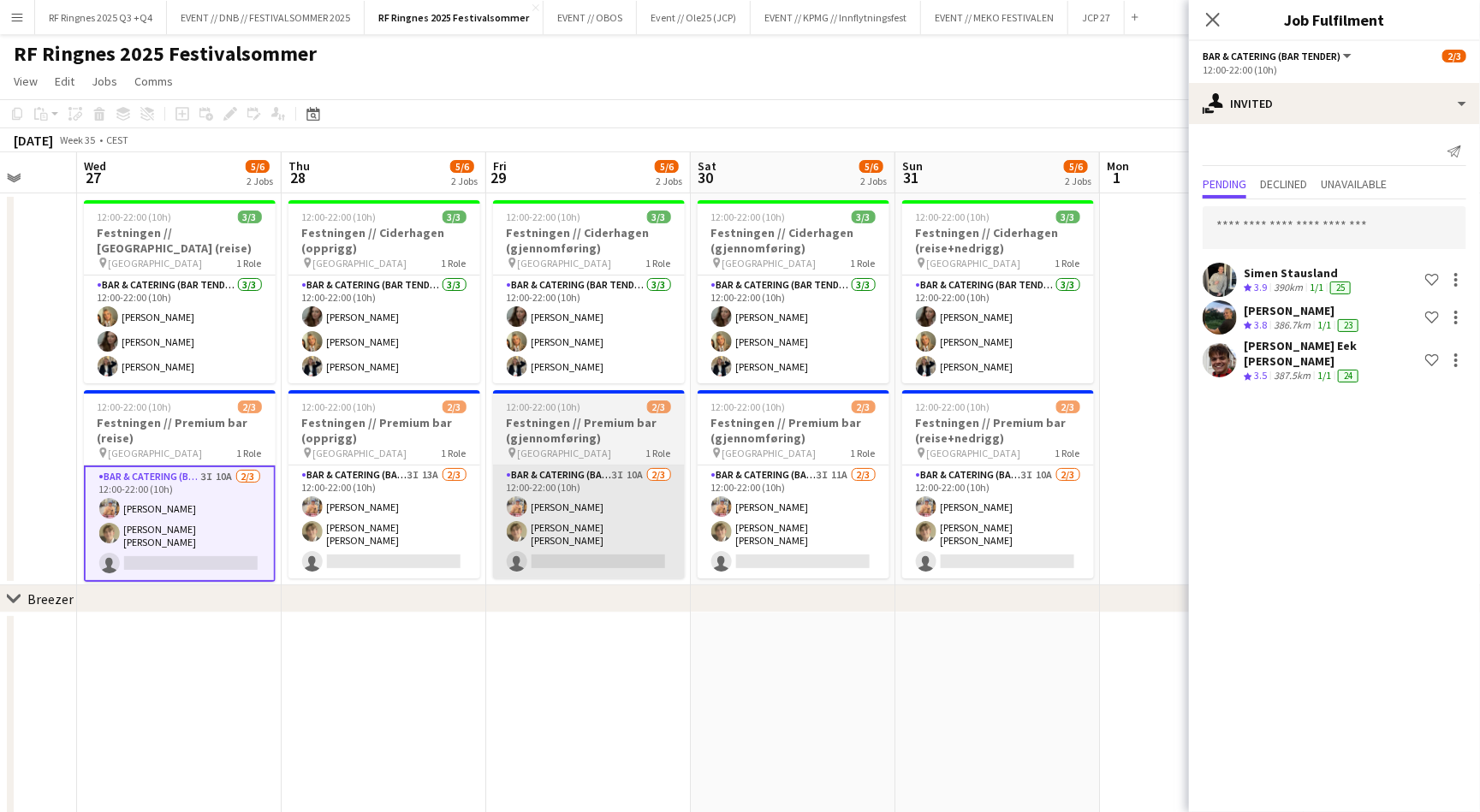
scroll to position [0, 535]
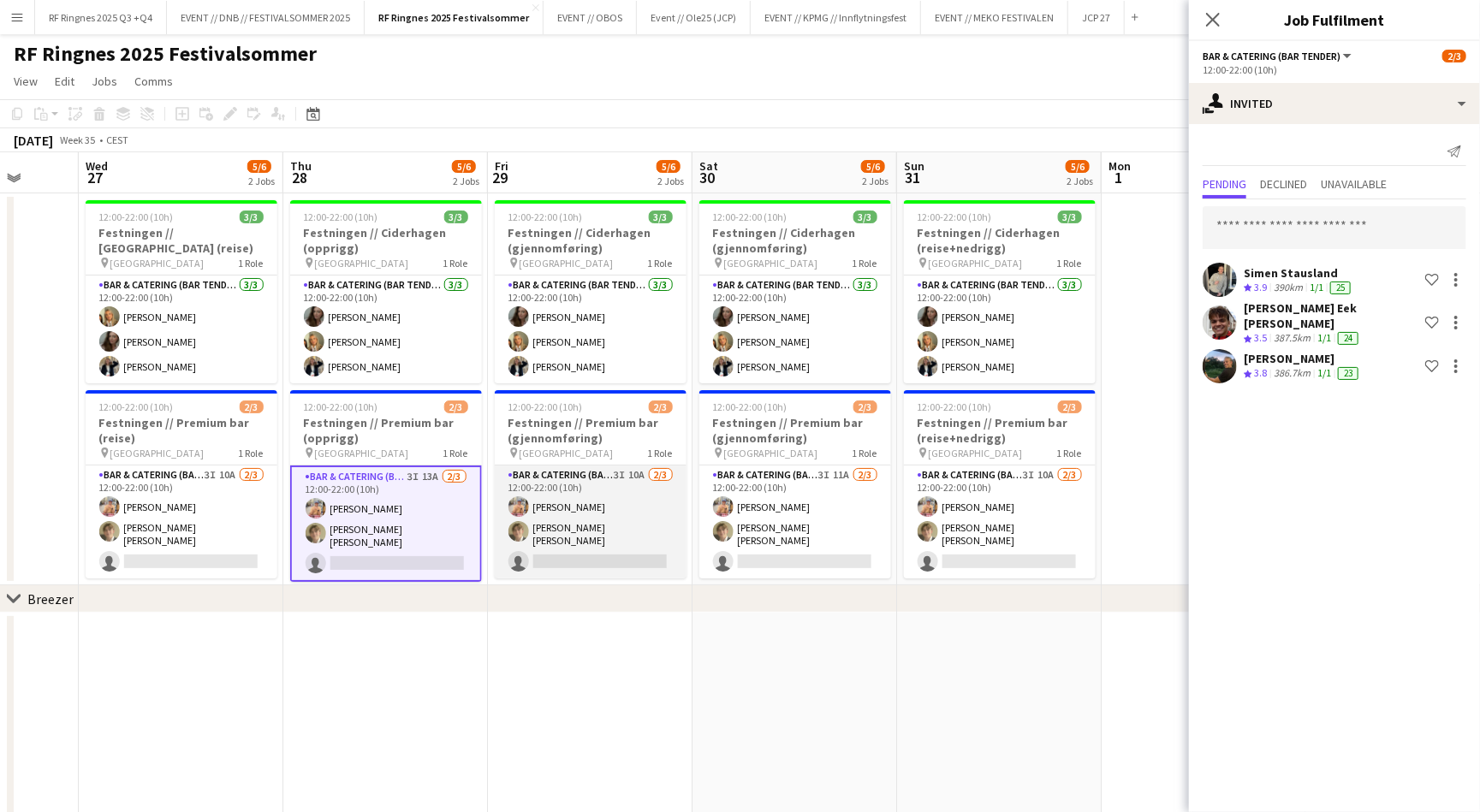
click at [638, 494] on app-card-role "Bar & Catering (Bar Tender) 3I 10A [DATE] 12:00-22:00 (10h) [PERSON_NAME] [PERS…" at bounding box center [590, 521] width 191 height 113
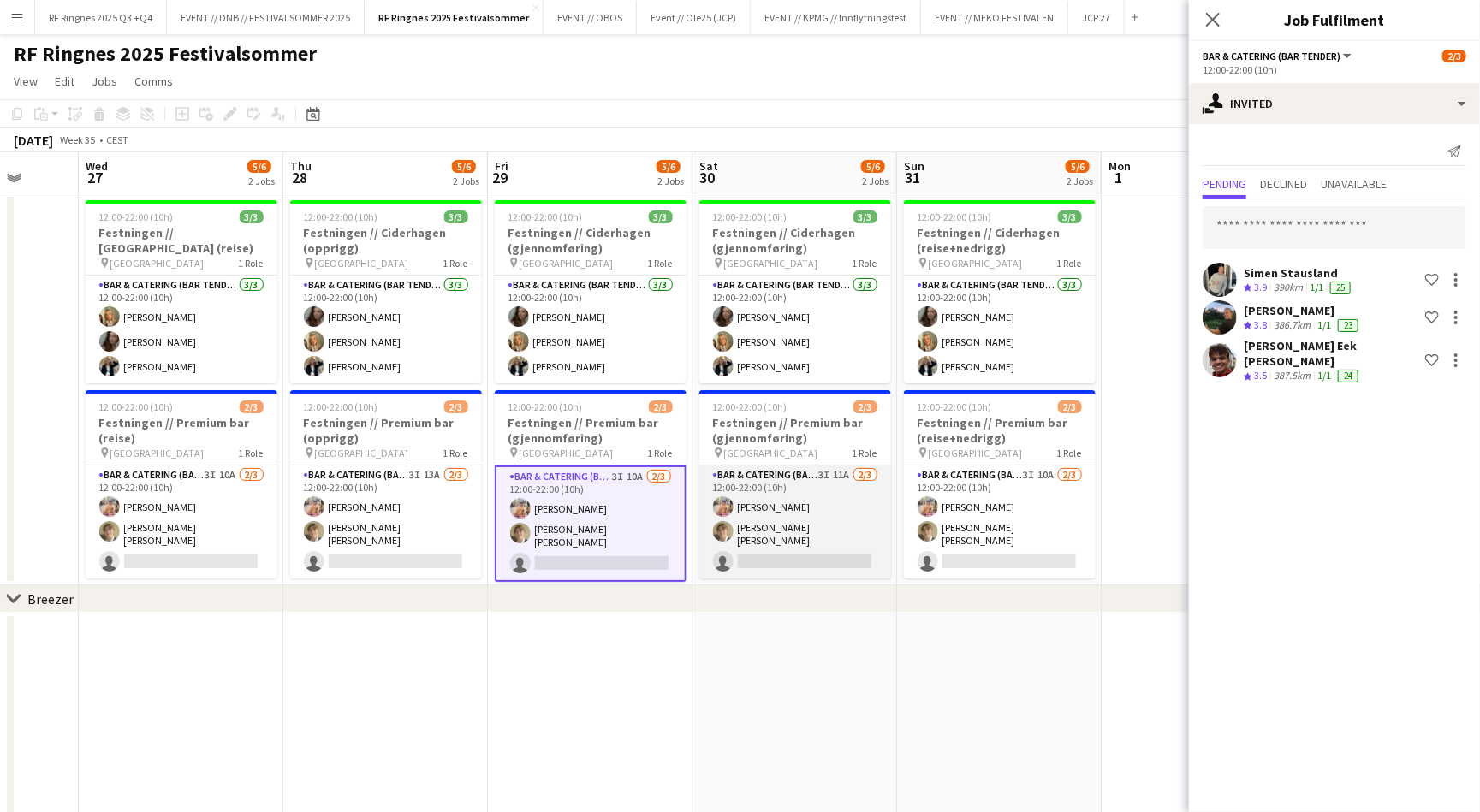
click at [836, 488] on app-card-role "Bar & Catering (Bar Tender) 3I 11A [DATE] 12:00-22:00 (10h) [PERSON_NAME] [PERS…" at bounding box center [795, 521] width 191 height 113
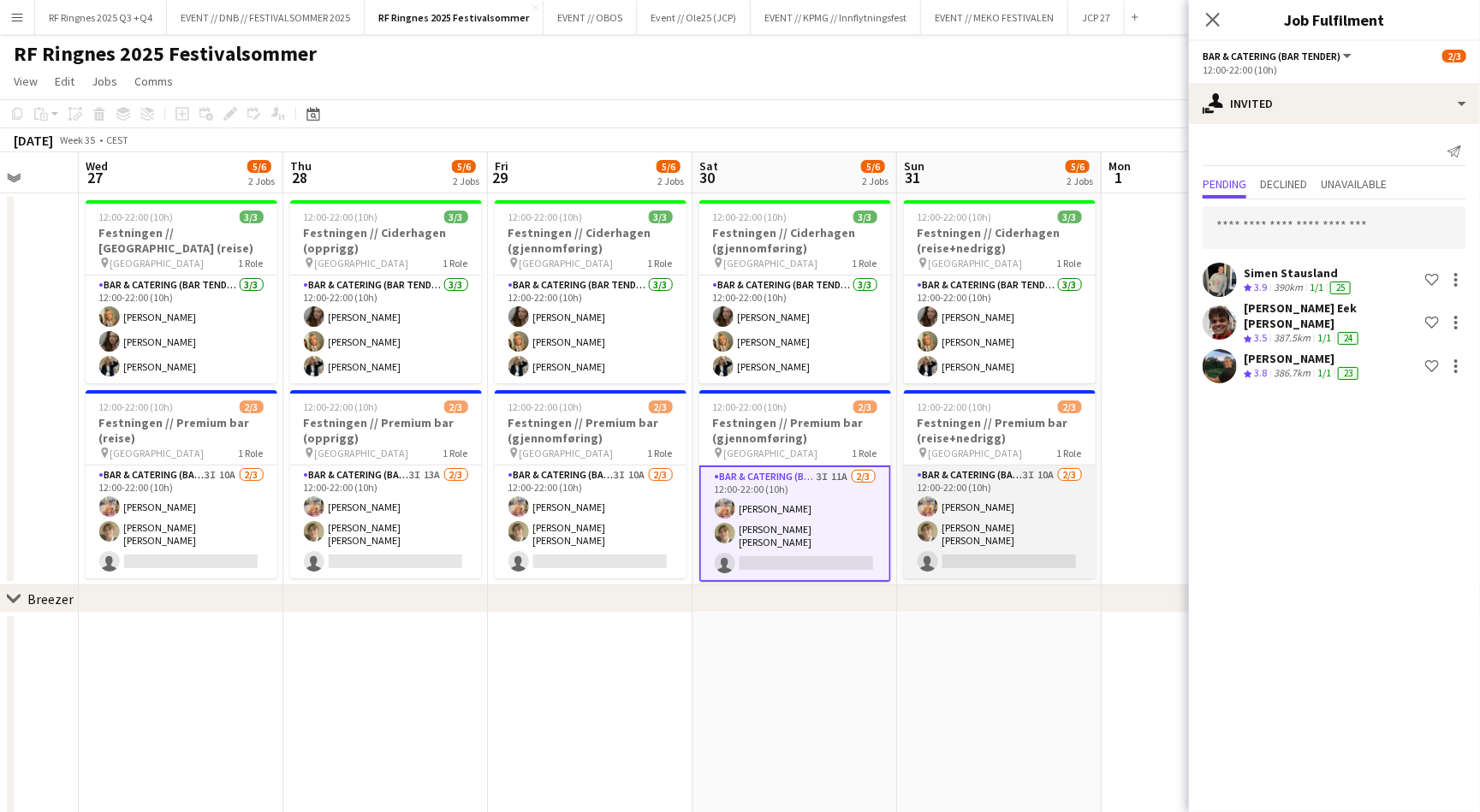
click at [1018, 483] on app-card-role "Bar & Catering (Bar Tender) 3I 10A [DATE] 12:00-22:00 (10h) [PERSON_NAME] [PERS…" at bounding box center [1000, 521] width 191 height 113
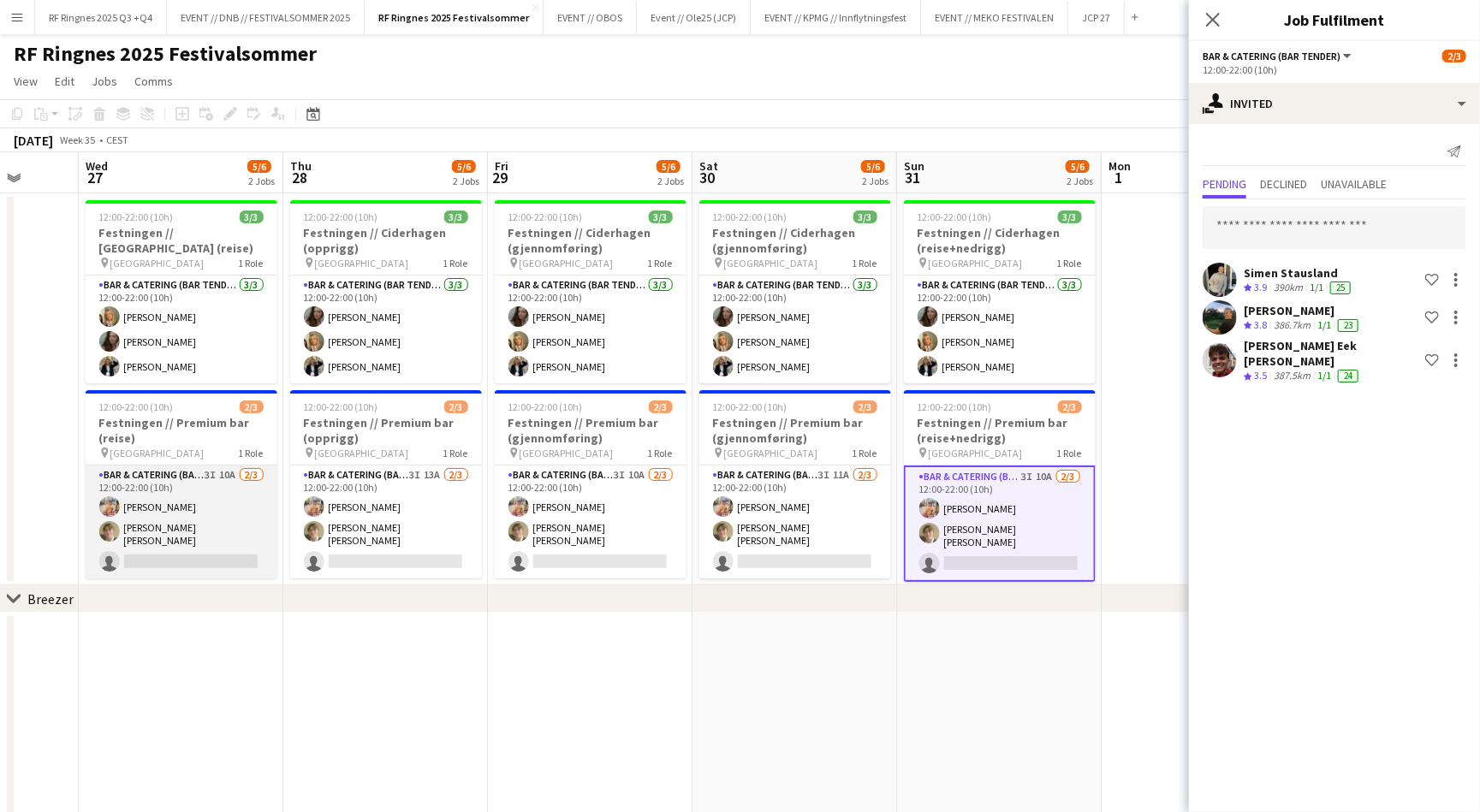
click at [183, 504] on app-card-role "Bar & Catering (Bar Tender) 3I 10A [DATE] 12:00-22:00 (10h) [PERSON_NAME] [PERS…" at bounding box center [181, 521] width 191 height 113
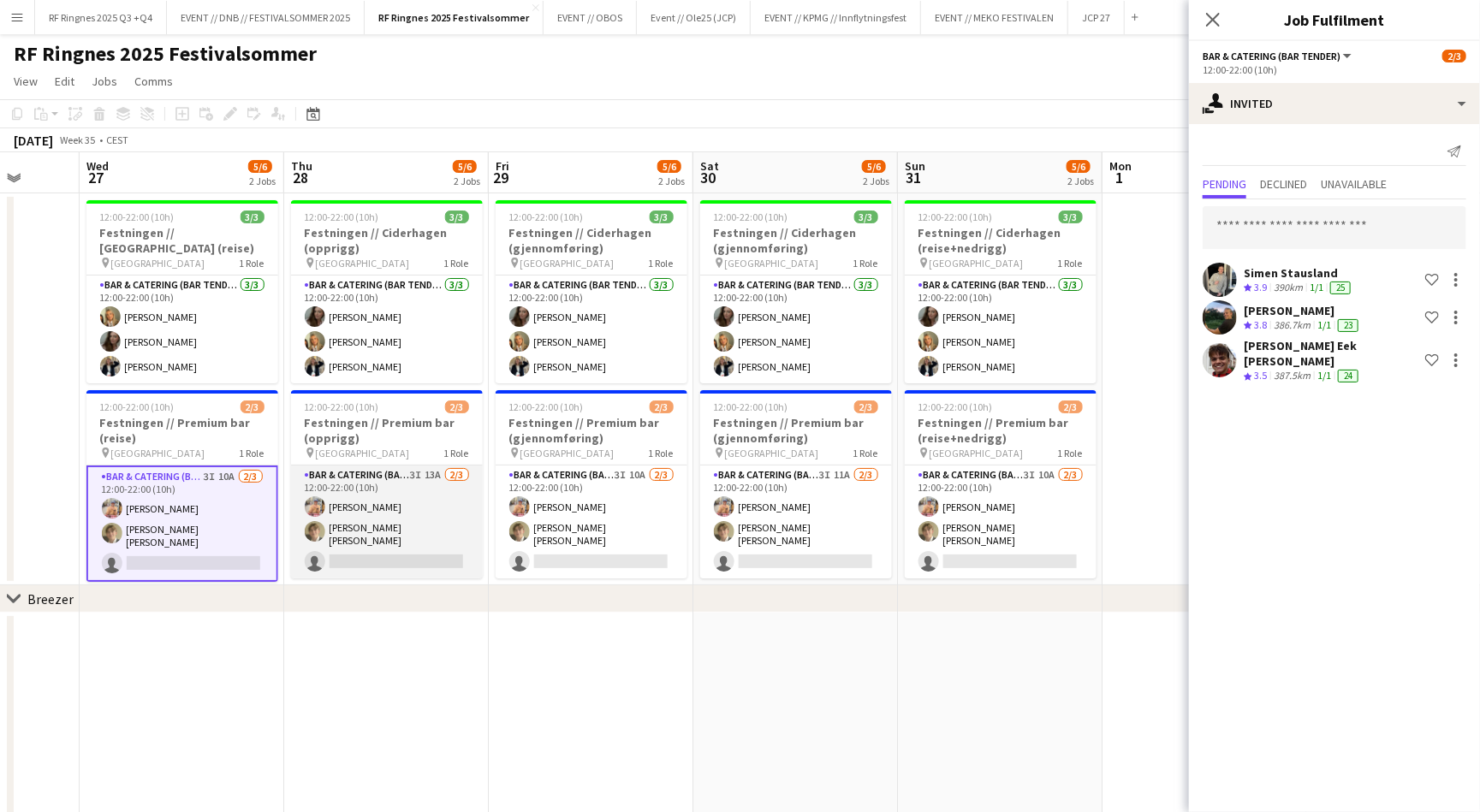
click at [395, 532] on app-card-role "Bar & Catering (Bar Tender) 3I 13A [DATE] 12:00-22:00 (10h) [PERSON_NAME] [PERS…" at bounding box center [387, 521] width 191 height 113
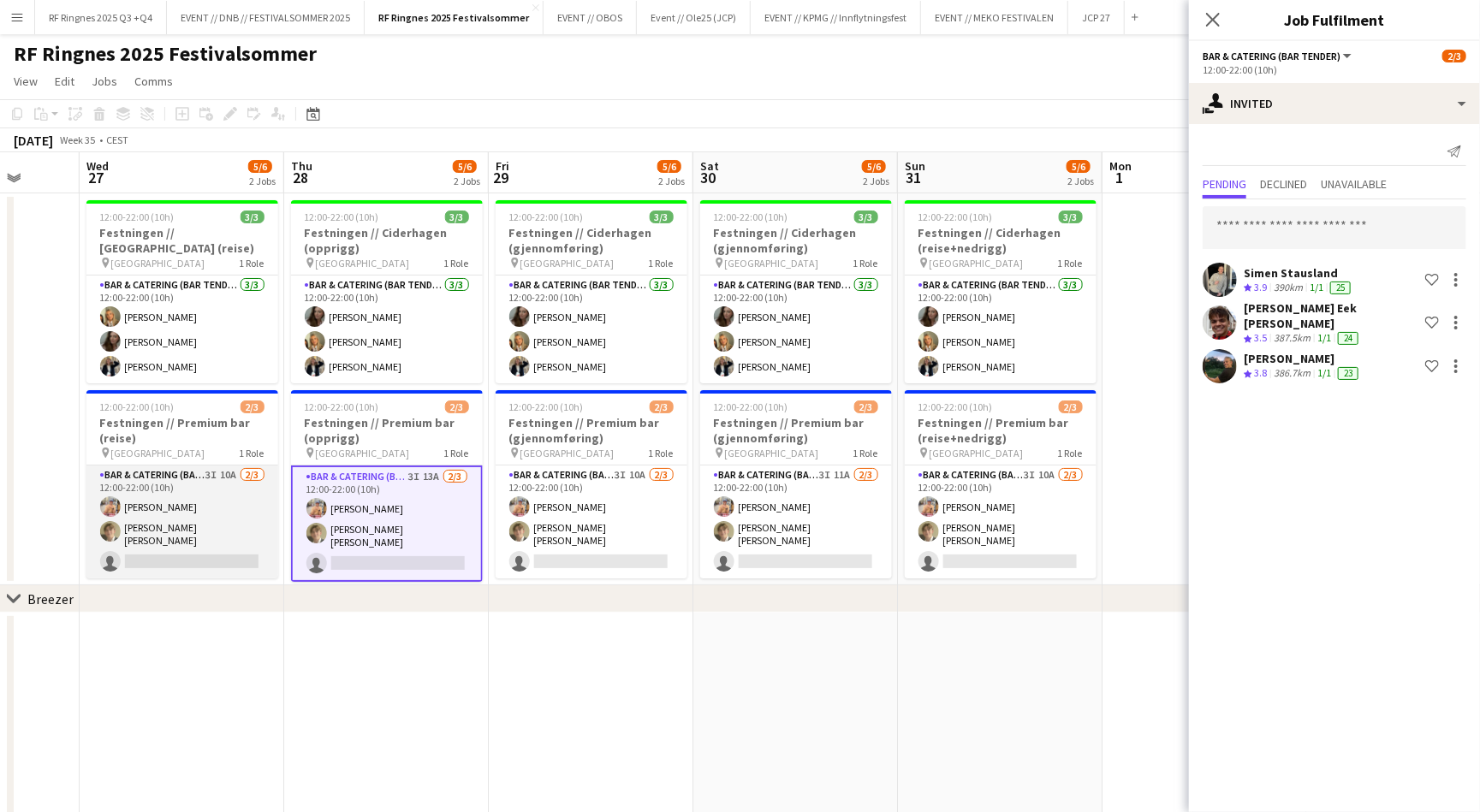
click at [140, 487] on app-card-role "Bar & Catering (Bar Tender) 3I 10A [DATE] 12:00-22:00 (10h) [PERSON_NAME] [PERS…" at bounding box center [182, 521] width 191 height 113
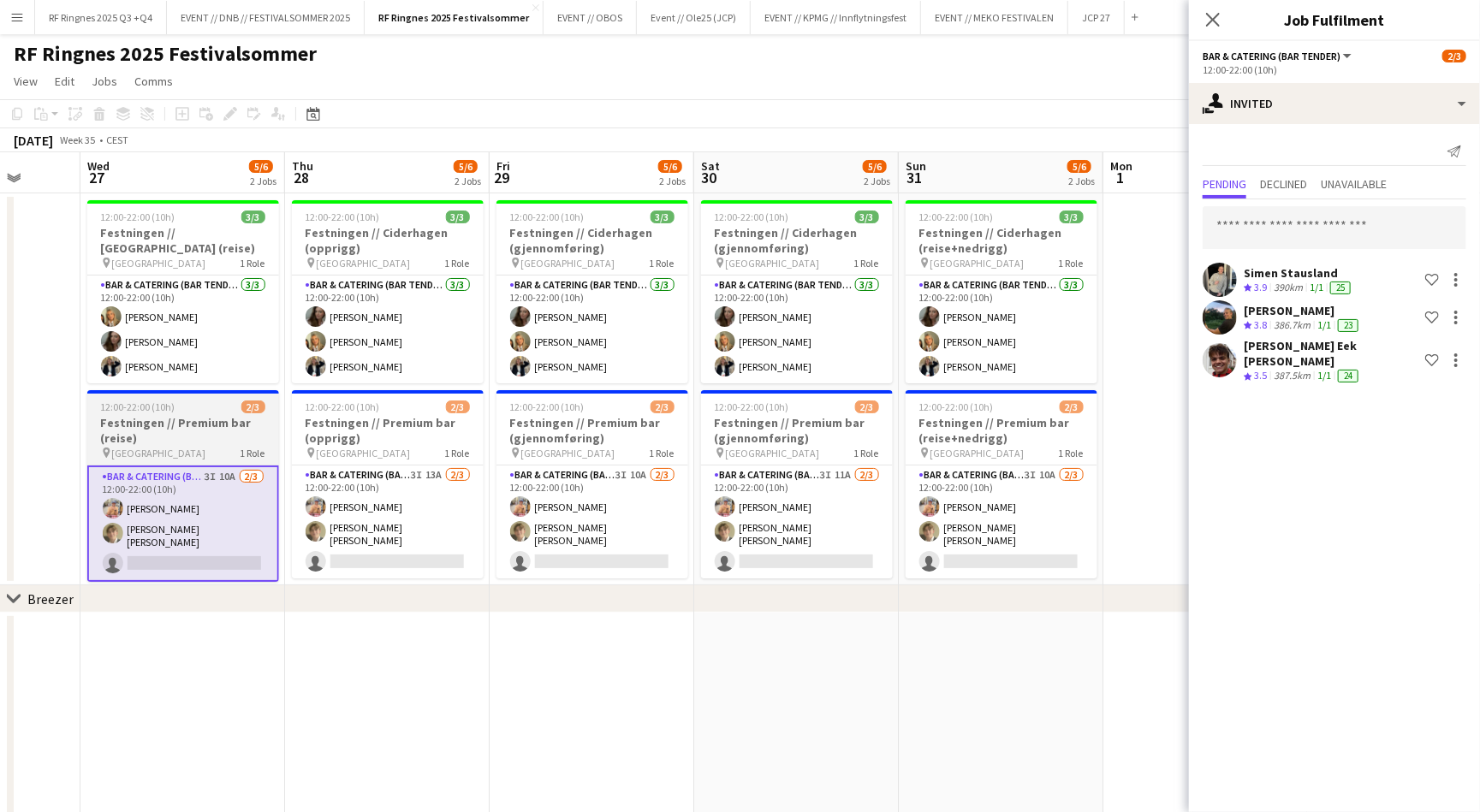
click at [172, 438] on h3 "Festningen // Premium bar (reise)" at bounding box center [183, 430] width 191 height 31
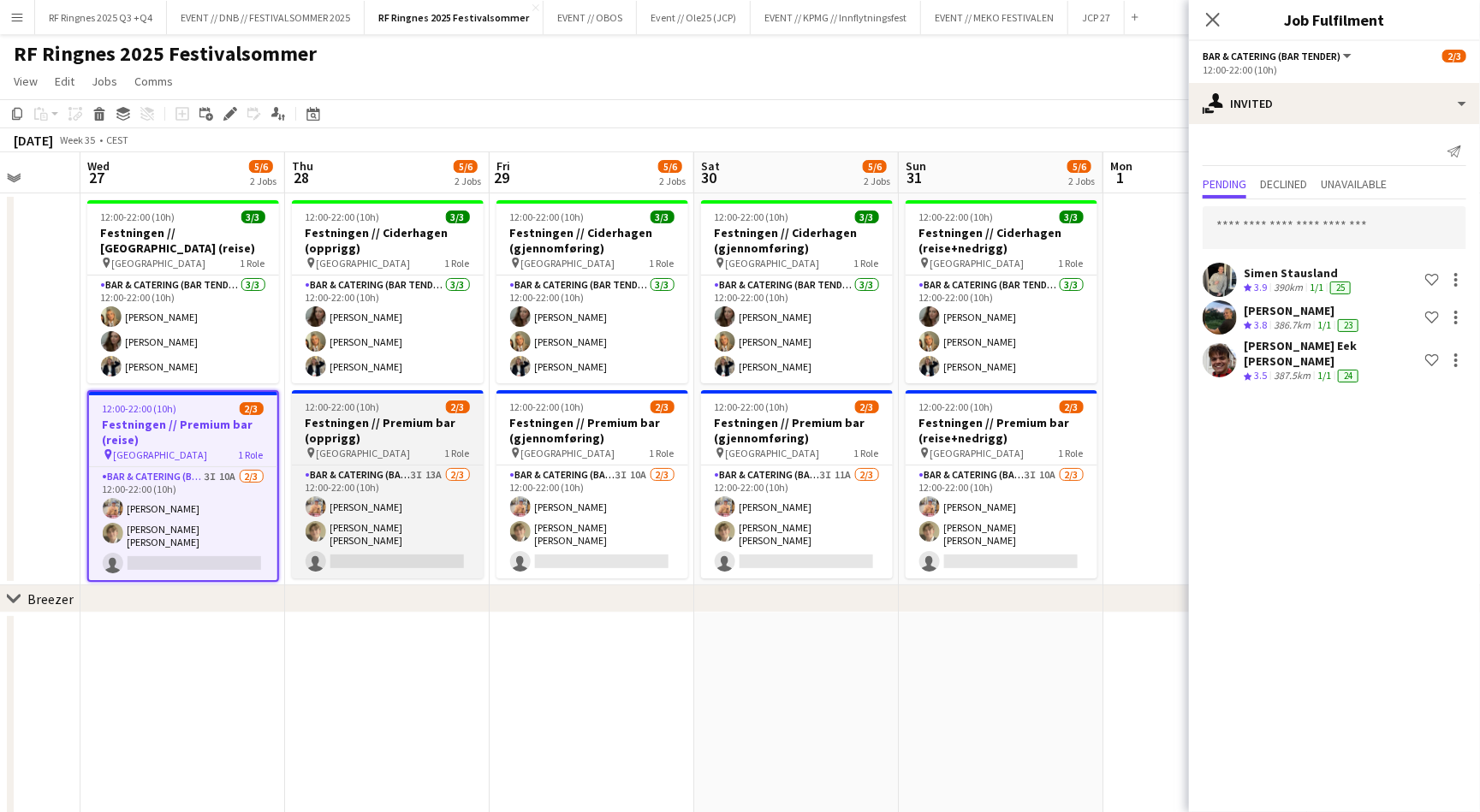
click at [395, 437] on h3 "Festningen // Premium bar (opprigg)" at bounding box center [388, 430] width 191 height 31
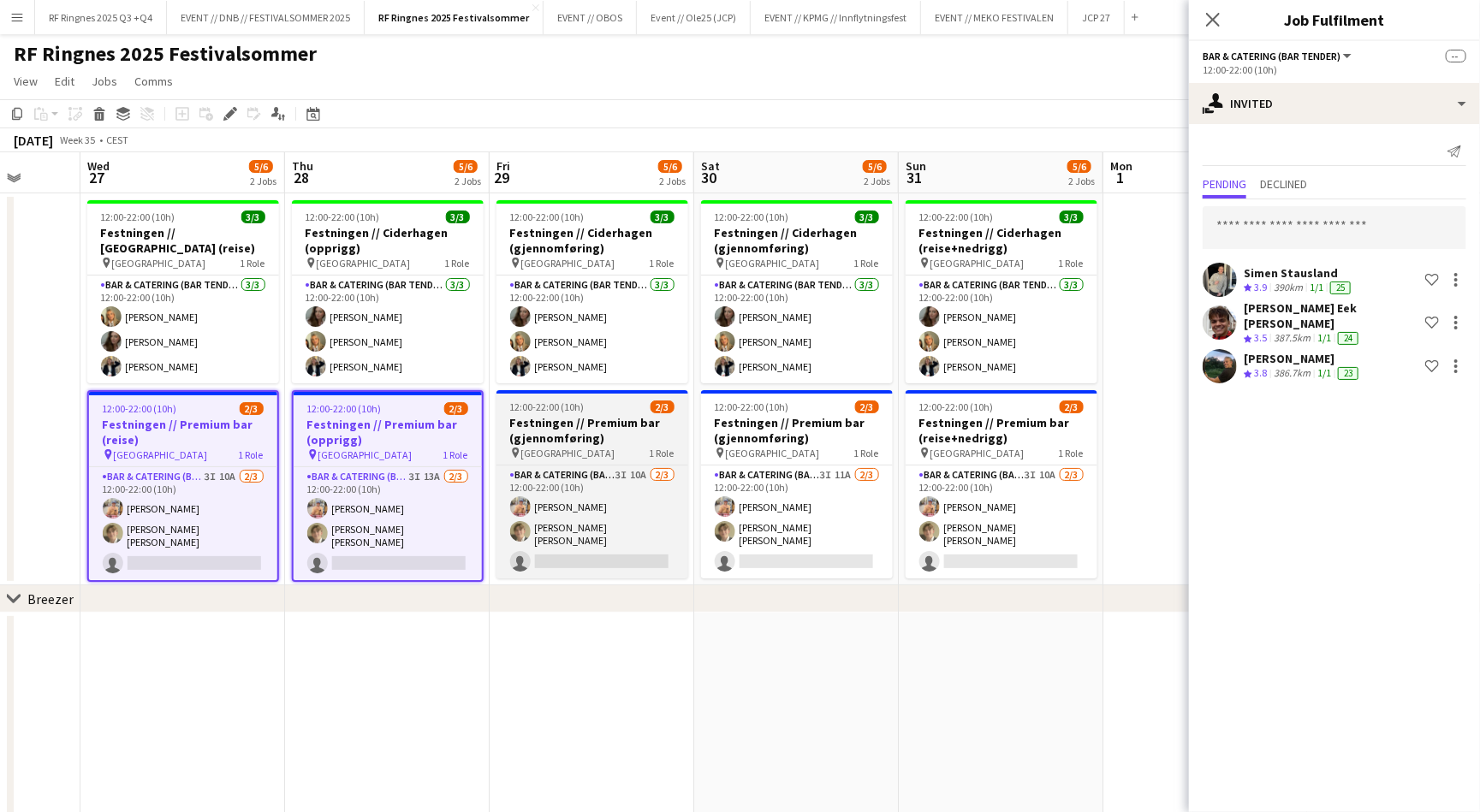
click at [641, 429] on h3 "Festningen // Premium bar (gjennomføring)" at bounding box center [592, 430] width 191 height 31
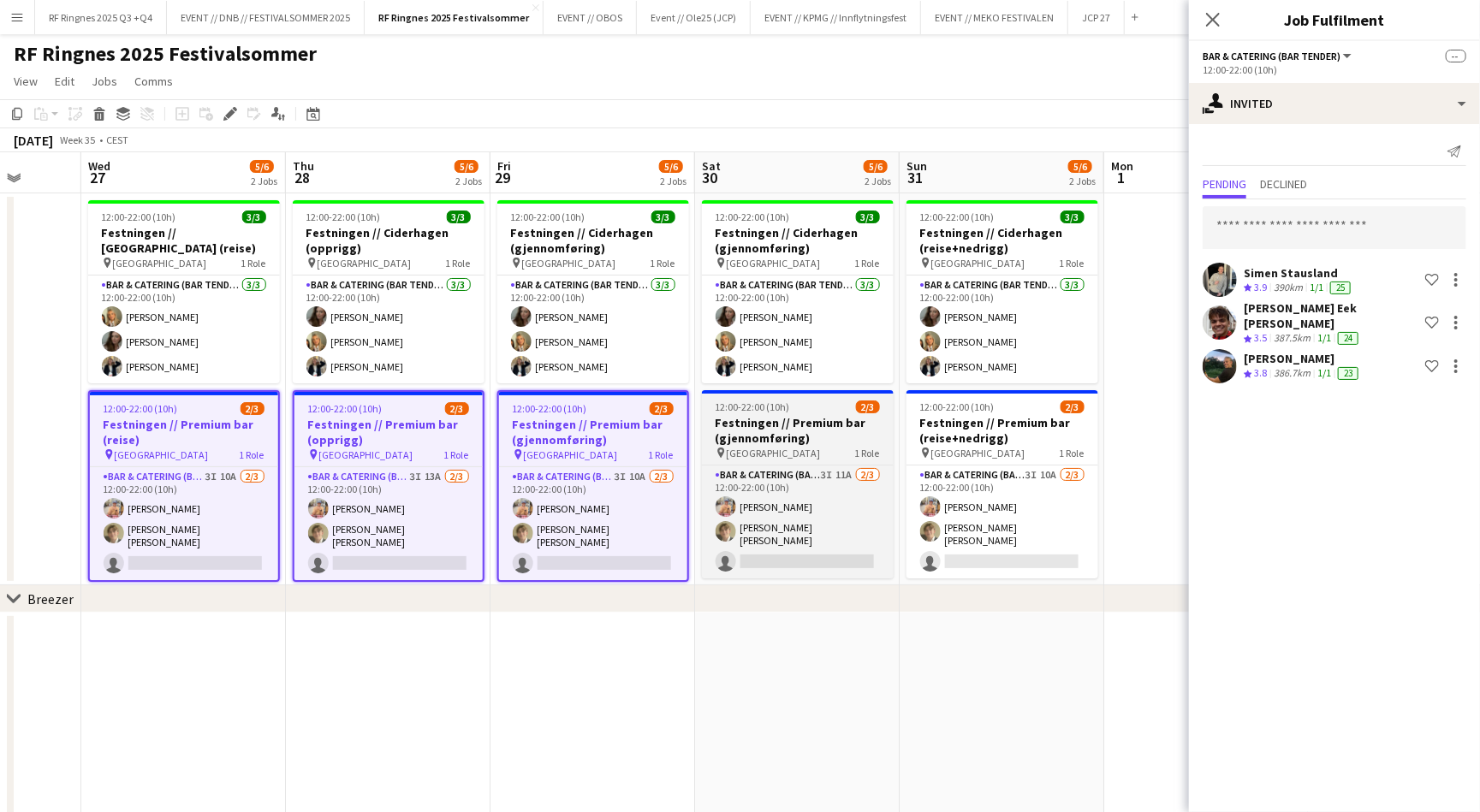
click at [798, 429] on h3 "Festningen // Premium bar (gjennomføring)" at bounding box center [798, 430] width 191 height 31
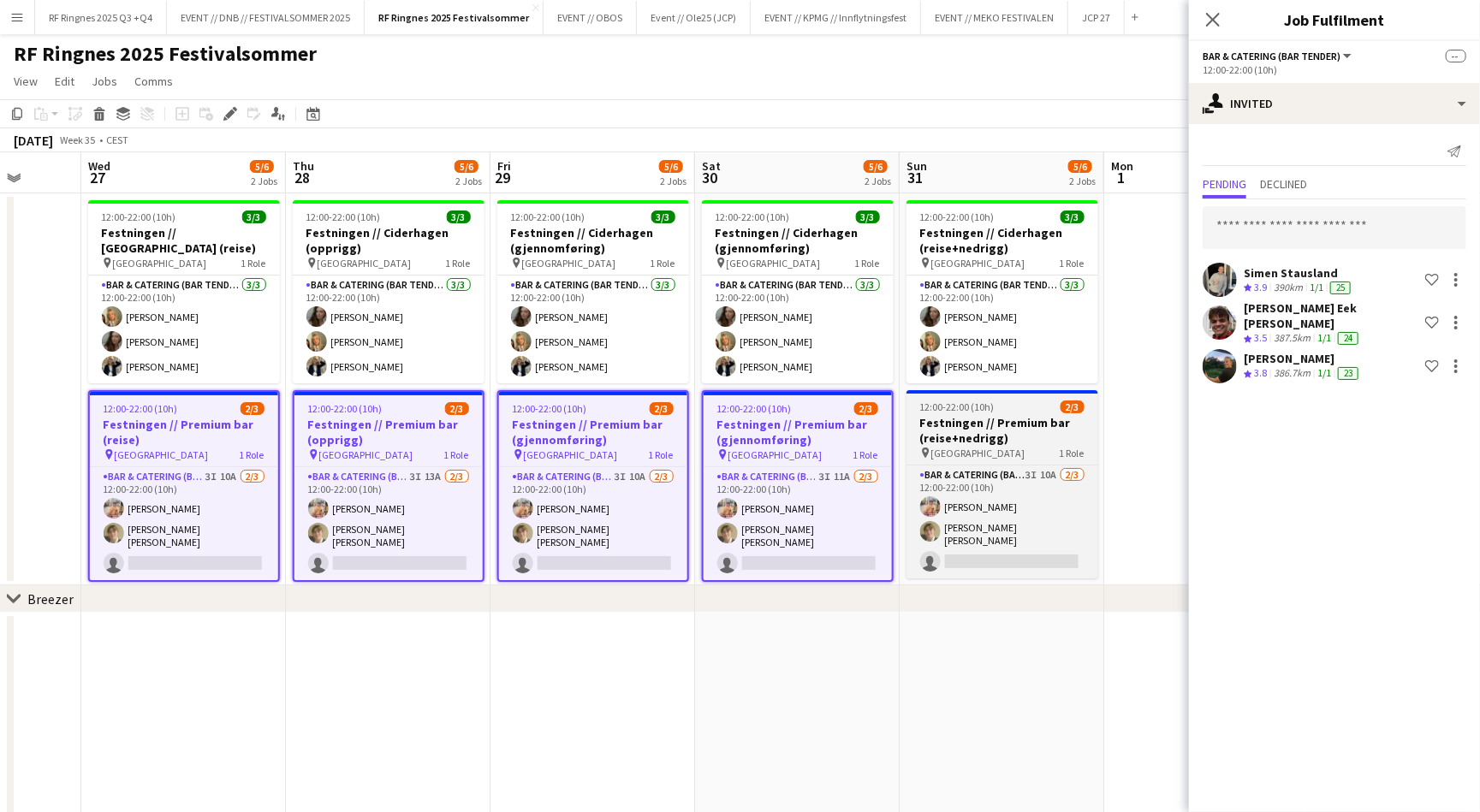
click at [978, 421] on h3 "Festningen // Premium bar (reise+nedrigg)" at bounding box center [1002, 430] width 191 height 31
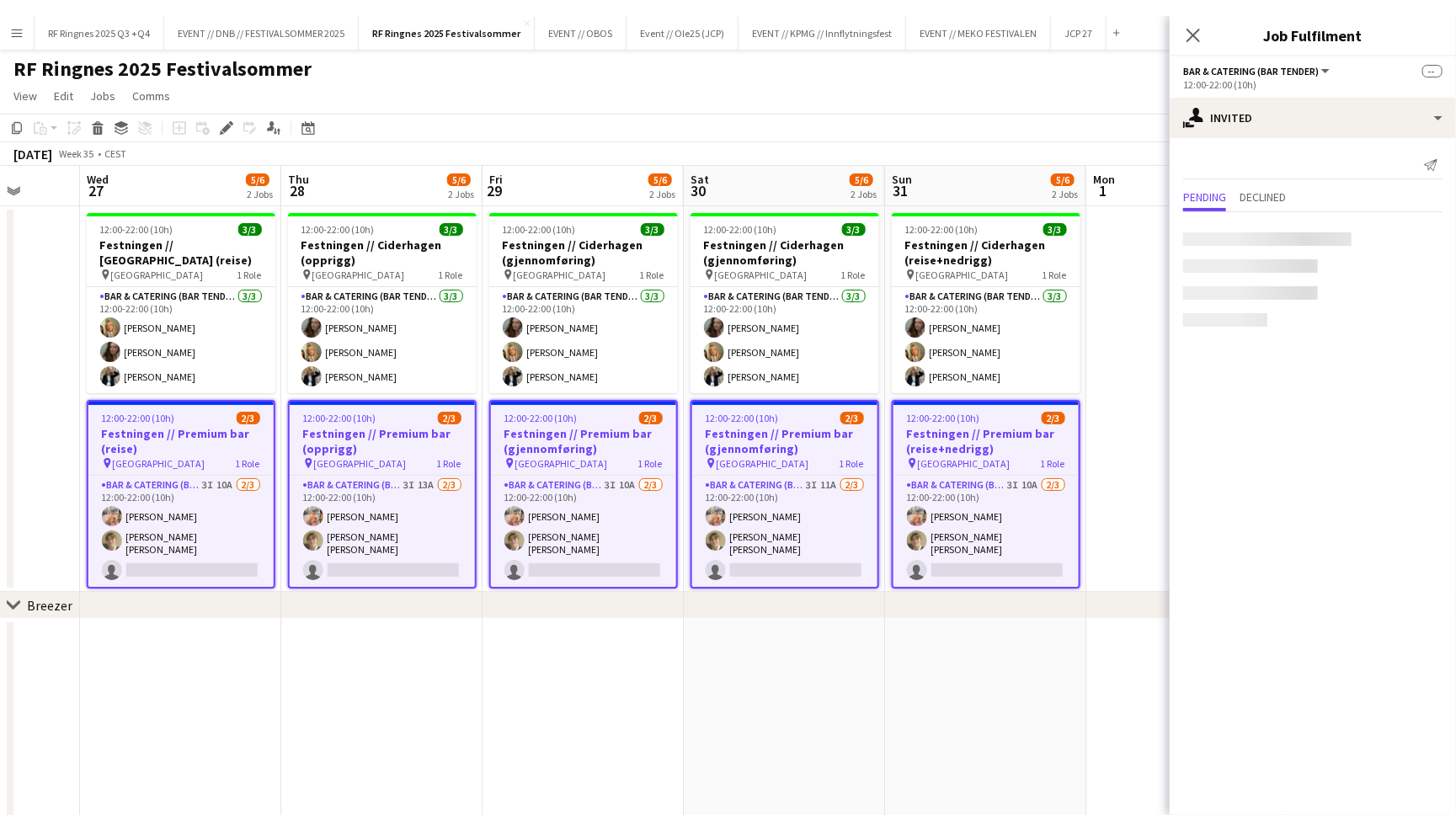
scroll to position [0, 523]
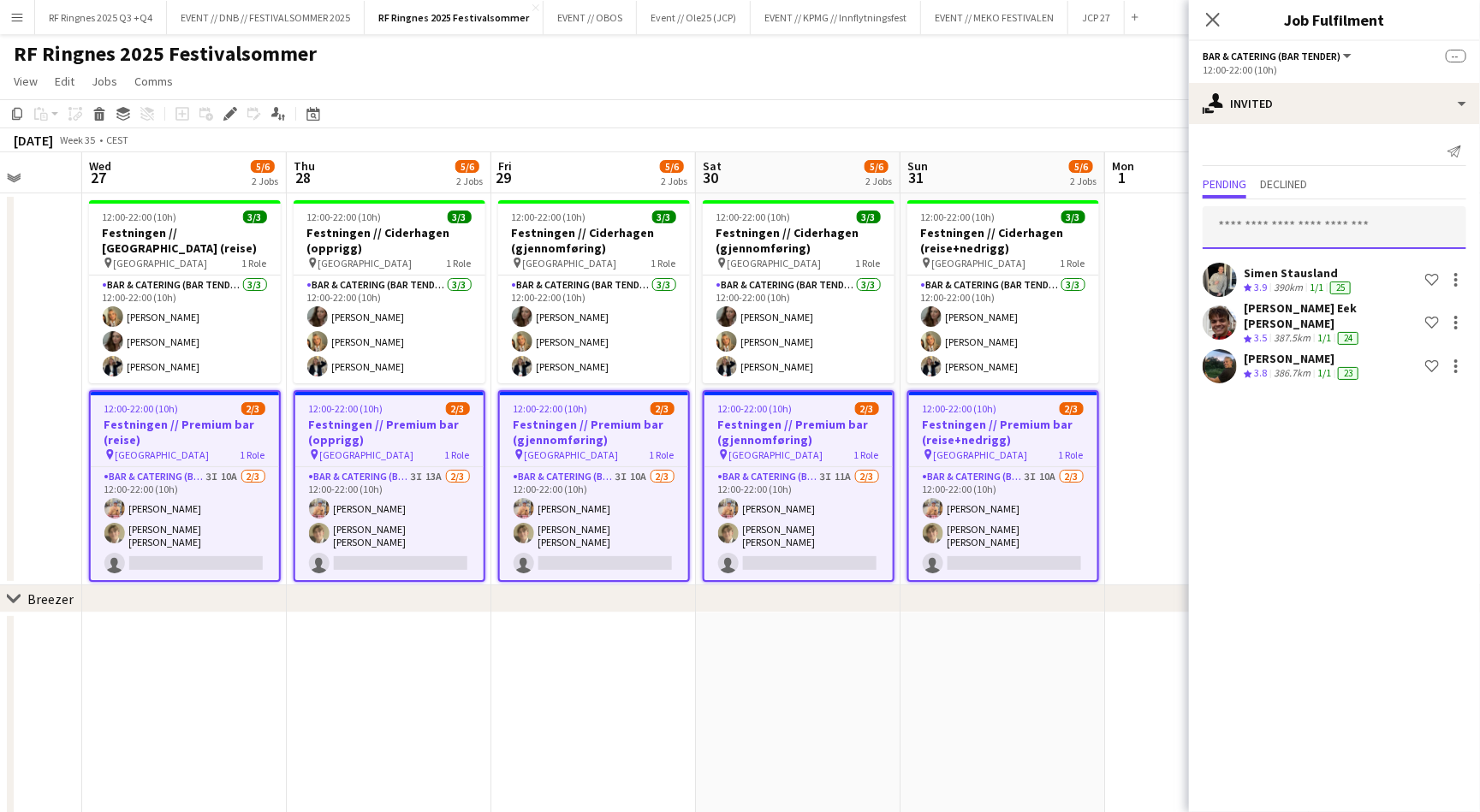
click at [1268, 228] on input "text" at bounding box center [1334, 227] width 263 height 43
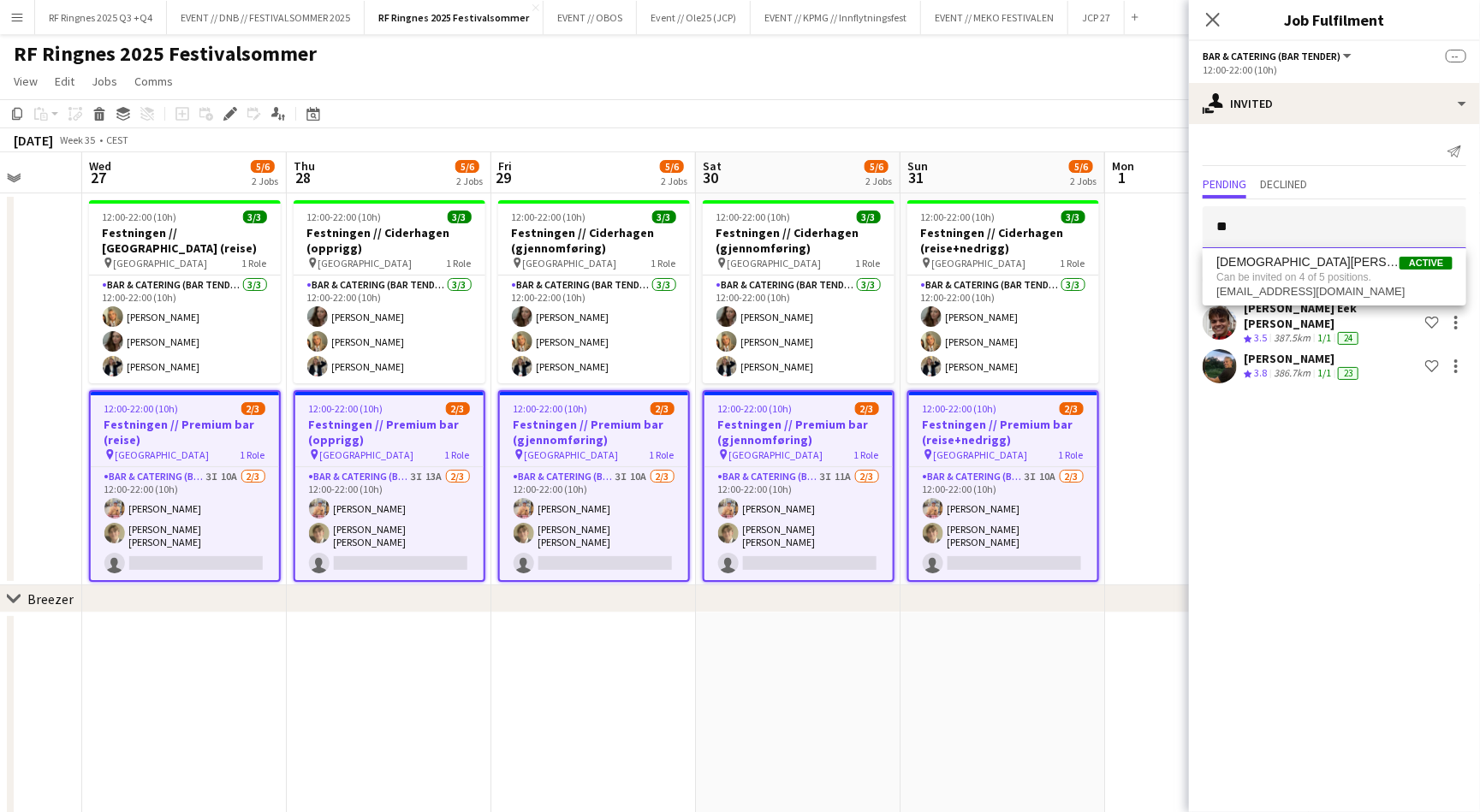
type input "*"
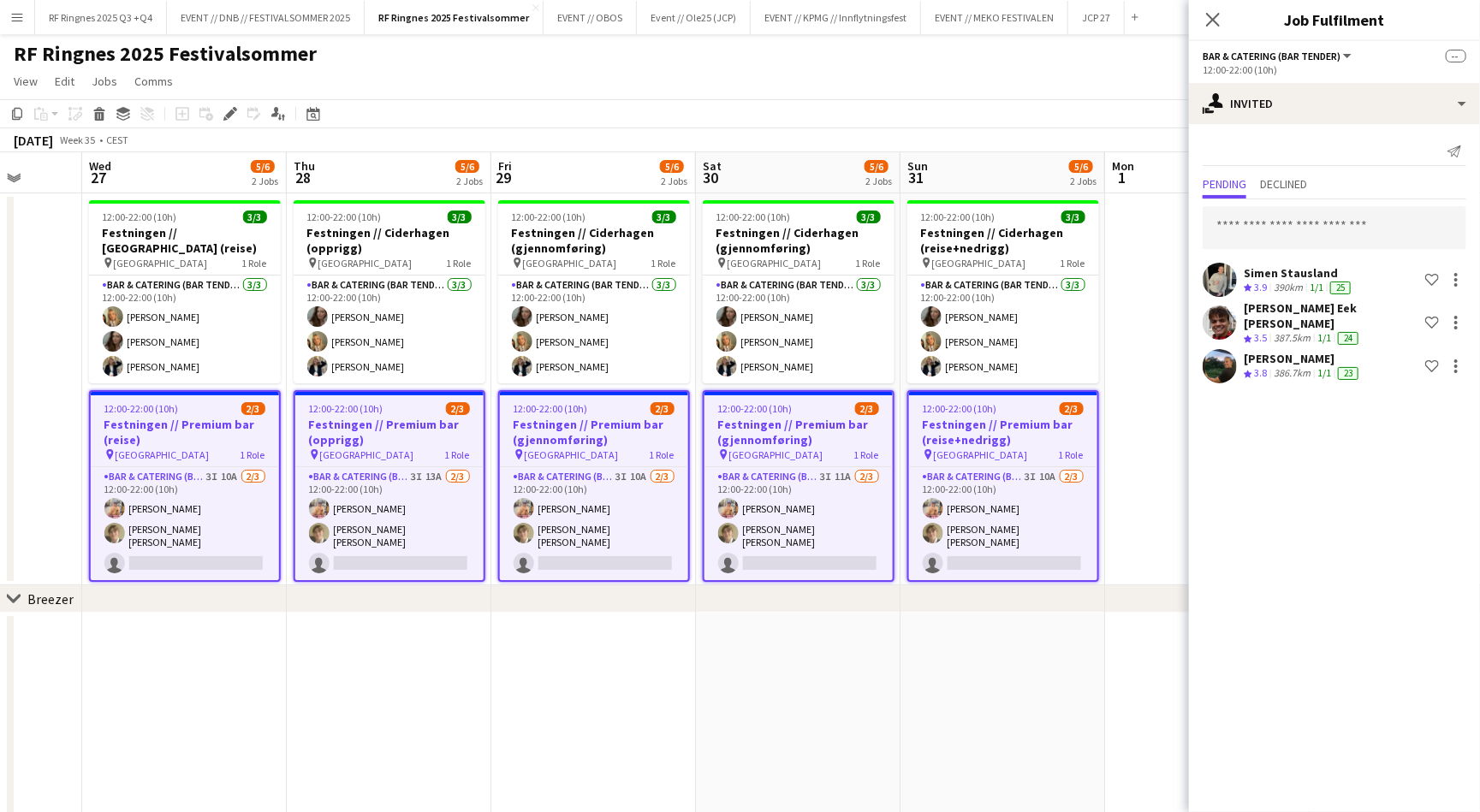
click at [1056, 84] on app-page-menu "View Day view expanded Day view collapsed Month view Date picker Jump to [DATE]…" at bounding box center [740, 82] width 1480 height 32
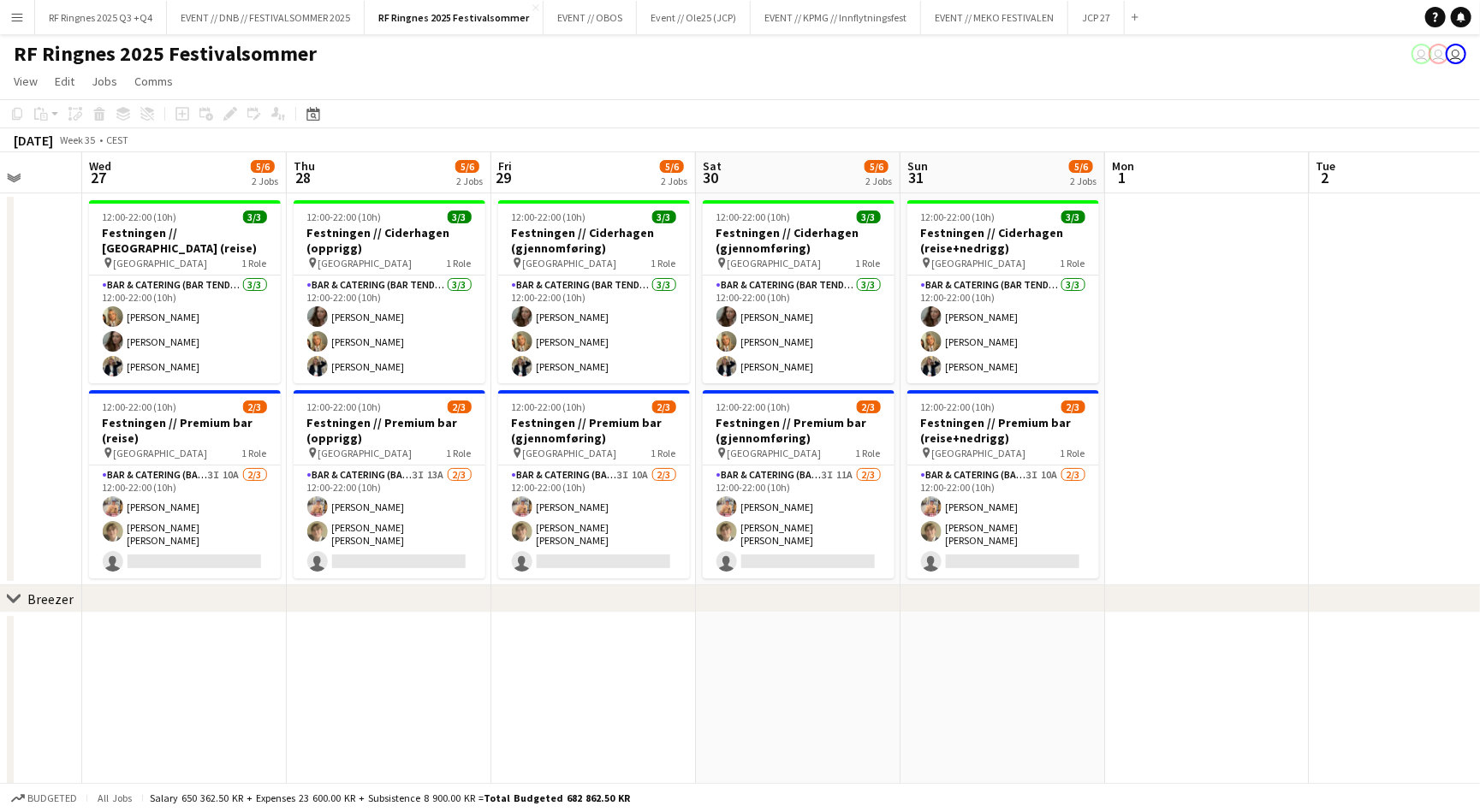
click at [1098, 72] on app-page-menu "View Day view expanded Day view collapsed Month view Date picker Jump to [DATE]…" at bounding box center [740, 82] width 1480 height 32
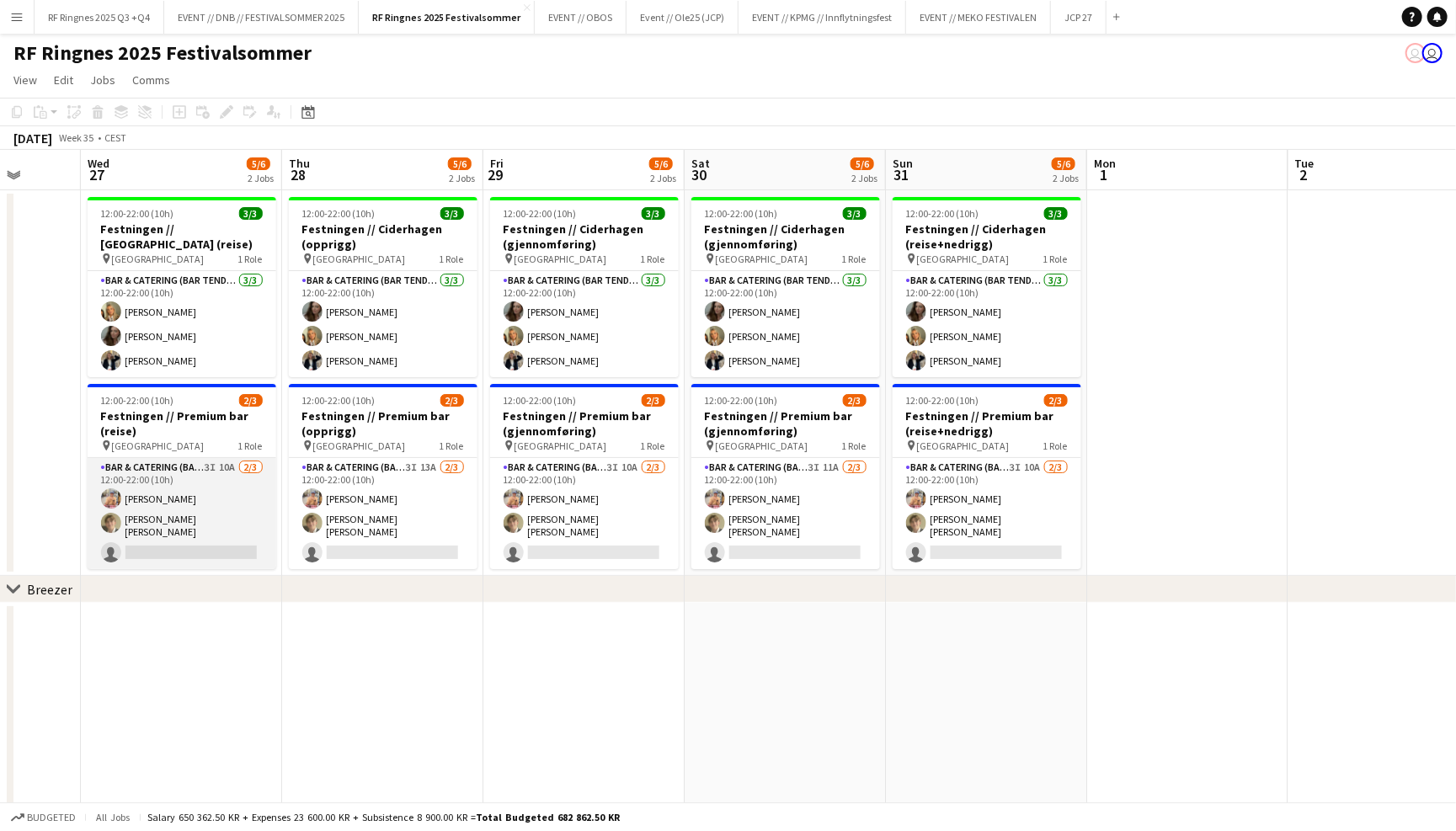
click at [187, 474] on app-card-role "Bar & Catering (Bar Tender) 3I 10A [DATE] 12:00-22:00 (10h) [PERSON_NAME] [PERS…" at bounding box center [182, 512] width 188 height 111
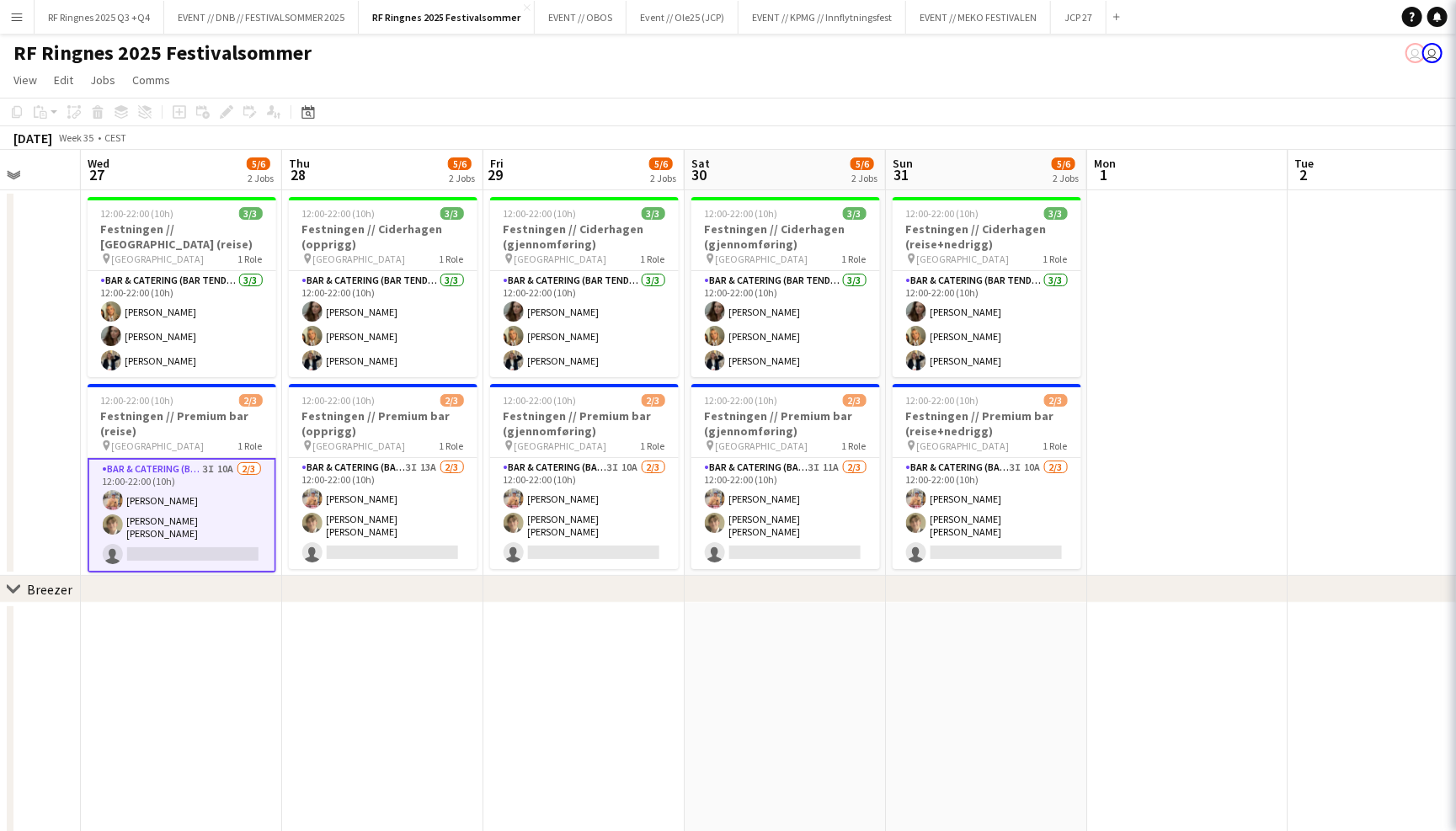
scroll to position [0, 522]
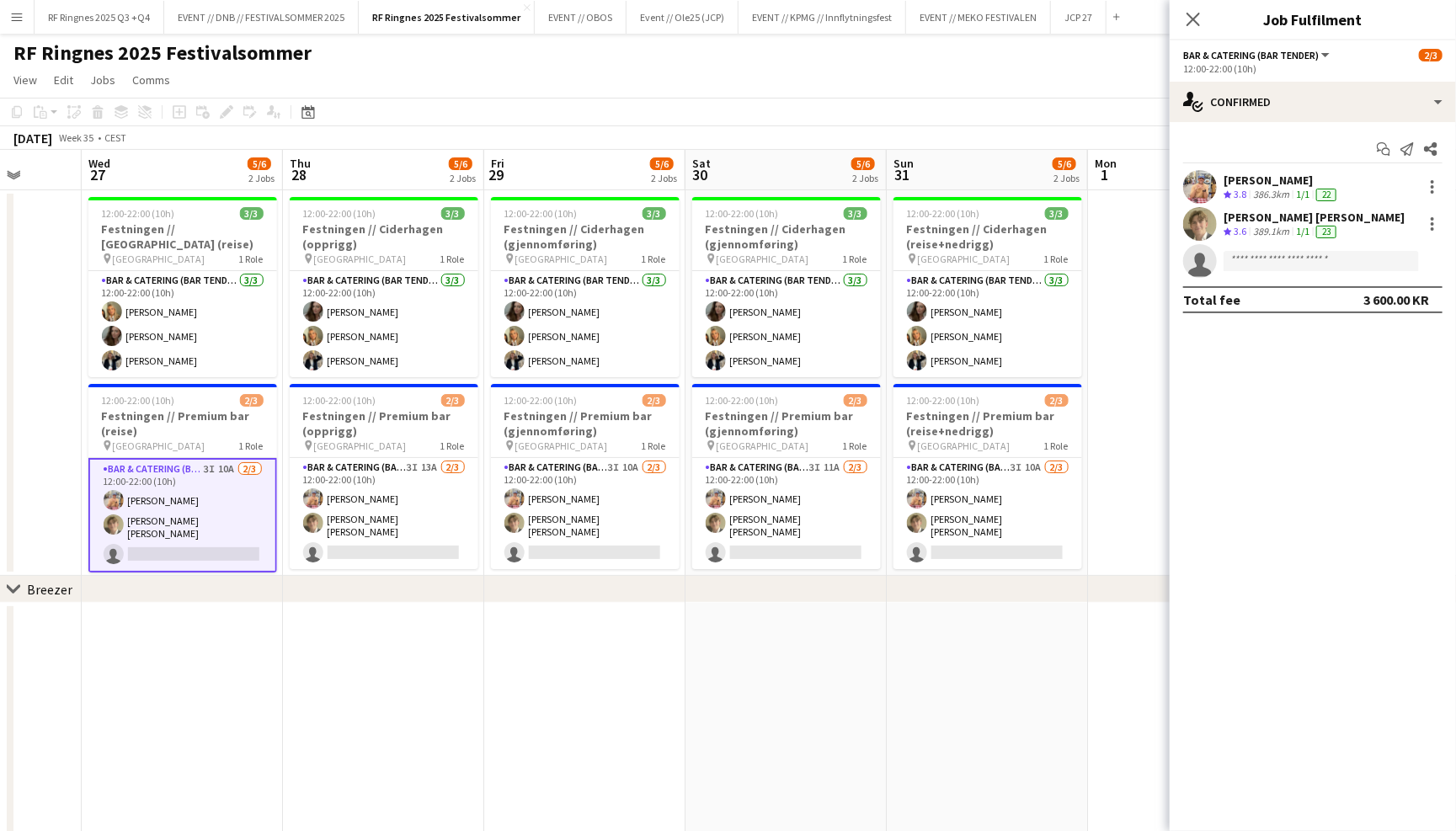
click at [1267, 126] on div "Start chat Send notification Share [PERSON_NAME] Crew rating 3.8 386.3km 1/1 22…" at bounding box center [1312, 224] width 286 height 204
click at [1267, 113] on div "single-neutral-actions-check-2 Confirmed" at bounding box center [1312, 102] width 286 height 40
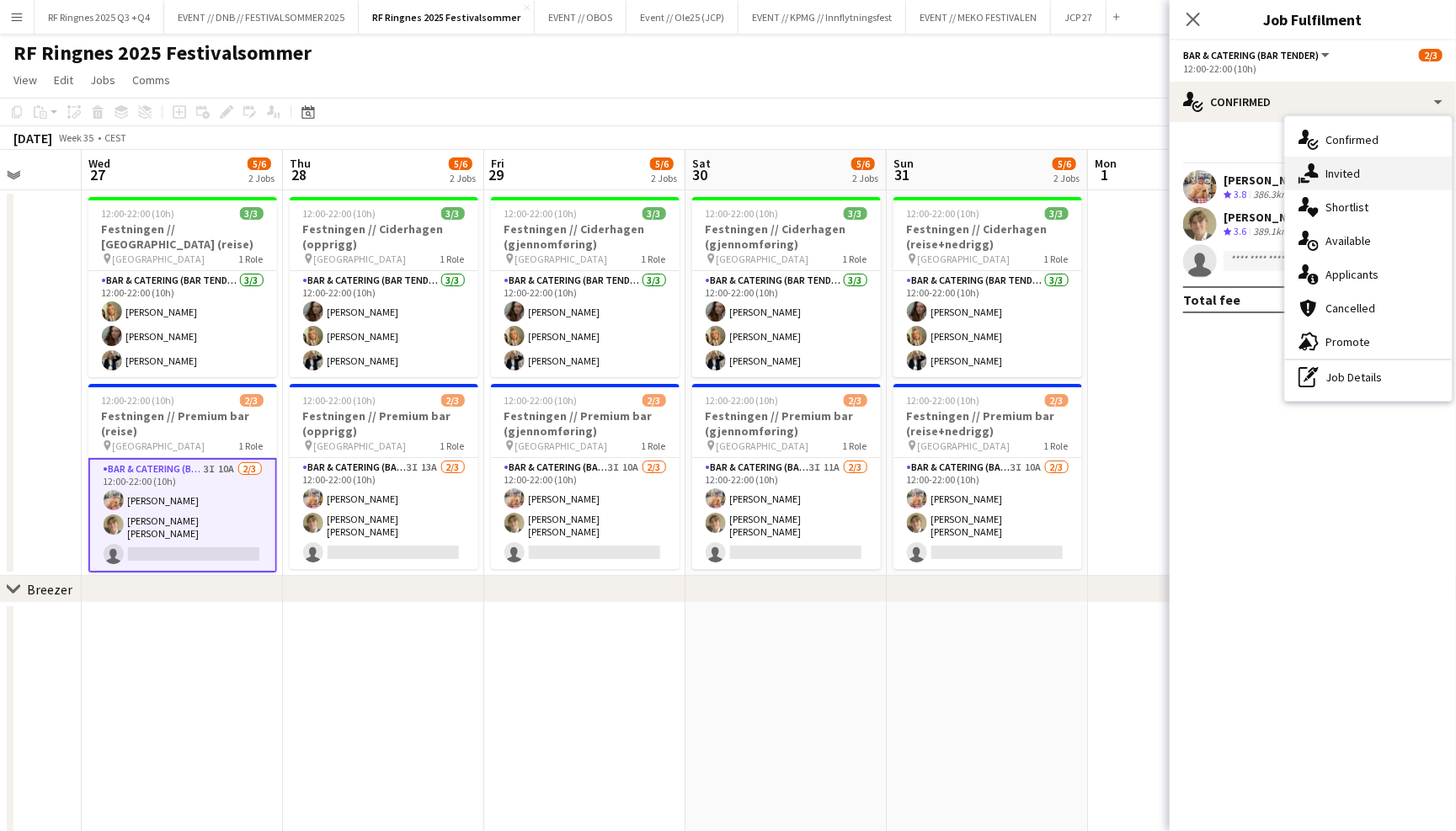
click at [1350, 170] on div "single-neutral-actions-share-1 Invited" at bounding box center [1367, 173] width 167 height 34
